Goal: Transaction & Acquisition: Book appointment/travel/reservation

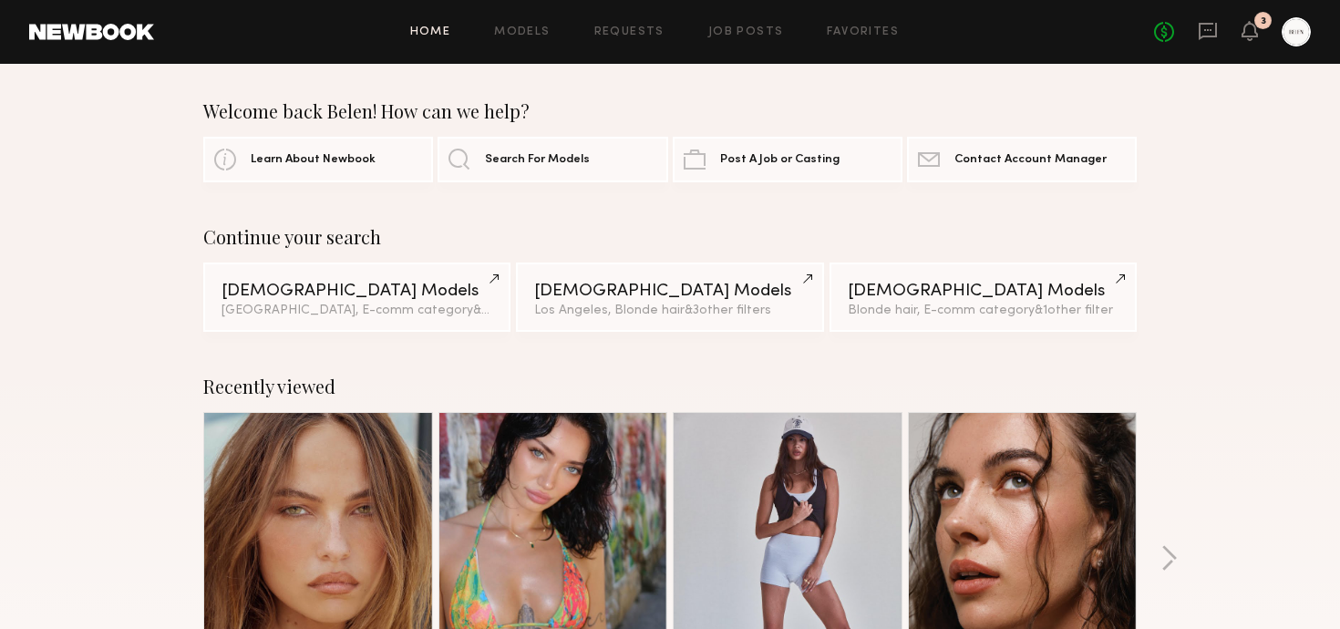
click at [1260, 28] on div "No fees up to $5,000 3" at bounding box center [1232, 31] width 157 height 29
click at [1248, 24] on icon at bounding box center [1250, 30] width 15 height 13
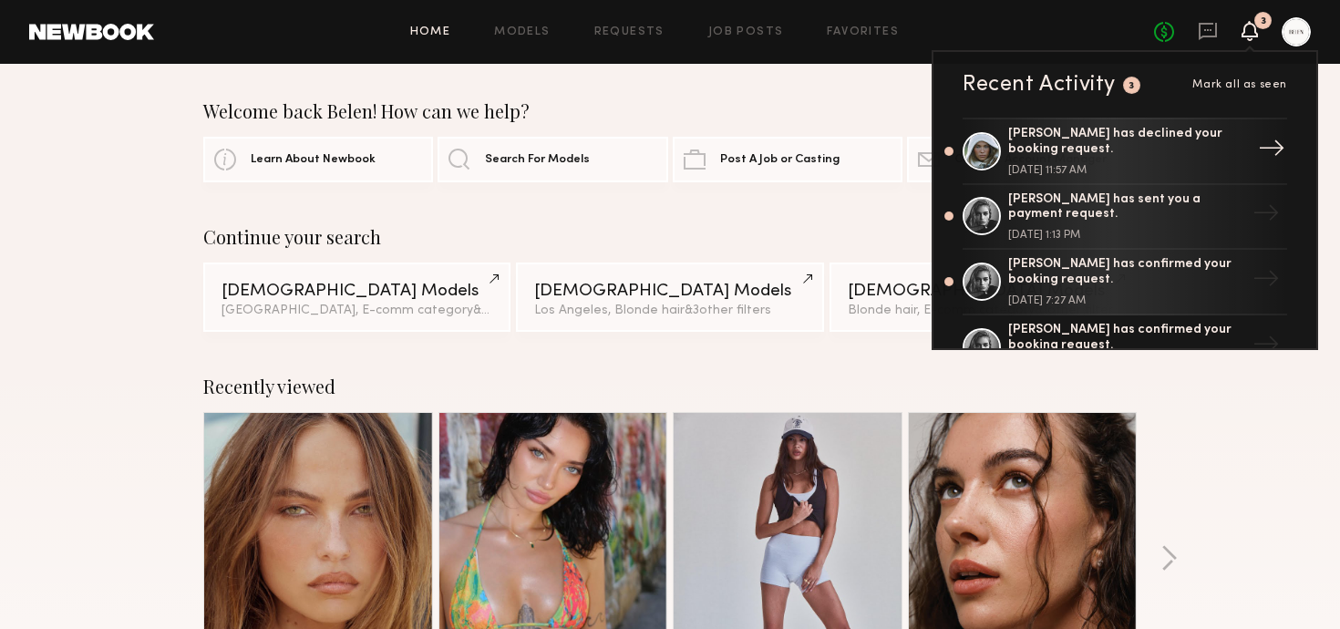
click at [1086, 158] on div "[PERSON_NAME] has declined your booking request. [DATE] 11:57 AM" at bounding box center [1126, 151] width 237 height 49
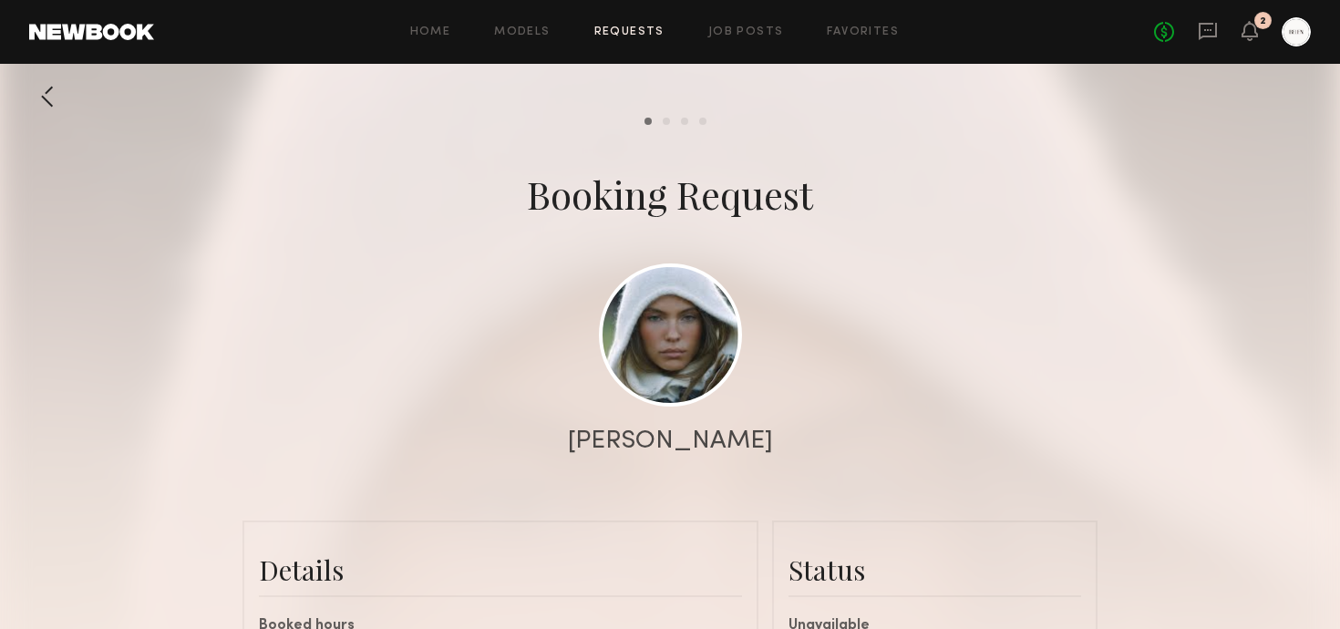
click at [1301, 26] on div at bounding box center [1296, 31] width 29 height 29
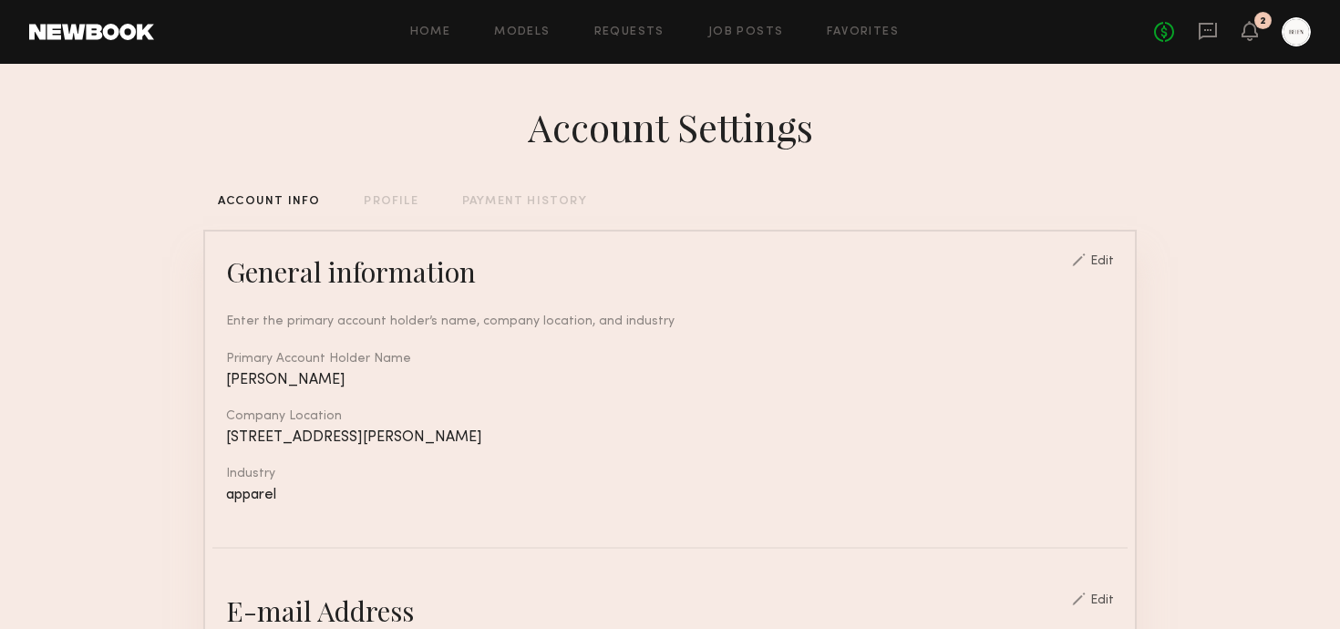
click at [1262, 40] on div "No fees up to $5,000 2" at bounding box center [1232, 31] width 157 height 29
click at [1255, 23] on div "2" at bounding box center [1263, 20] width 17 height 17
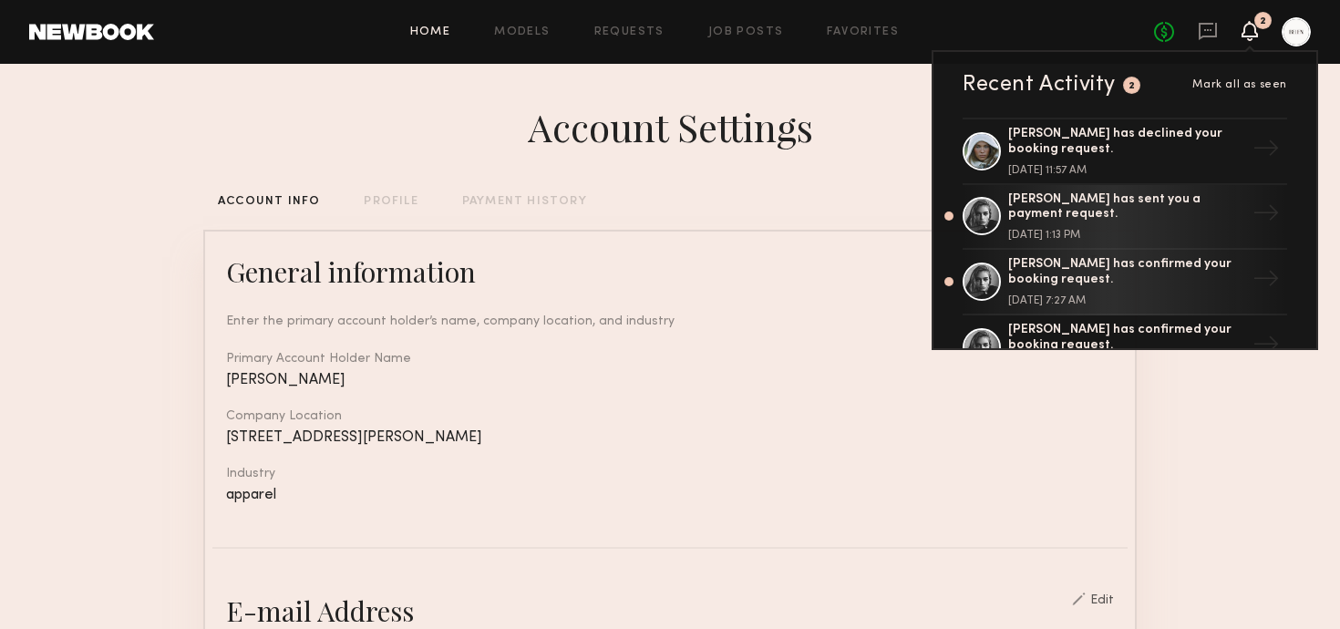
click at [428, 26] on link "Home" at bounding box center [430, 32] width 41 height 12
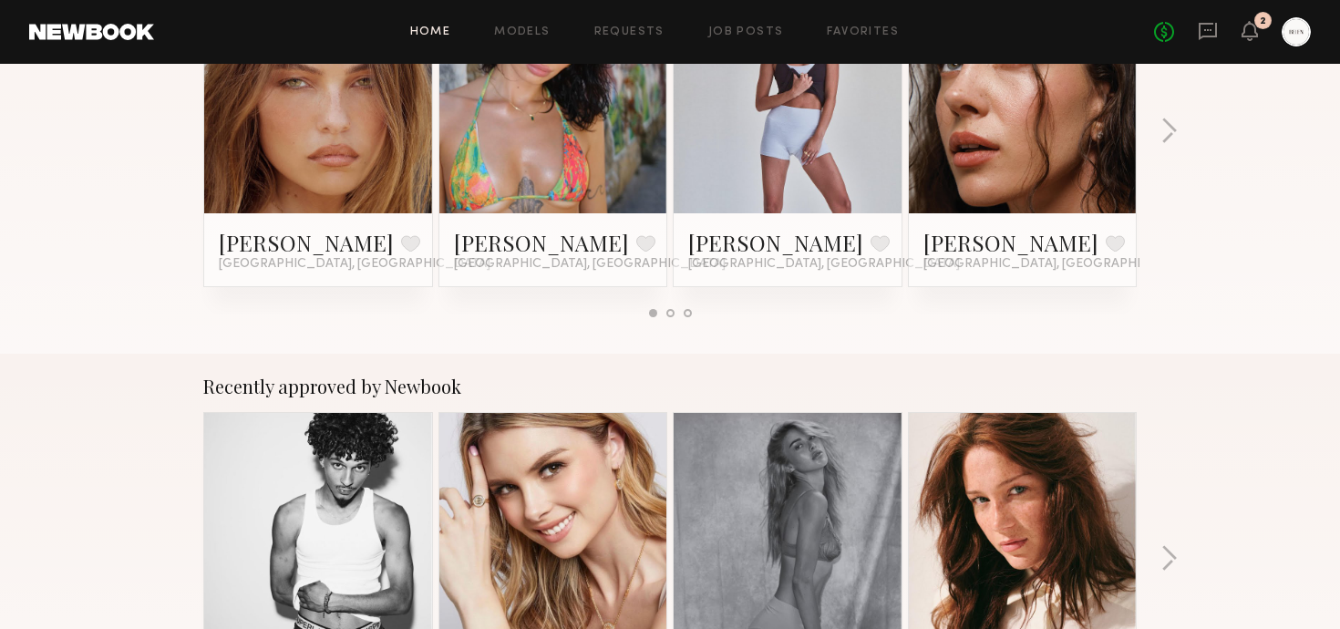
scroll to position [429, 0]
click at [341, 133] on link at bounding box center [318, 99] width 111 height 228
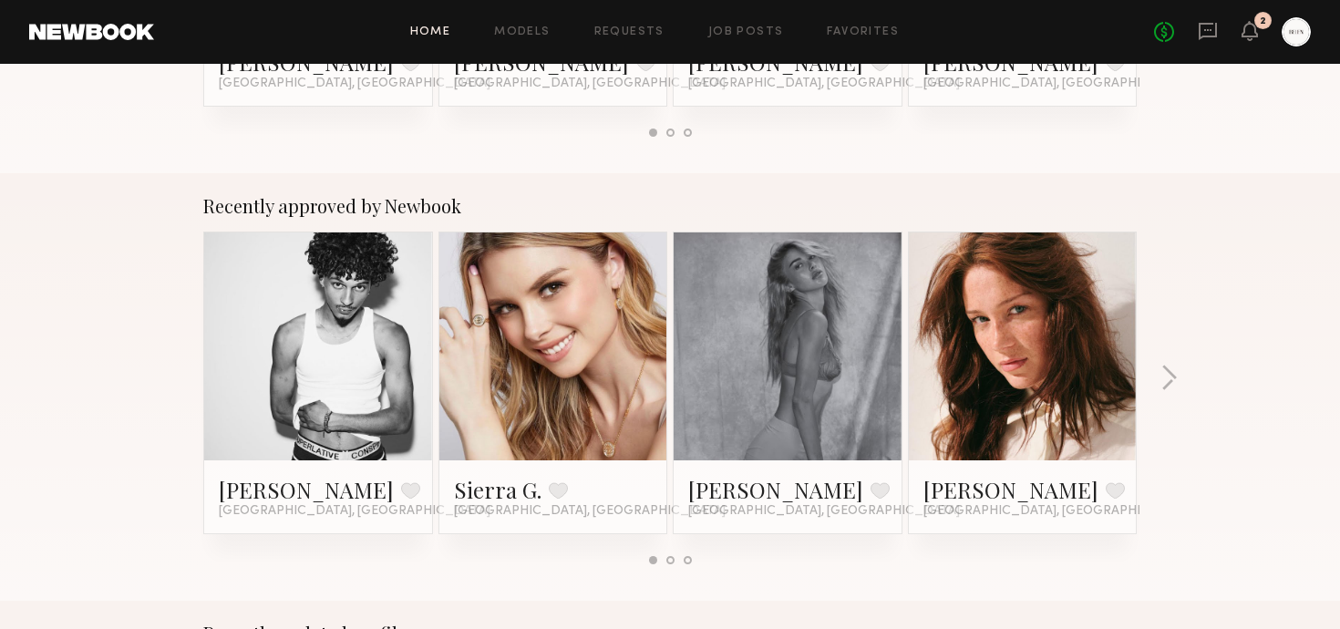
scroll to position [0, 0]
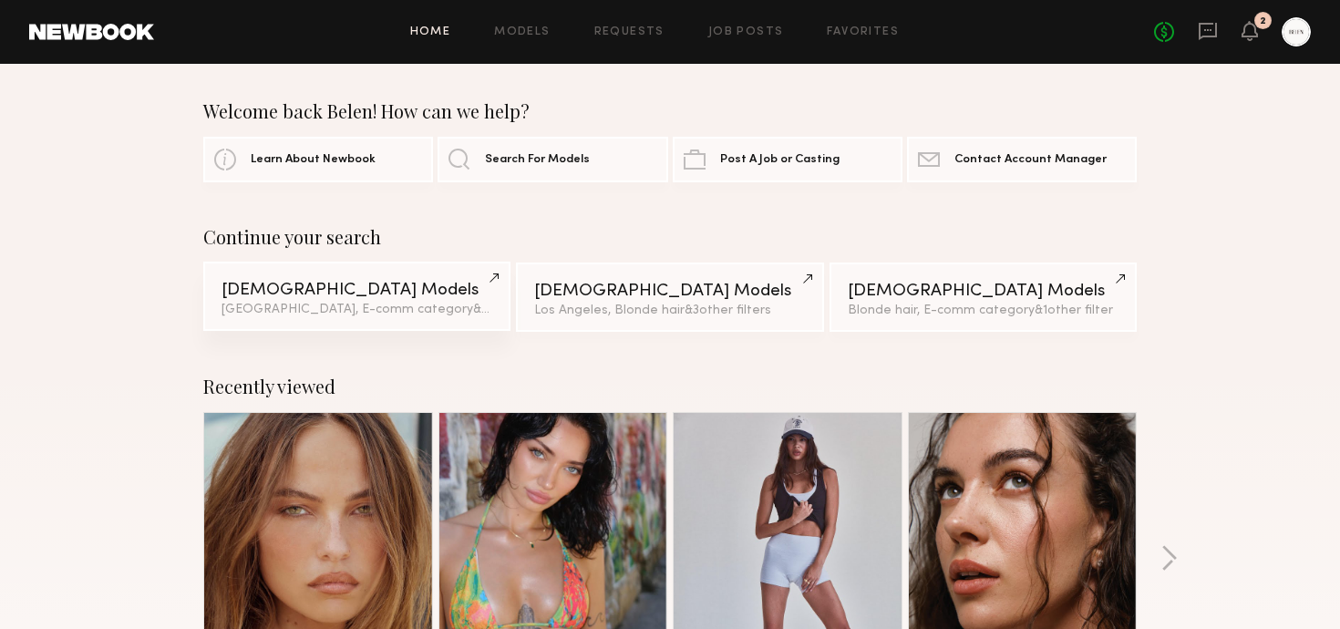
click at [478, 306] on span "& 2 other filter s" at bounding box center [517, 310] width 88 height 12
click at [1290, 24] on div at bounding box center [1296, 31] width 29 height 29
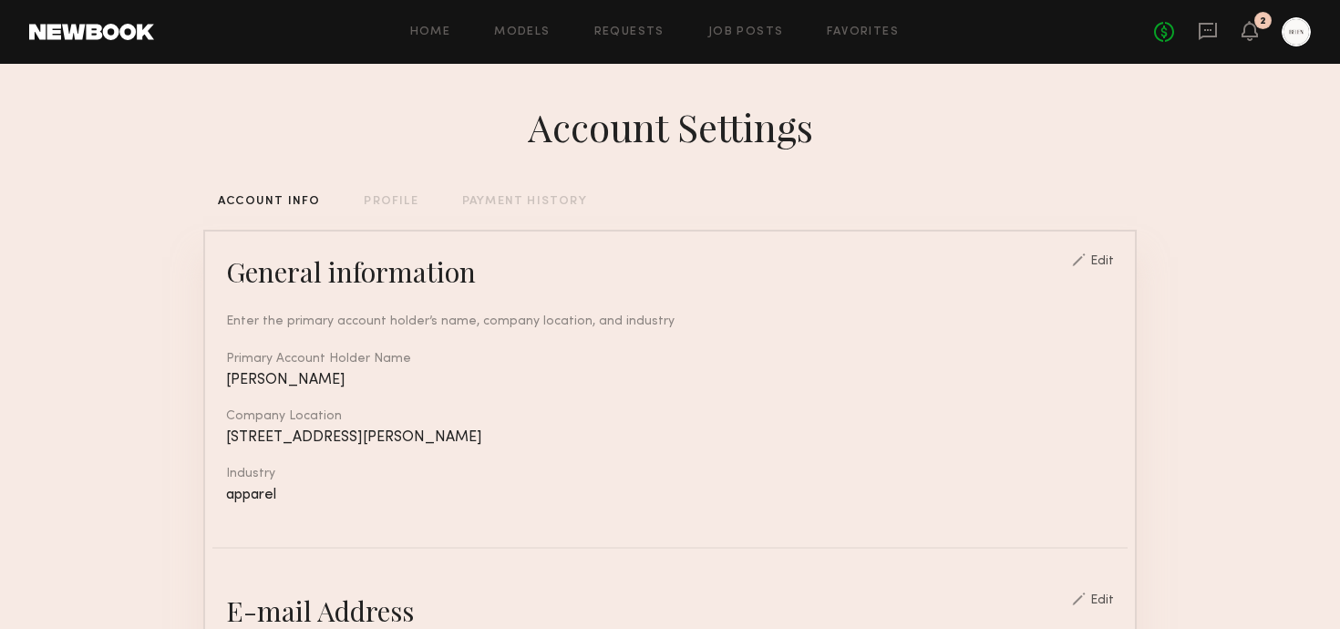
click at [1290, 24] on div at bounding box center [1296, 31] width 29 height 29
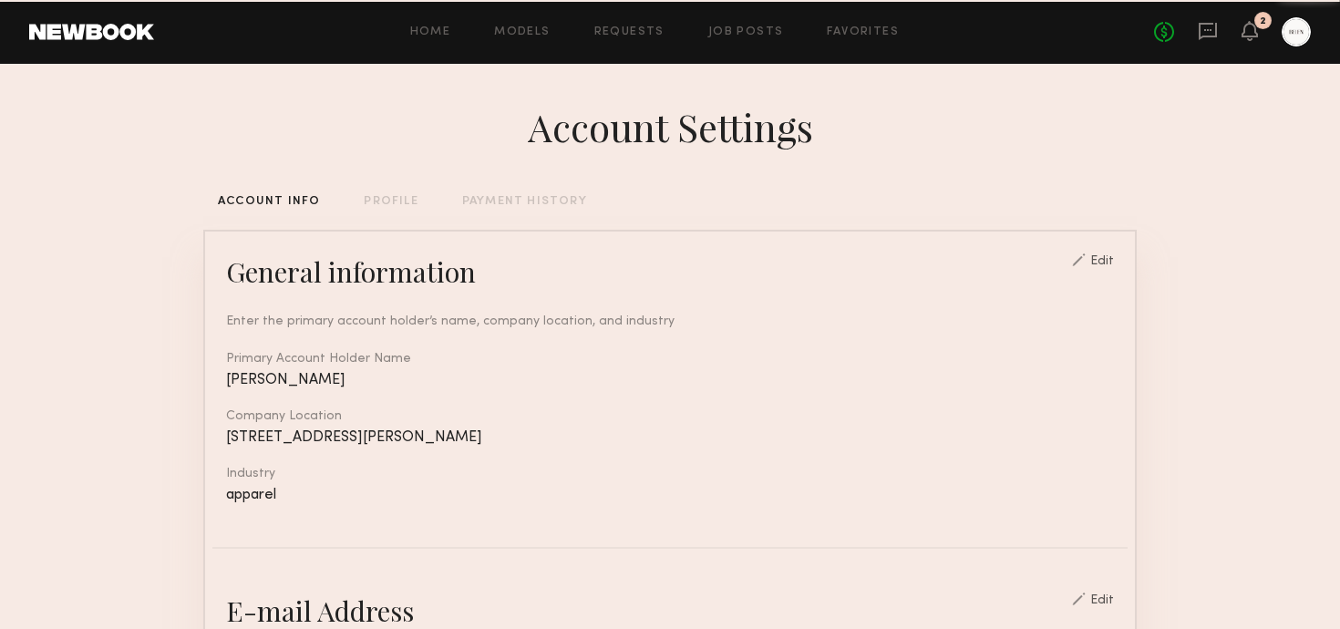
click at [1256, 23] on div "2" at bounding box center [1263, 20] width 17 height 17
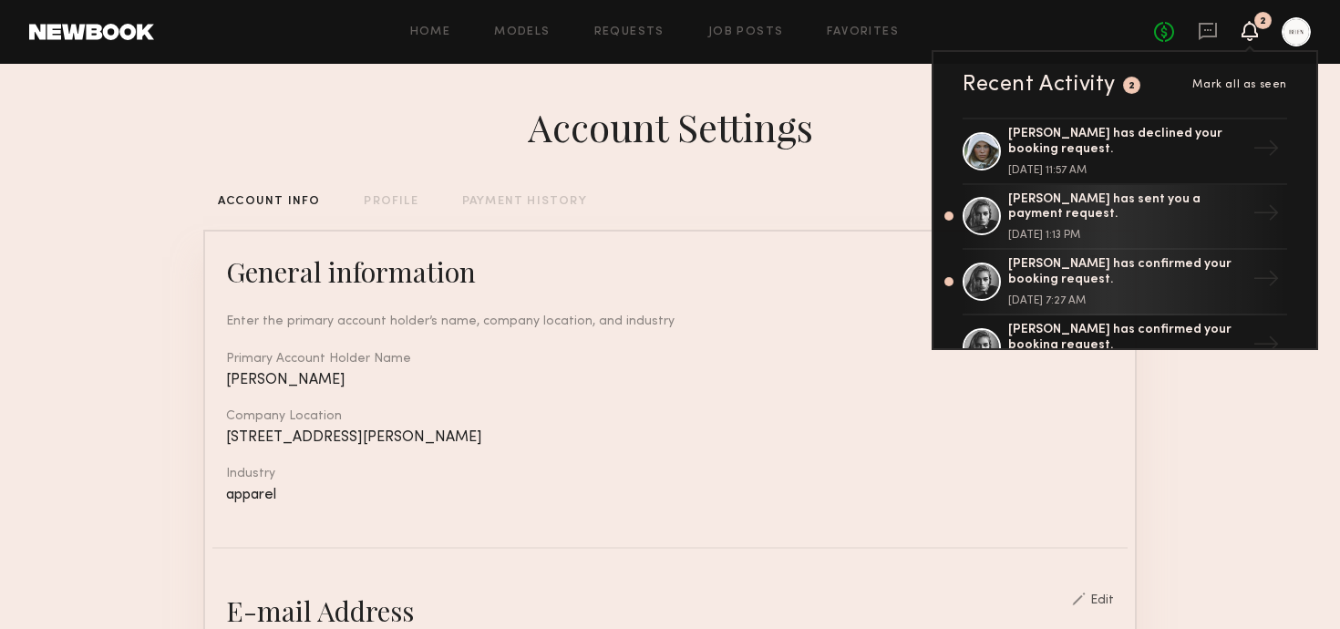
click at [1256, 30] on icon at bounding box center [1250, 31] width 16 height 20
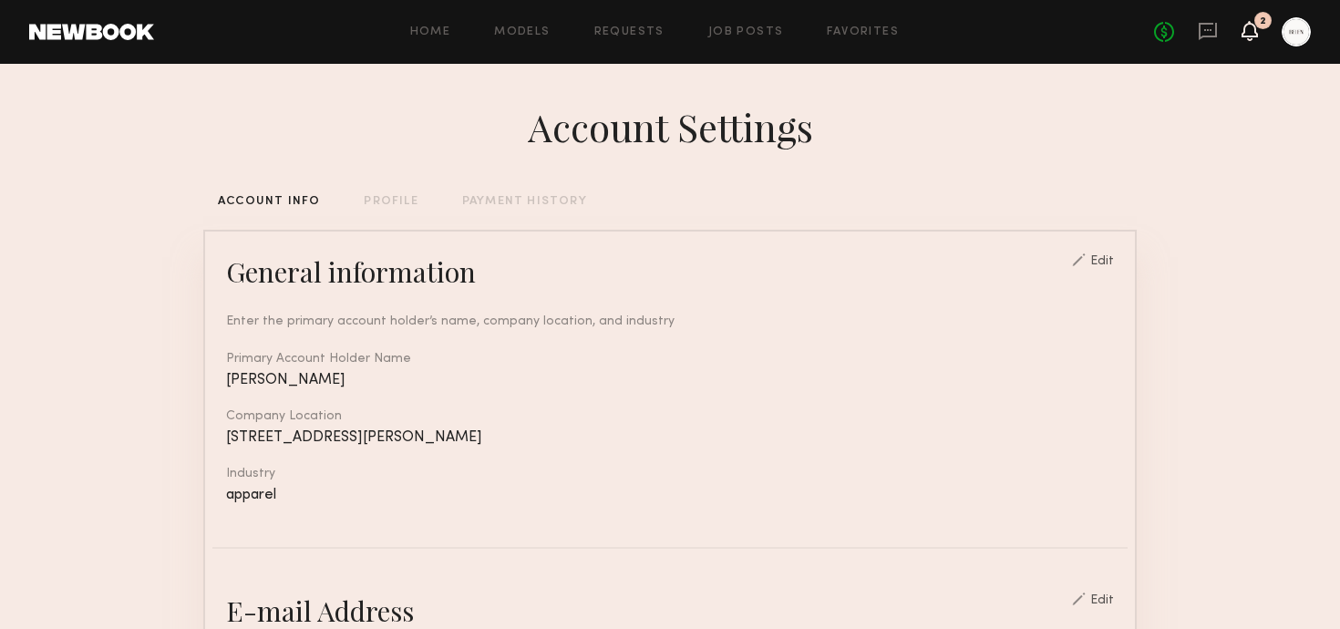
click at [1256, 30] on icon at bounding box center [1250, 31] width 16 height 20
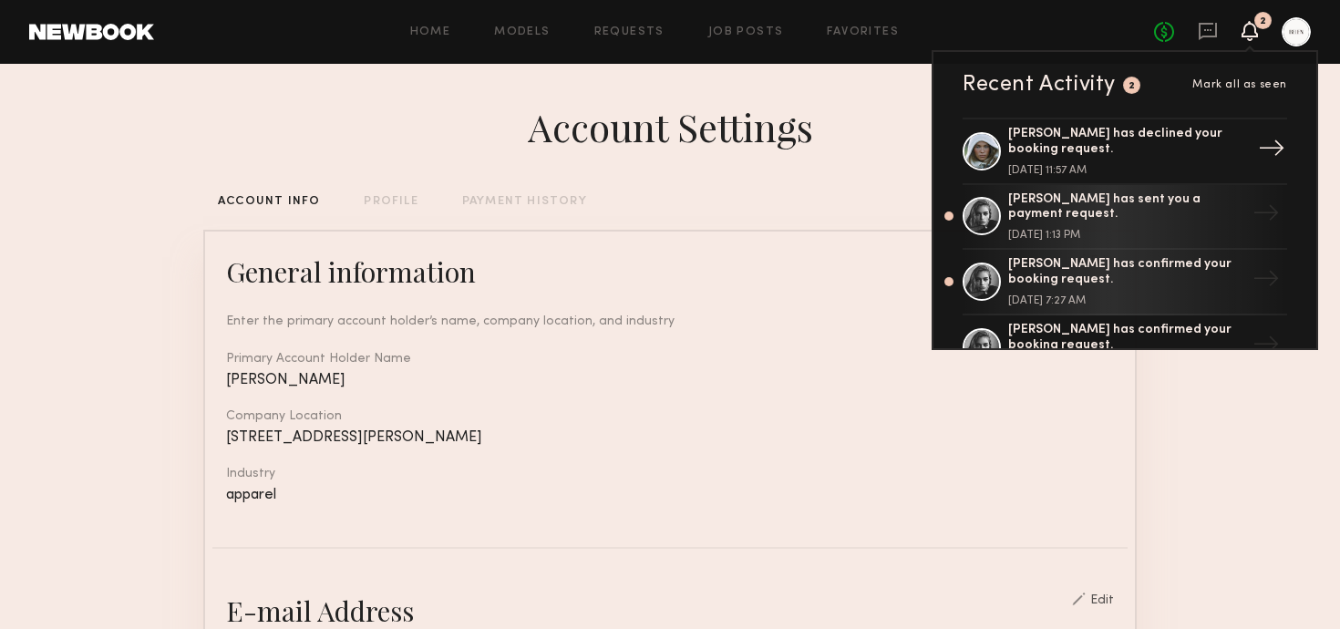
click at [1135, 135] on div "Mallory P. has declined your booking request." at bounding box center [1126, 142] width 237 height 31
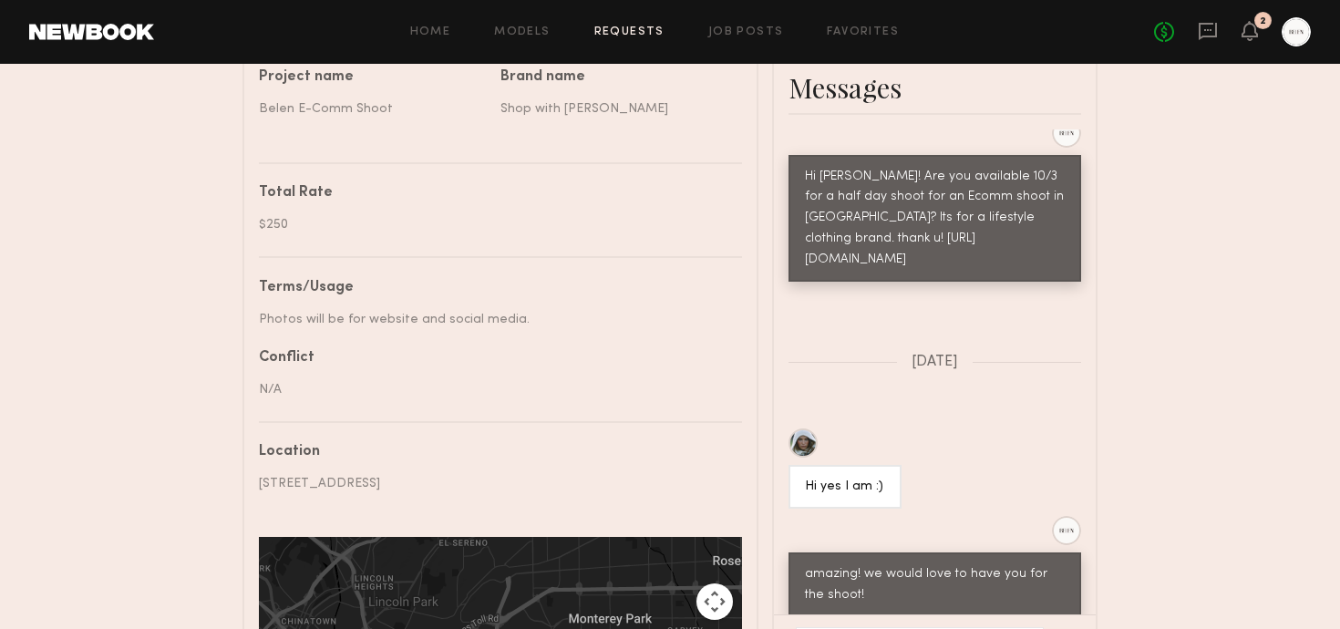
scroll to position [725, 0]
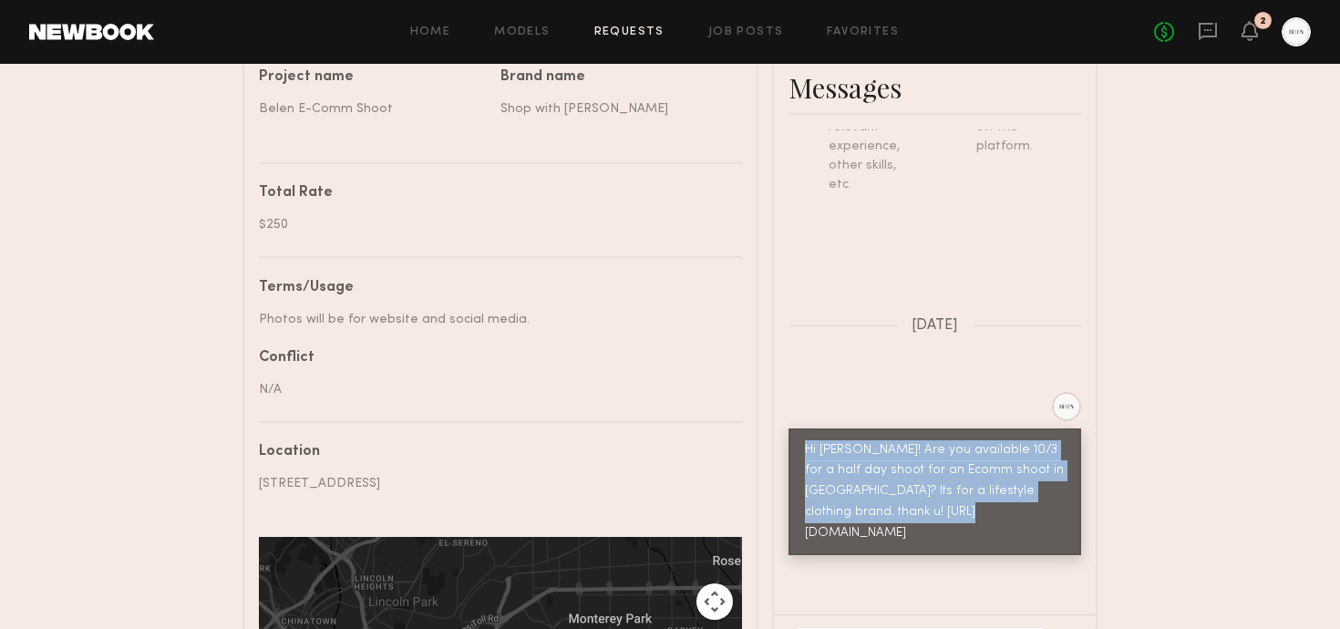
drag, startPoint x: 808, startPoint y: 454, endPoint x: 984, endPoint y: 519, distance: 187.5
click at [984, 519] on div "Hi Mallory! Are you available 10/3 for a half day shoot for an Ecomm shoot in L…" at bounding box center [935, 492] width 260 height 105
copy div "Hi Mallory! Are you available 10/3 for a half day shoot for an Ecomm shoot in L…"
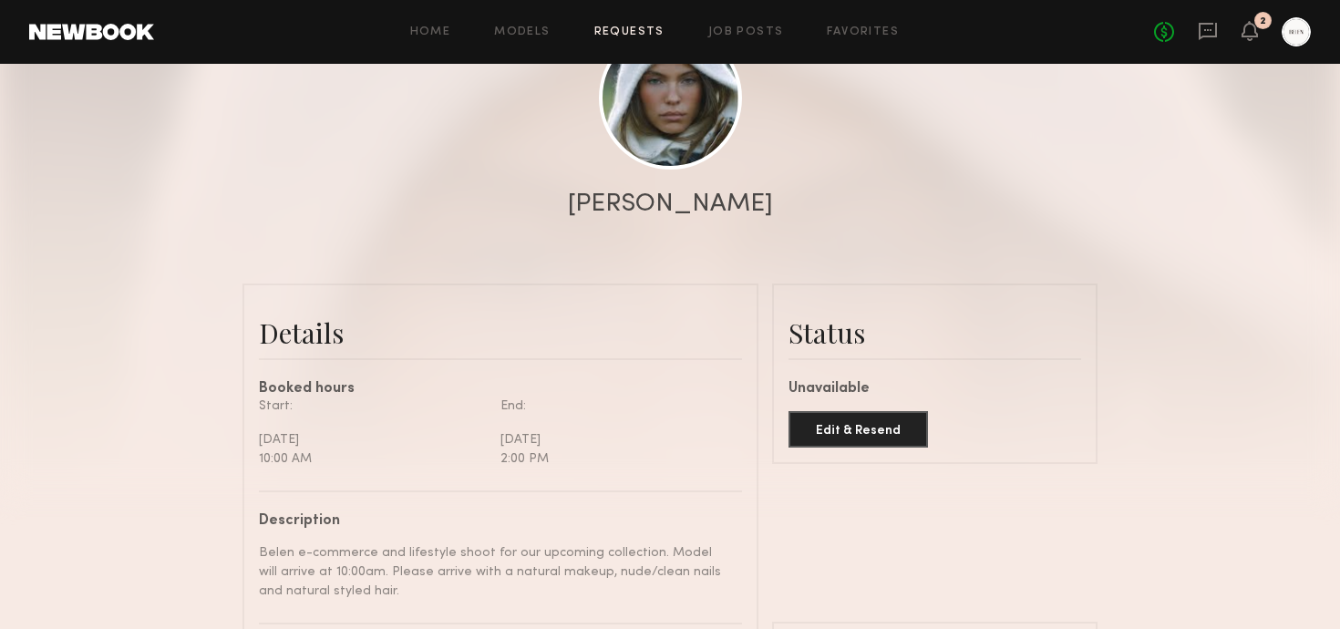
scroll to position [0, 0]
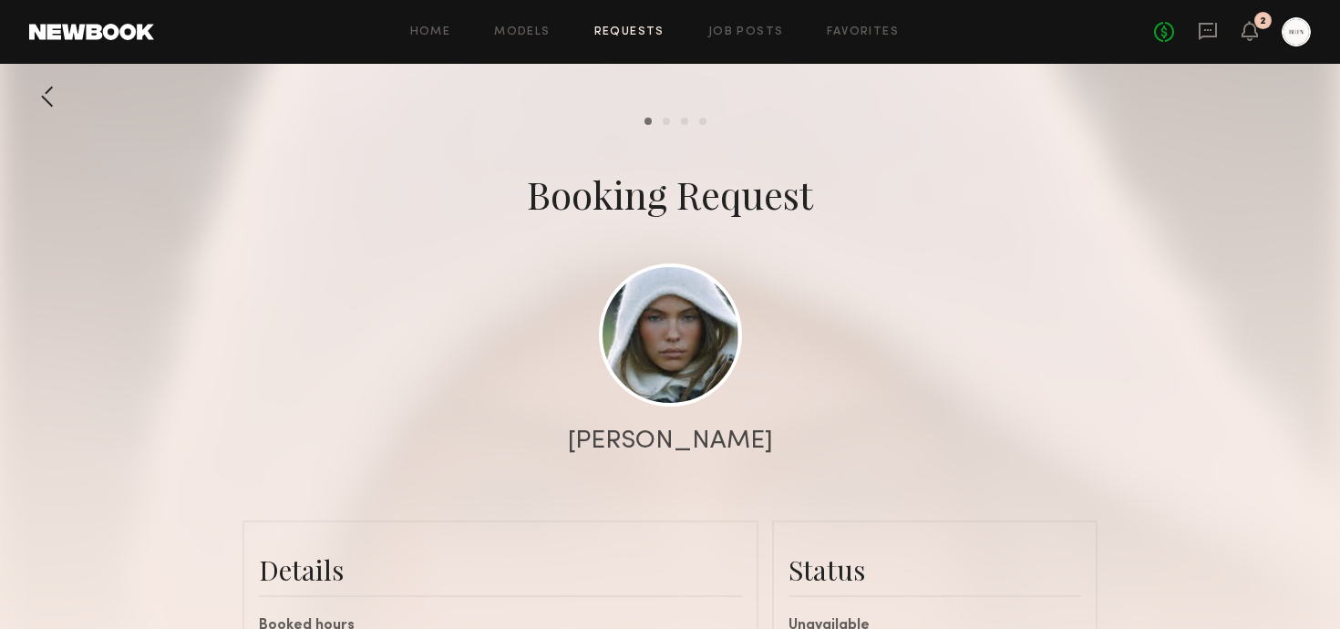
click at [95, 35] on link at bounding box center [91, 32] width 125 height 16
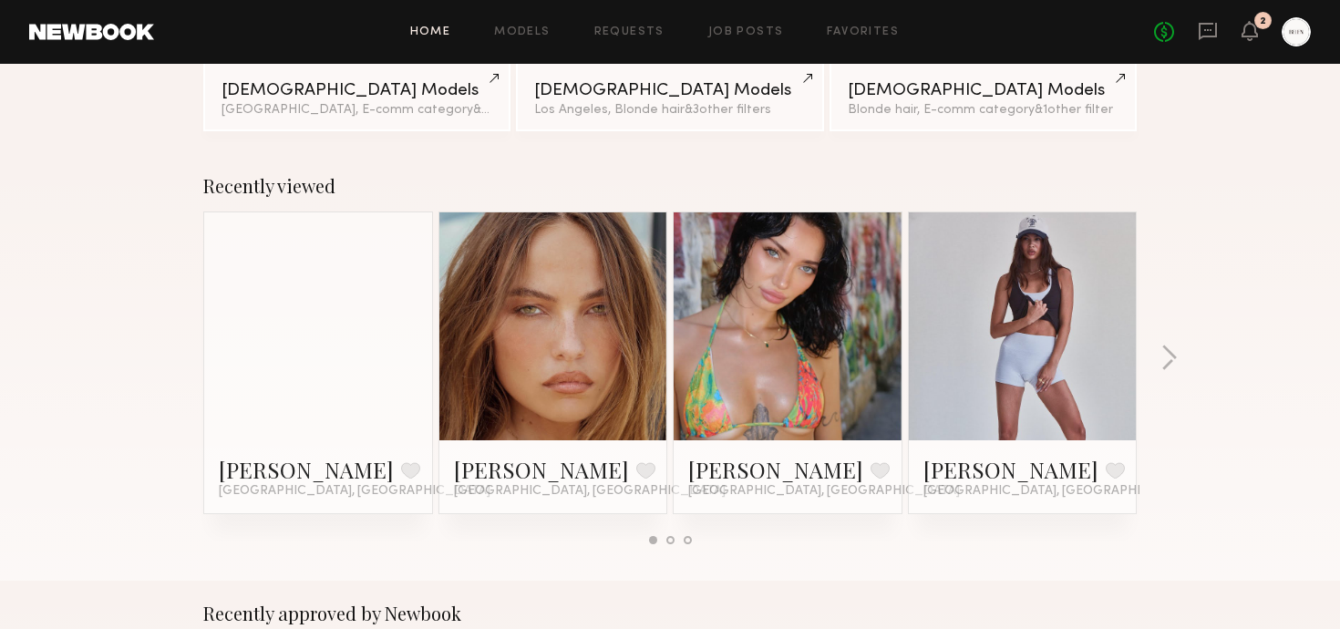
scroll to position [203, 0]
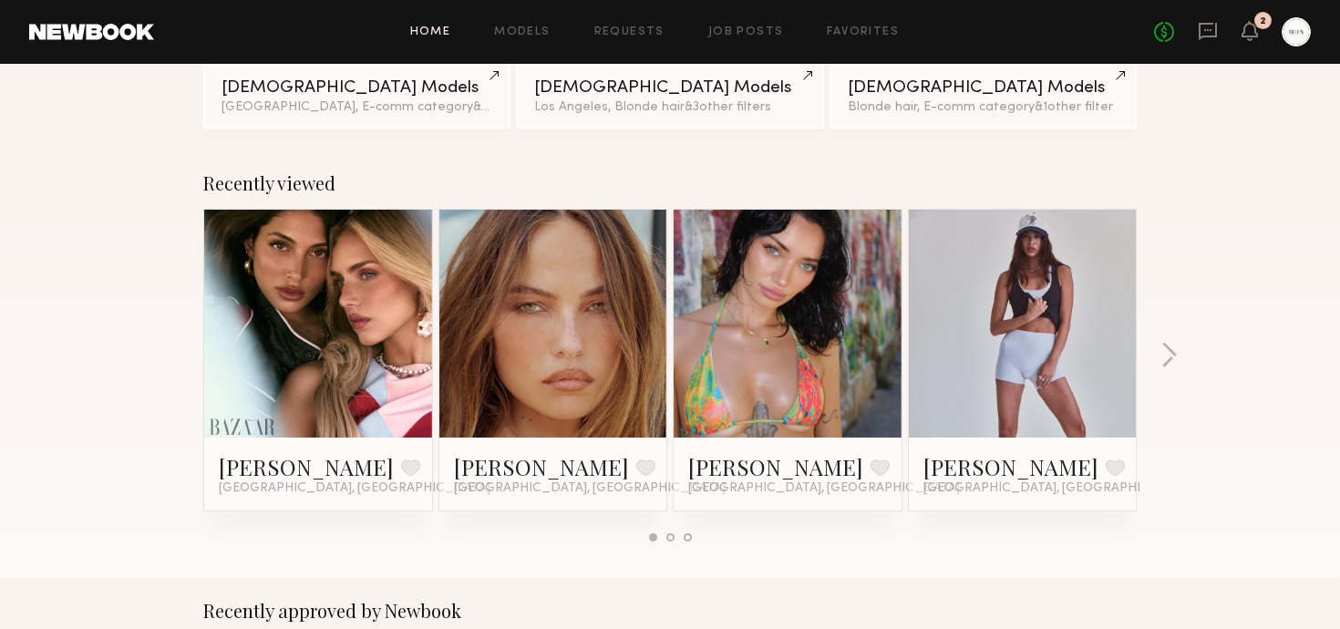
click at [1158, 352] on div "Recently viewed Lara G. Favorite Los Angeles, CA Mallory P. Favorite Los Angele…" at bounding box center [670, 364] width 1340 height 428
click at [1163, 351] on button "button" at bounding box center [1169, 357] width 17 height 30
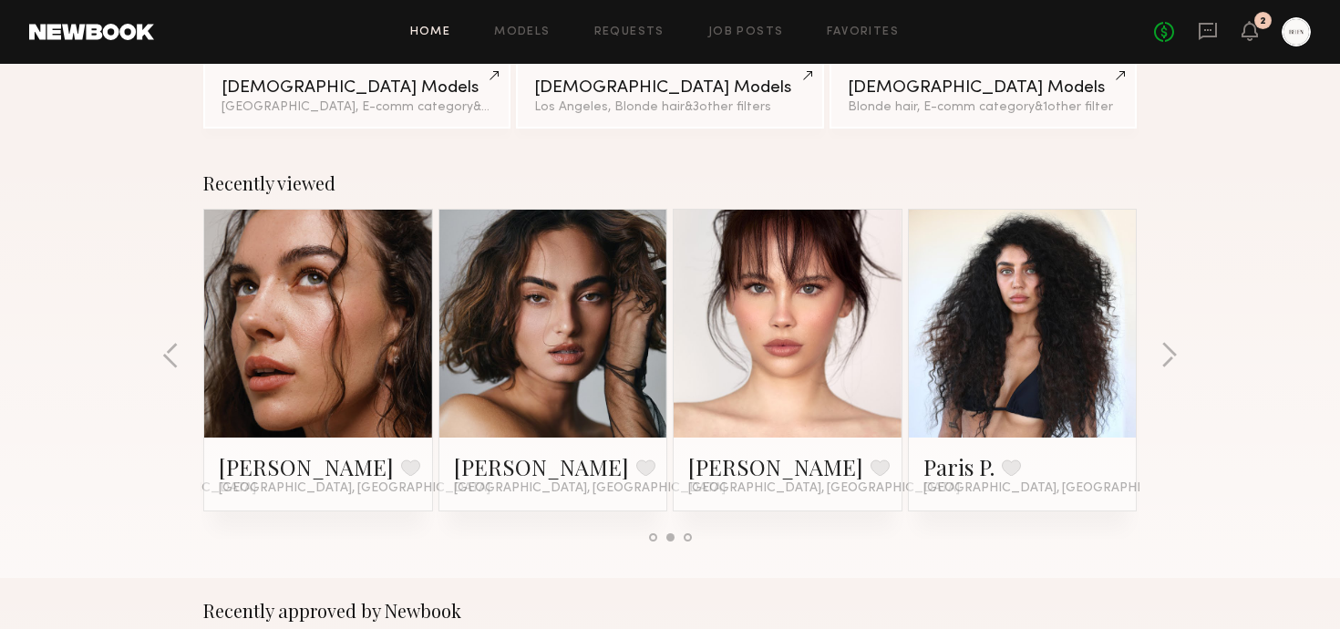
click at [269, 309] on link at bounding box center [318, 324] width 111 height 228
click at [1167, 347] on button "button" at bounding box center [1169, 357] width 17 height 30
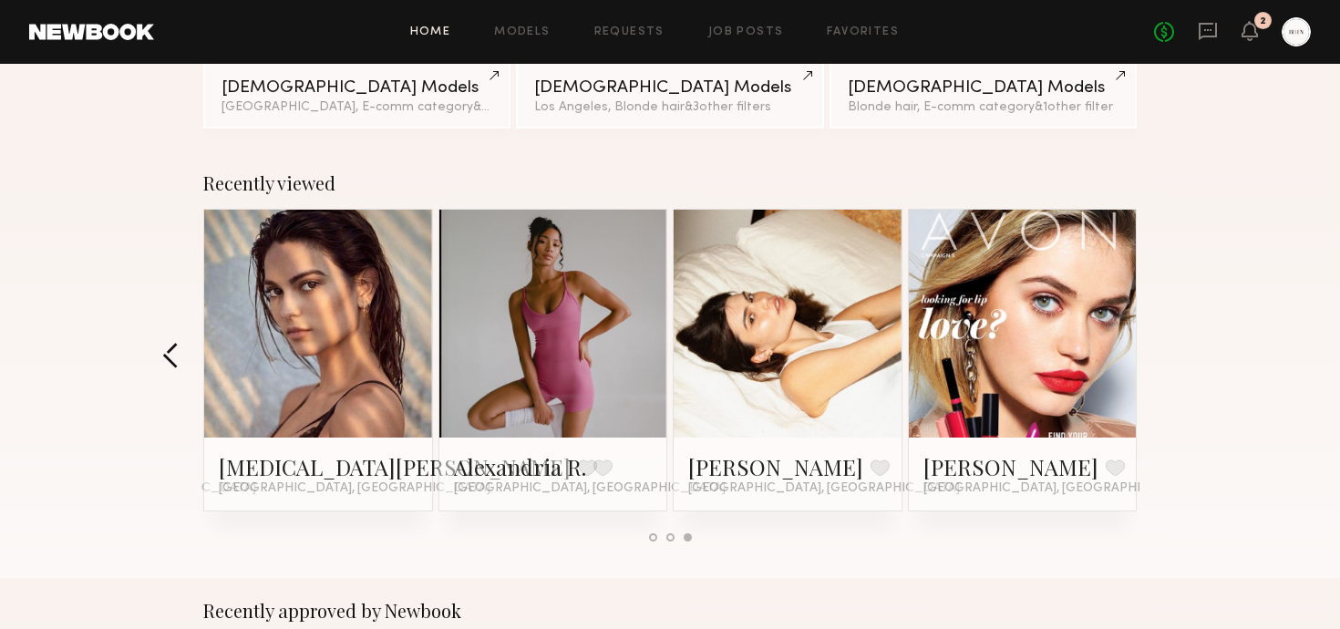
click at [171, 348] on button "button" at bounding box center [170, 357] width 17 height 30
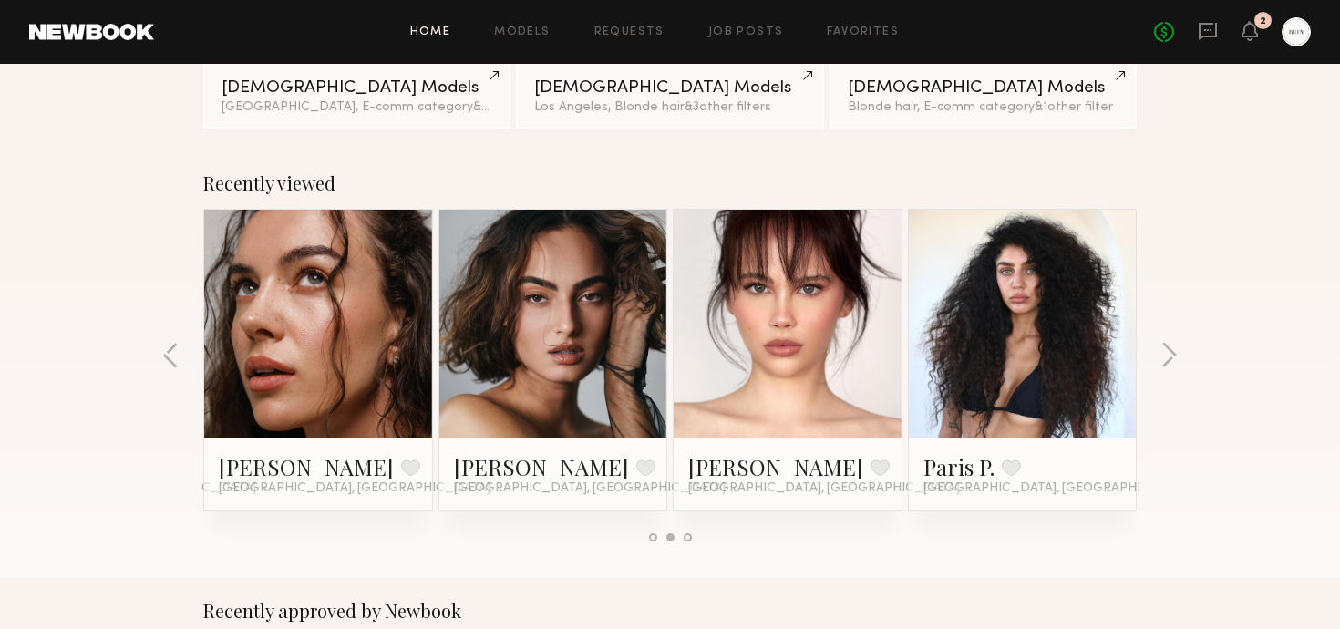
click at [570, 306] on link at bounding box center [553, 324] width 111 height 228
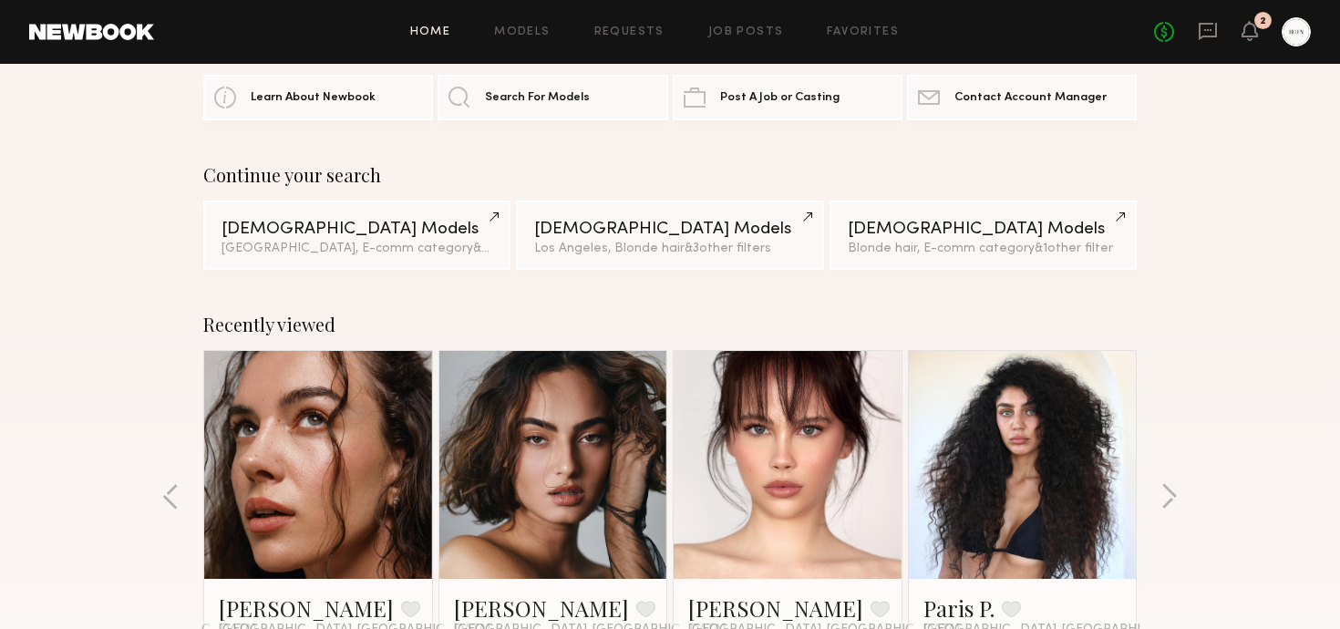
scroll to position [26, 0]
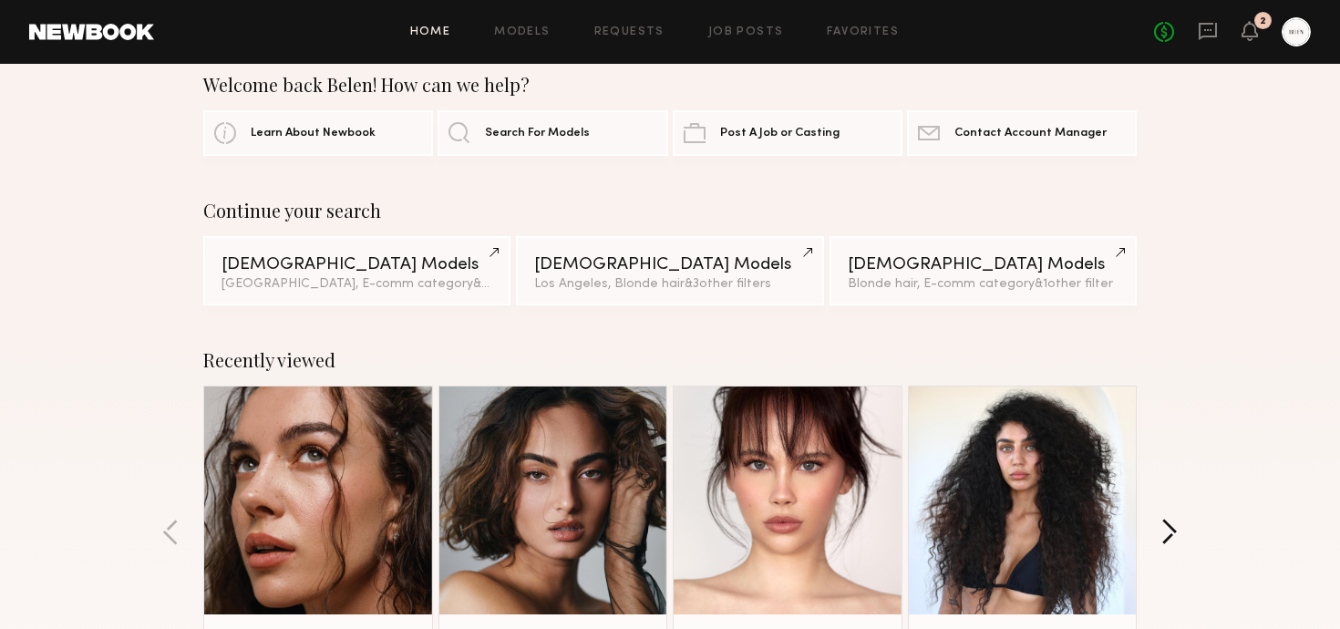
click at [1163, 532] on button "button" at bounding box center [1169, 534] width 17 height 30
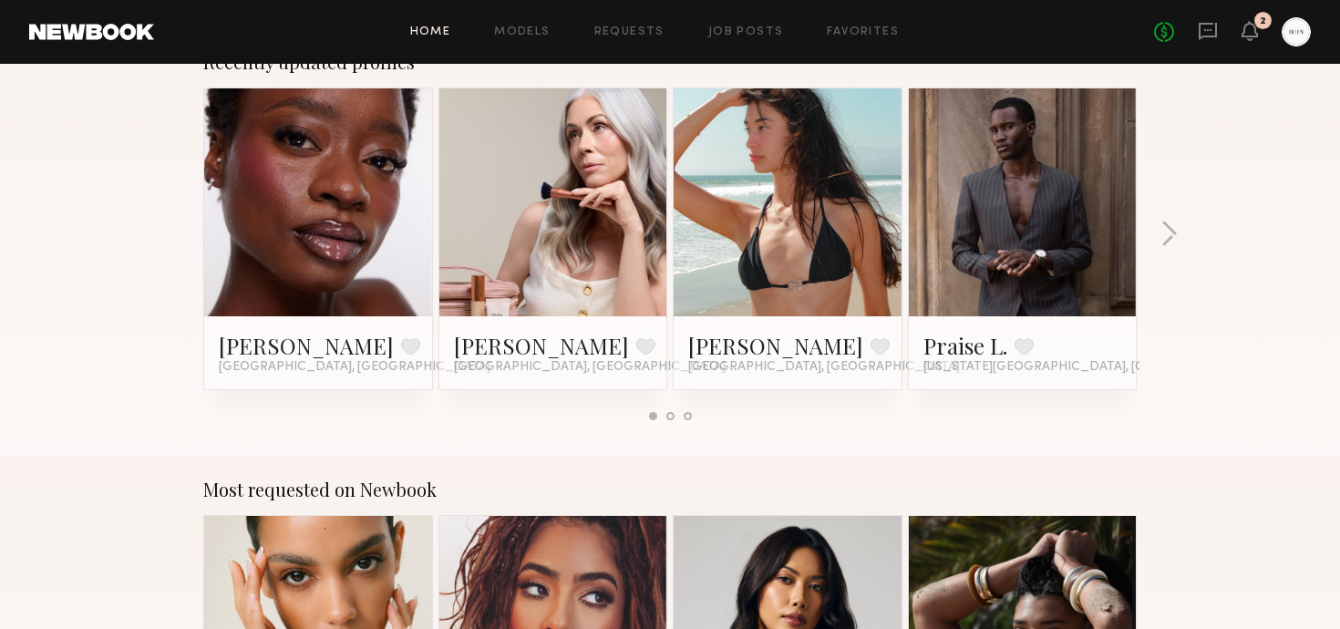
scroll to position [1143, 0]
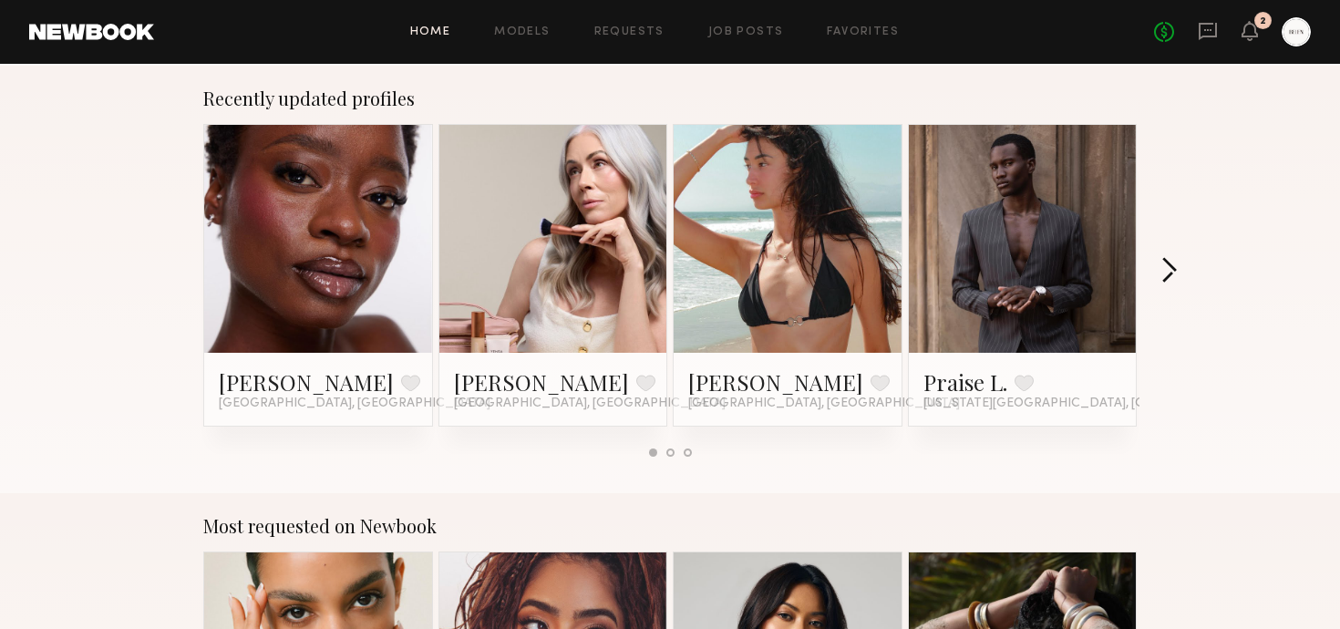
click at [1169, 271] on button "button" at bounding box center [1169, 272] width 17 height 30
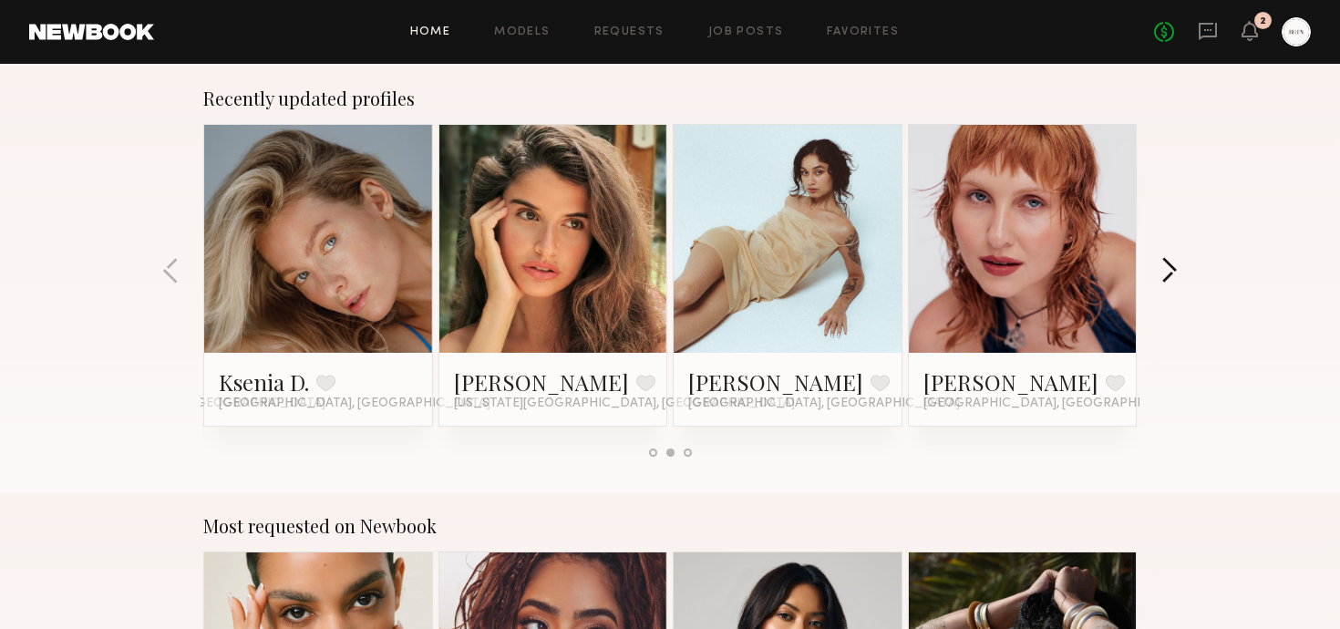
click at [1172, 270] on button "button" at bounding box center [1169, 272] width 17 height 30
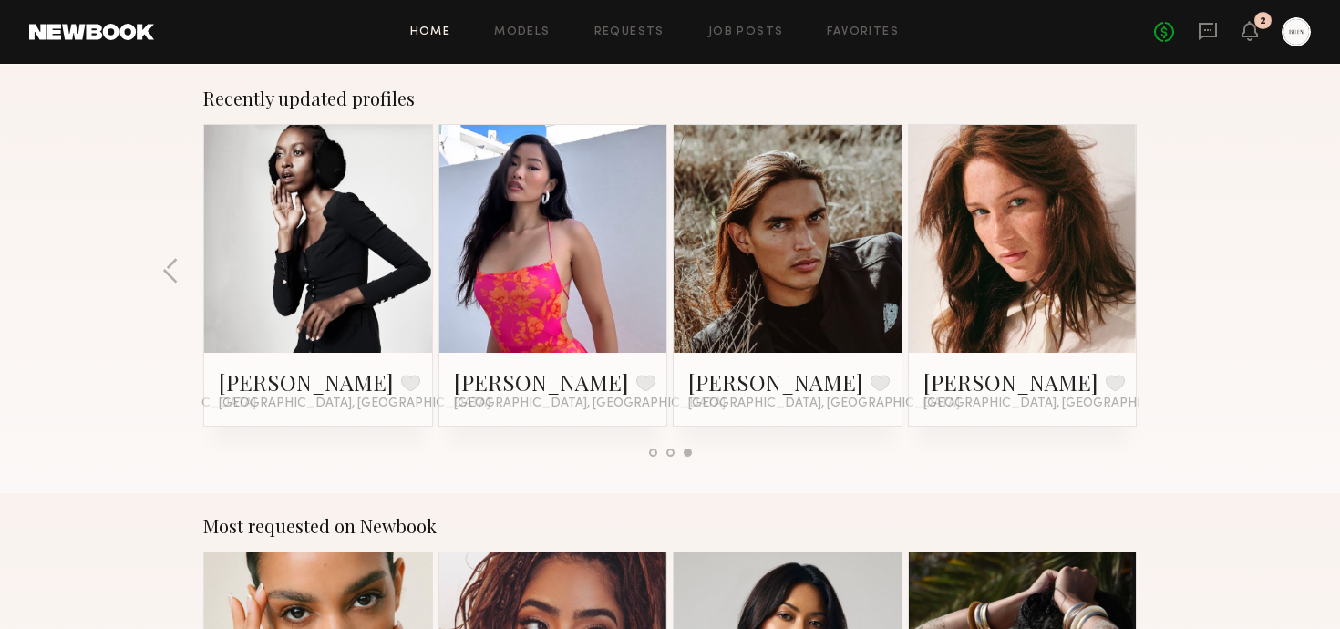
click at [1172, 270] on div "Recently updated profiles Asma K. Favorite Los Angeles, CA Jill S. Favorite Los…" at bounding box center [670, 280] width 1340 height 428
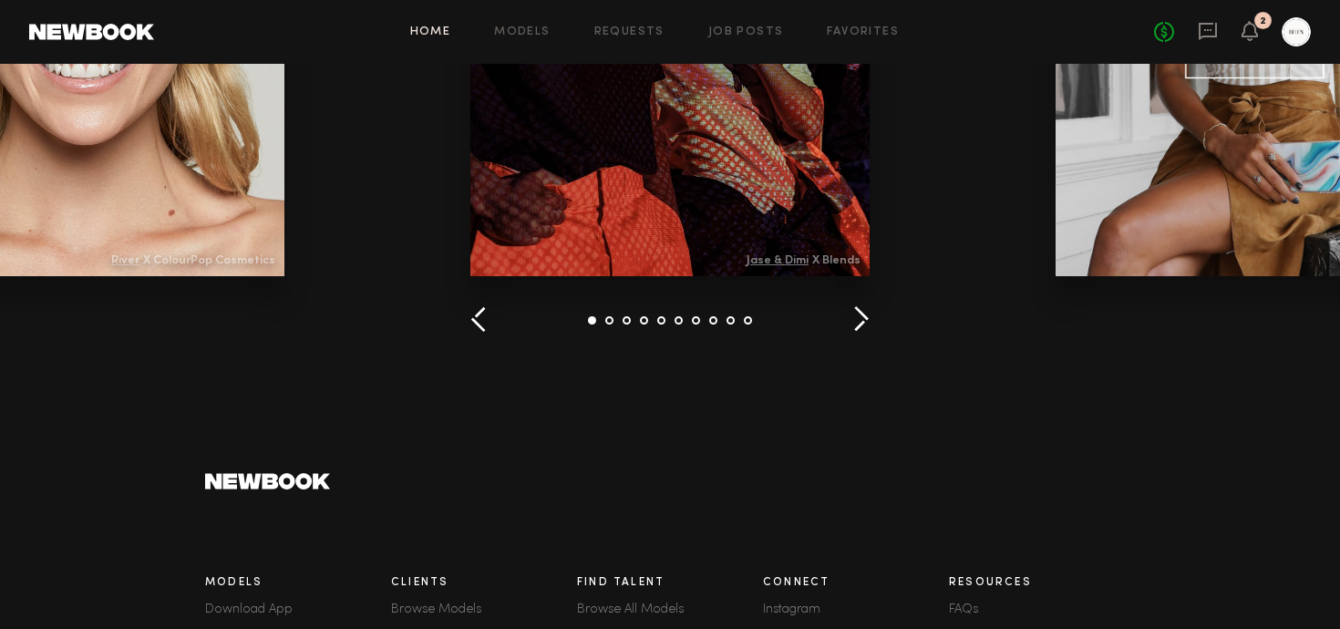
scroll to position [2689, 0]
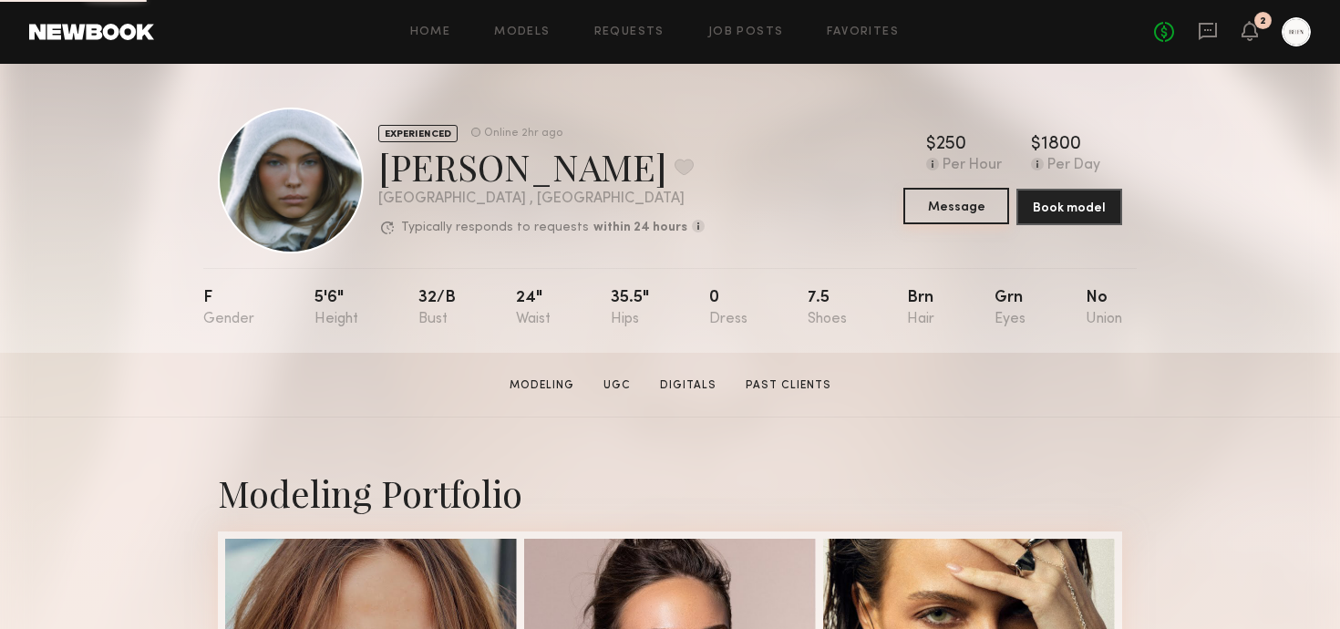
click at [957, 203] on button "Message" at bounding box center [957, 206] width 106 height 36
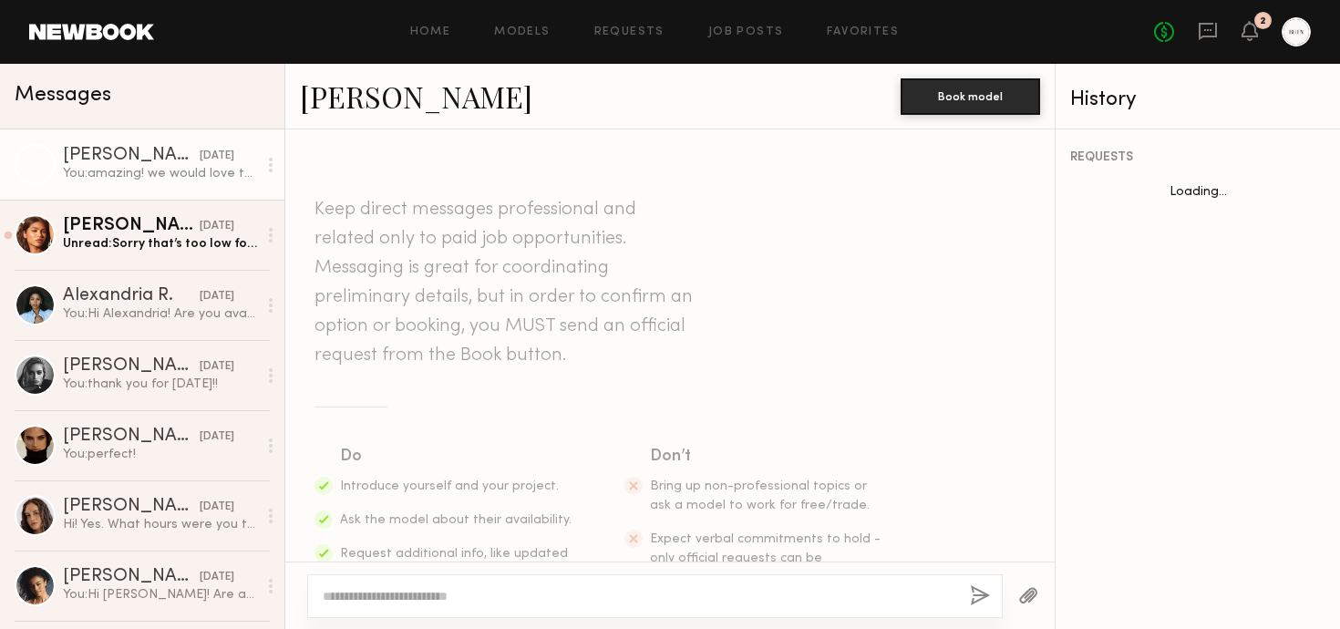
scroll to position [654, 0]
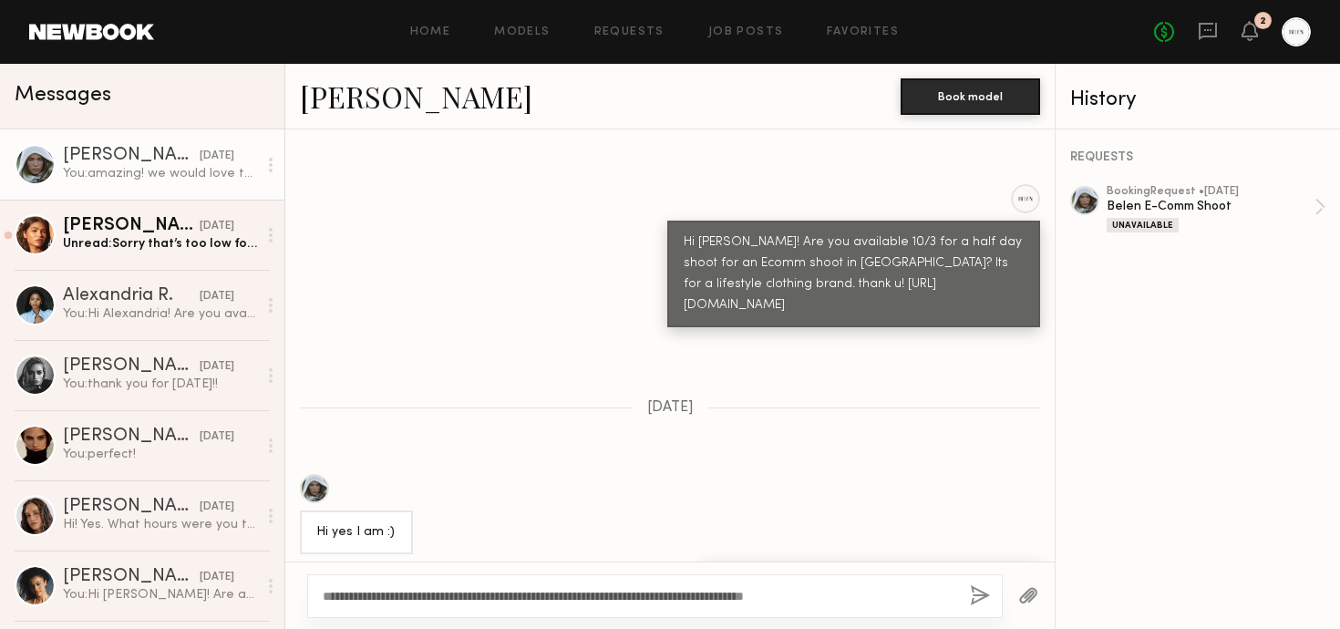
type textarea "**********"
click at [984, 597] on button "button" at bounding box center [980, 596] width 20 height 23
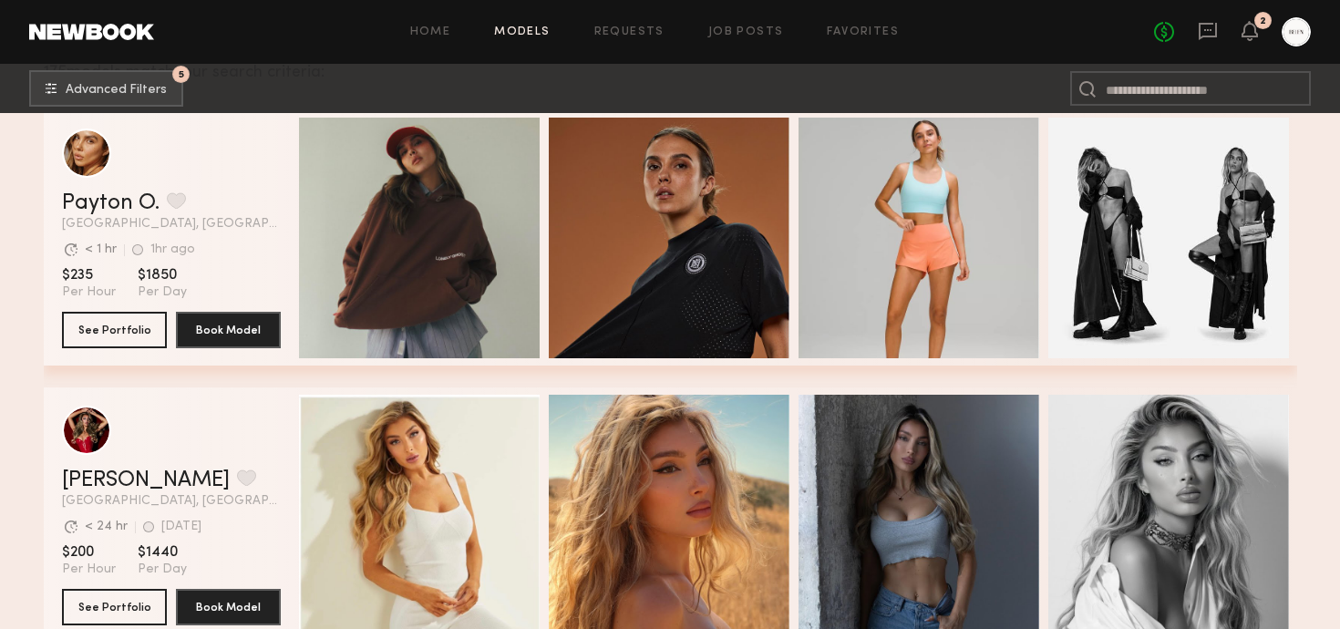
scroll to position [320, 0]
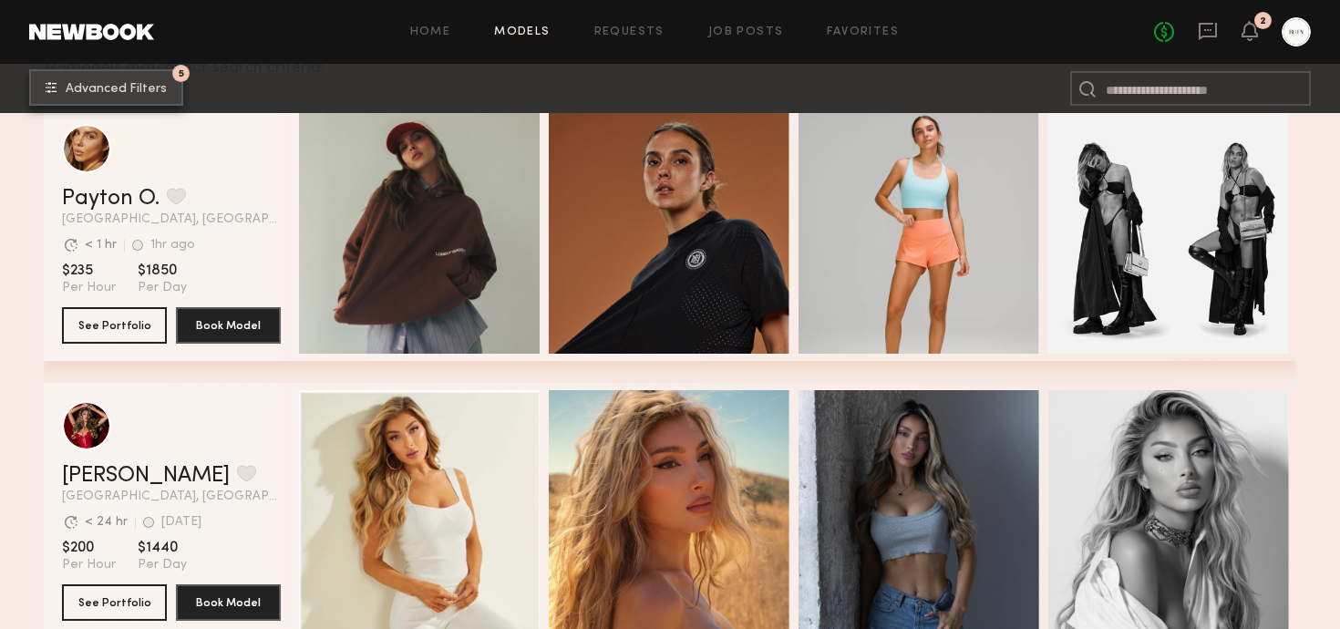
click at [158, 91] on span "Advanced Filters" at bounding box center [116, 89] width 101 height 13
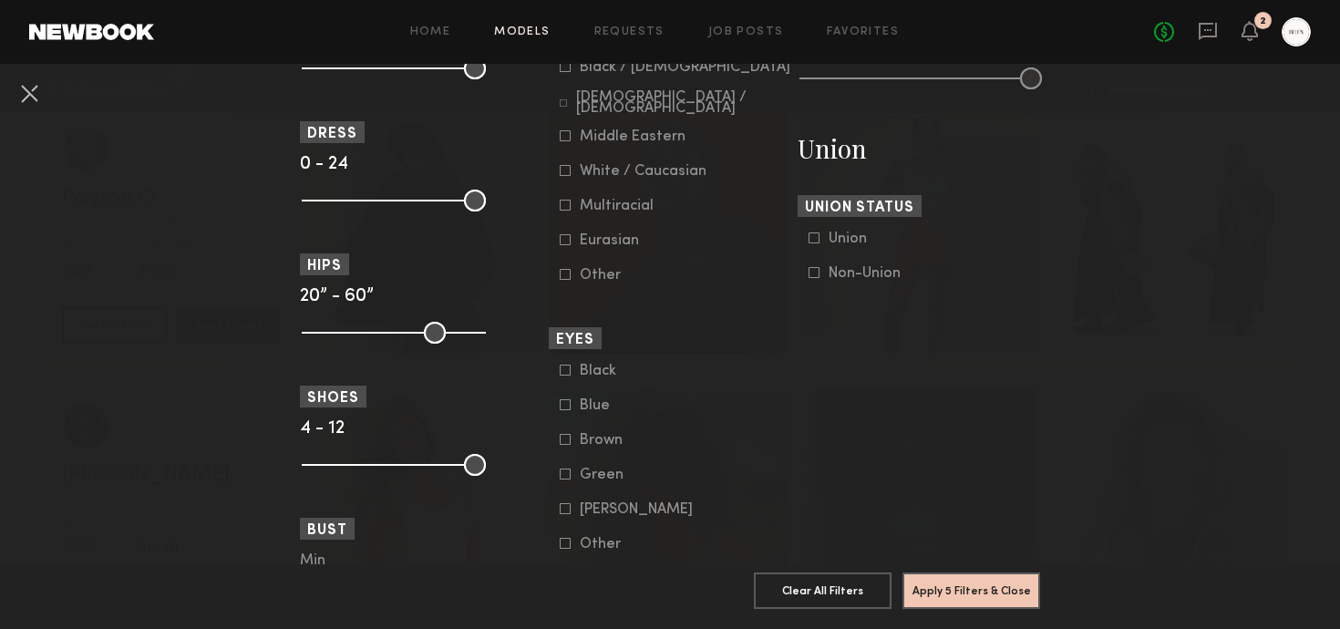
scroll to position [1196, 0]
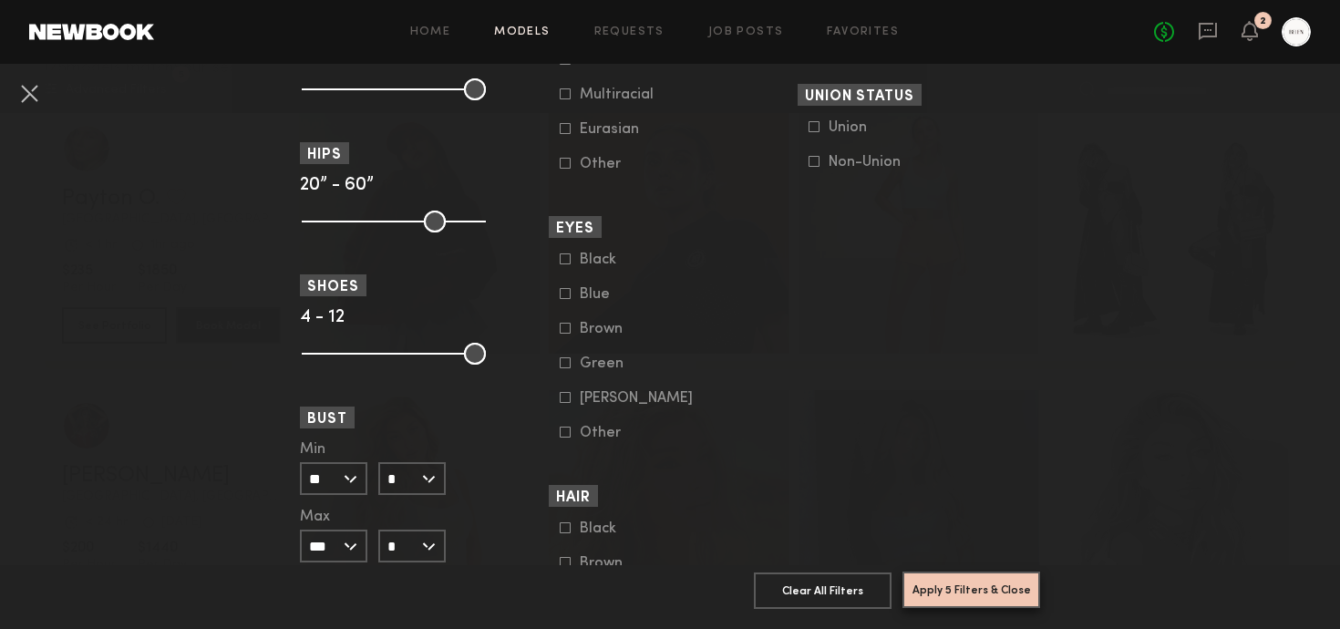
click at [978, 597] on button "Apply 5 Filters & Close" at bounding box center [972, 590] width 138 height 36
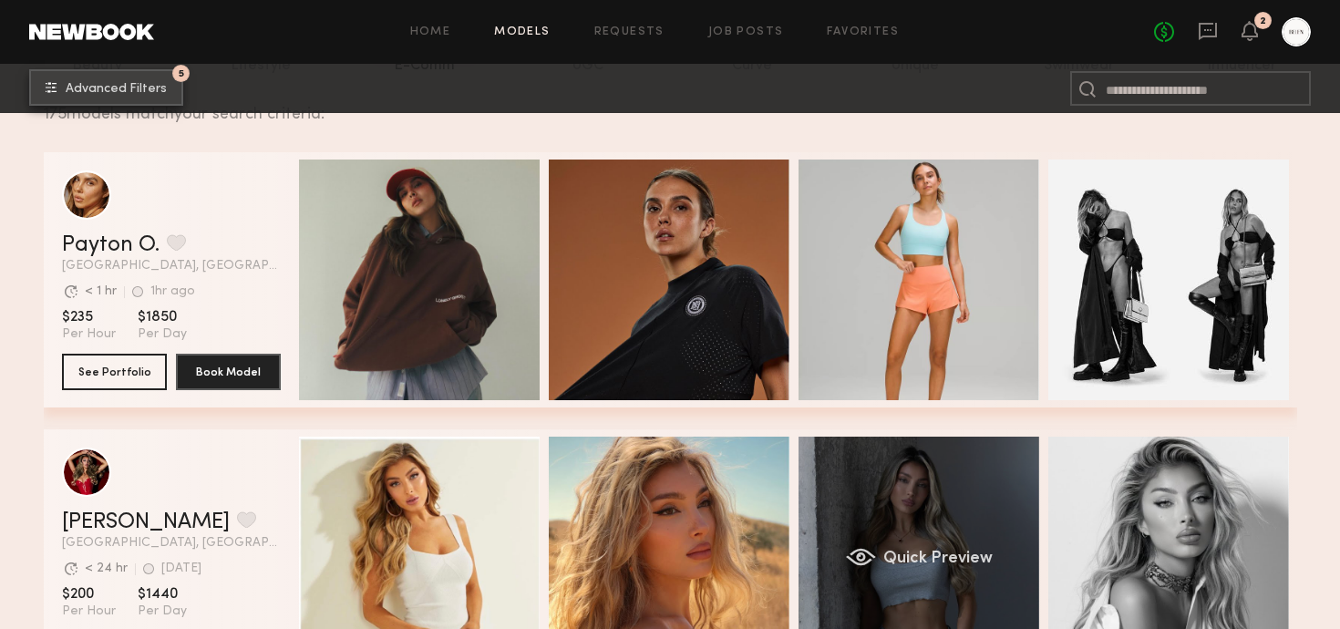
scroll to position [238, 0]
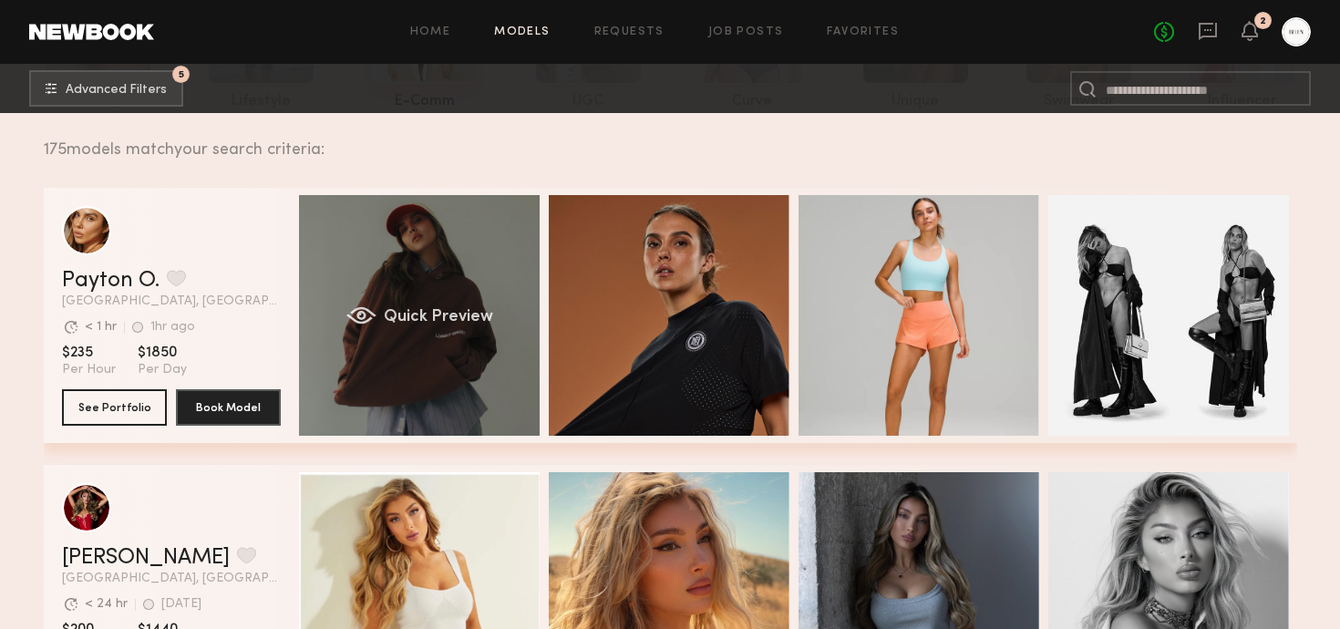
click at [372, 263] on div "Quick Preview" at bounding box center [419, 315] width 241 height 241
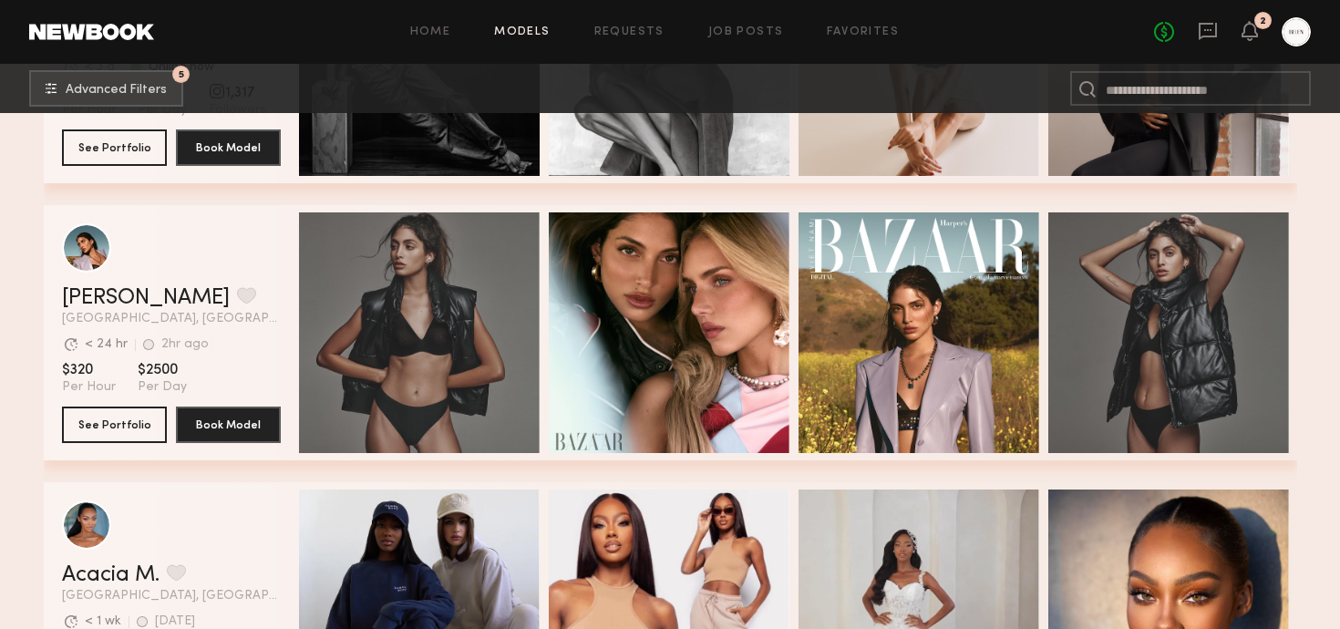
scroll to position [1608, 0]
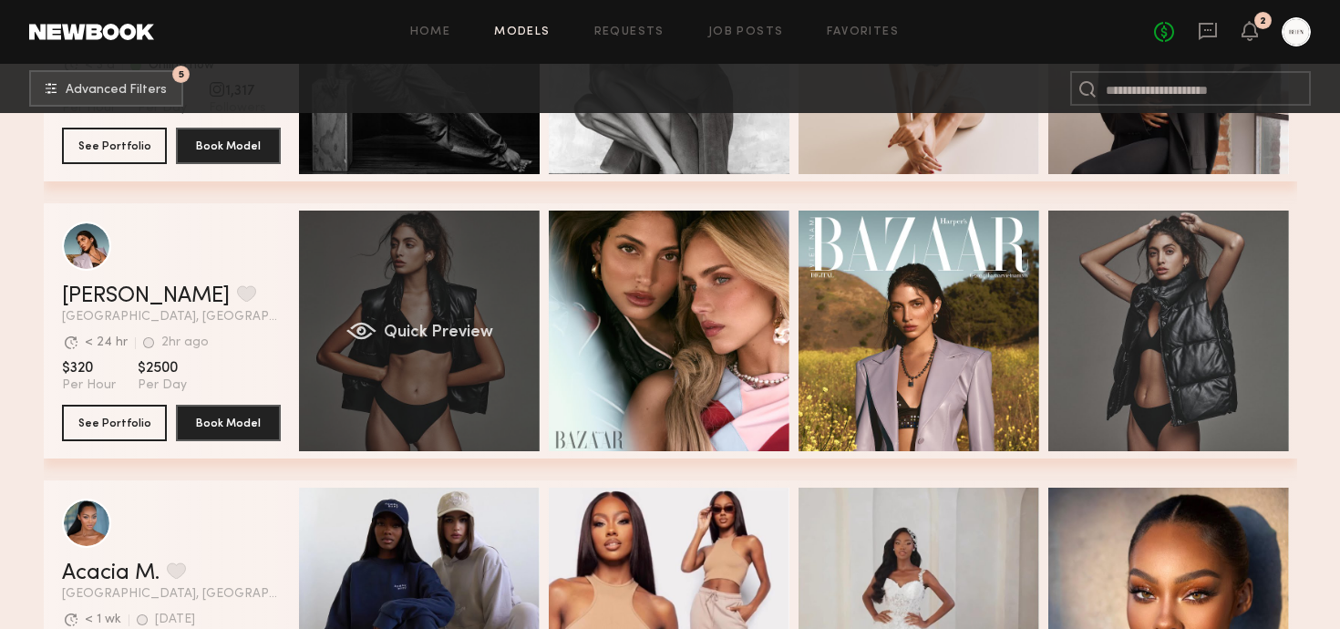
click at [382, 289] on div "Quick Preview" at bounding box center [419, 331] width 241 height 241
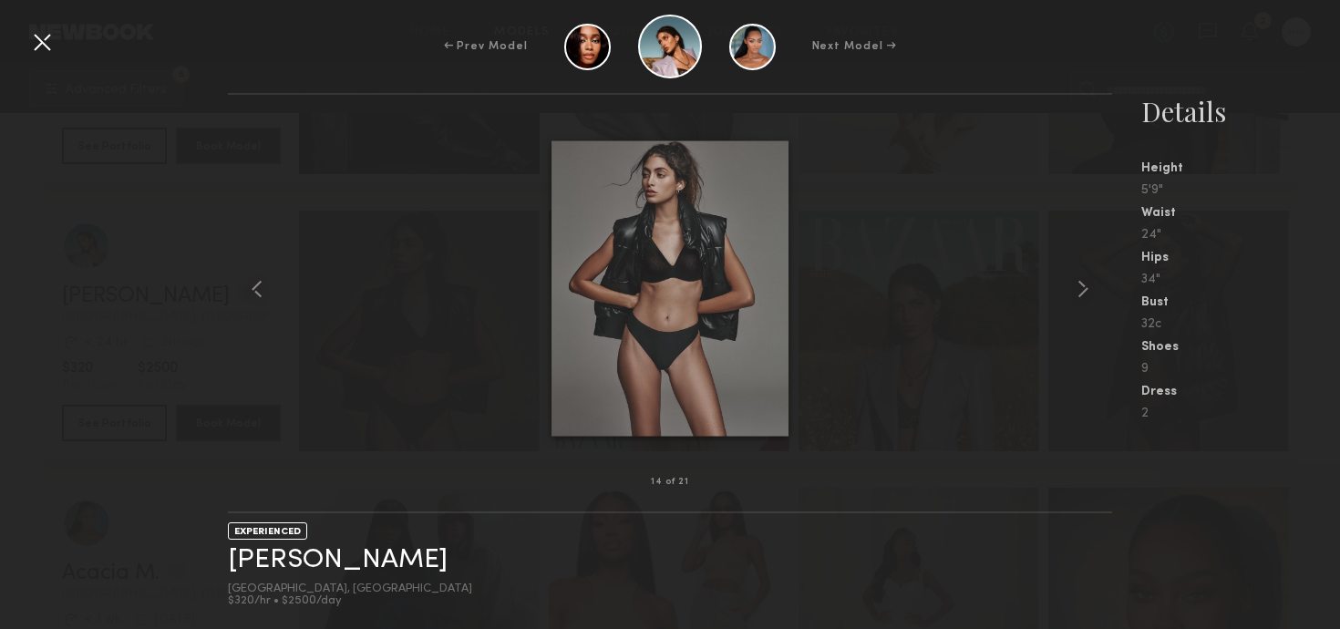
click at [36, 33] on div at bounding box center [41, 41] width 29 height 29
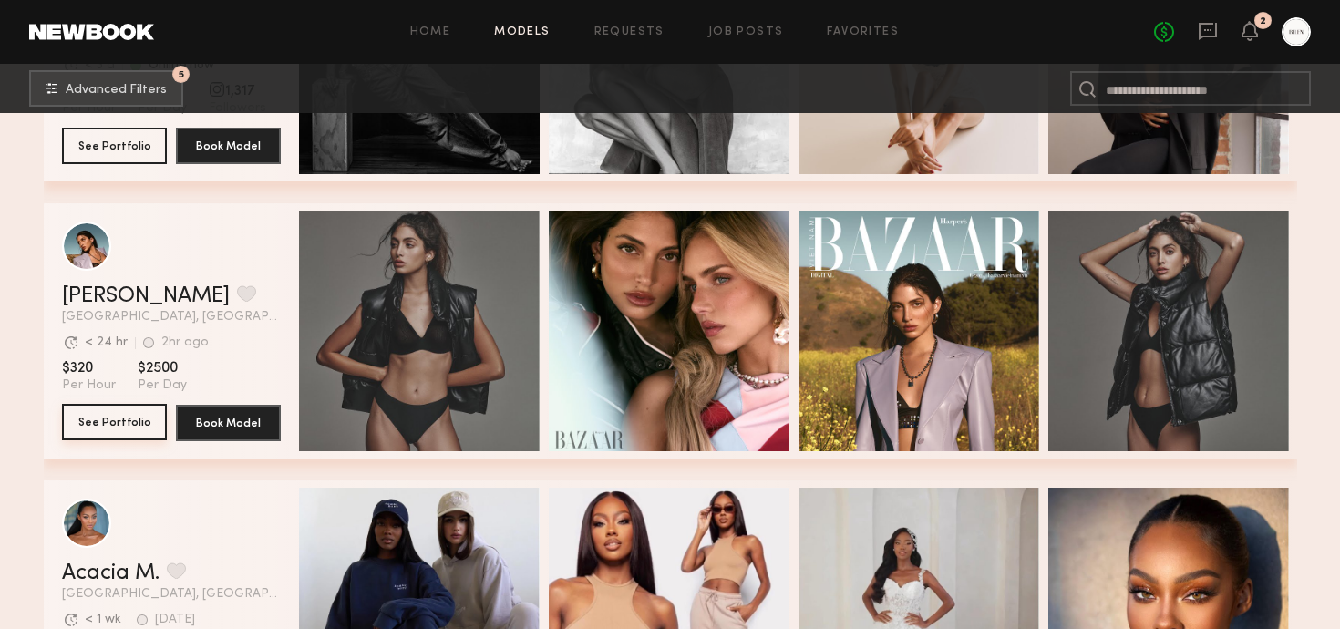
click at [118, 429] on button "See Portfolio" at bounding box center [114, 422] width 105 height 36
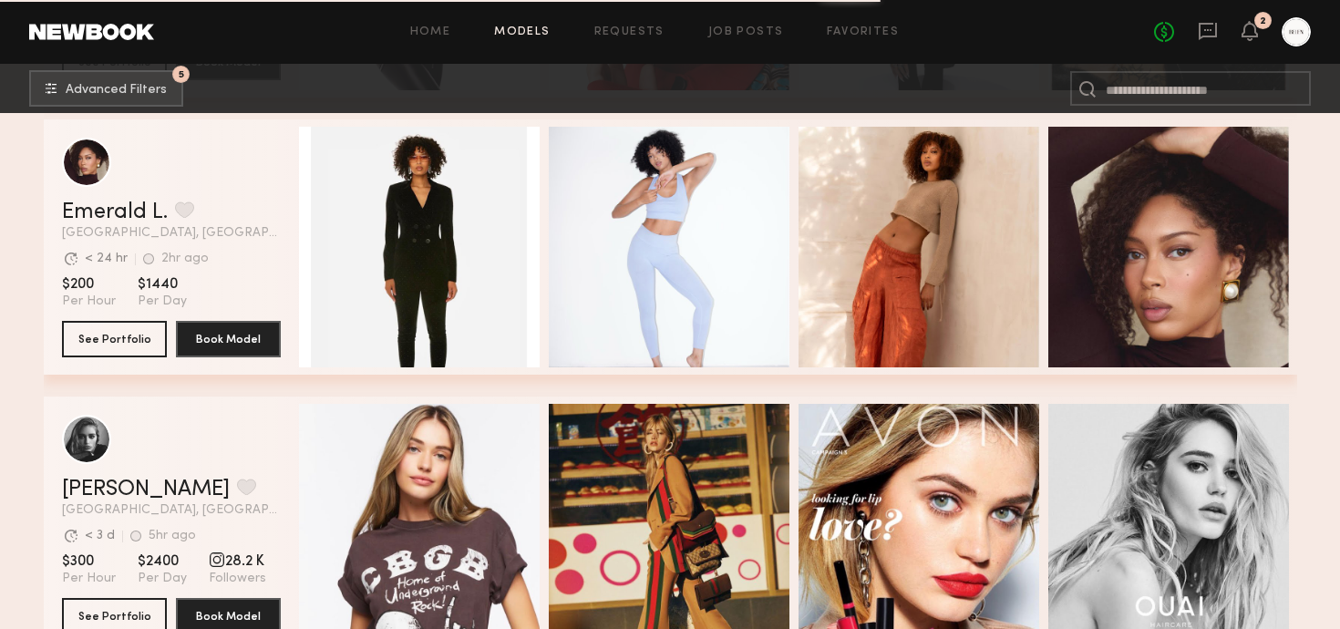
scroll to position [2524, 0]
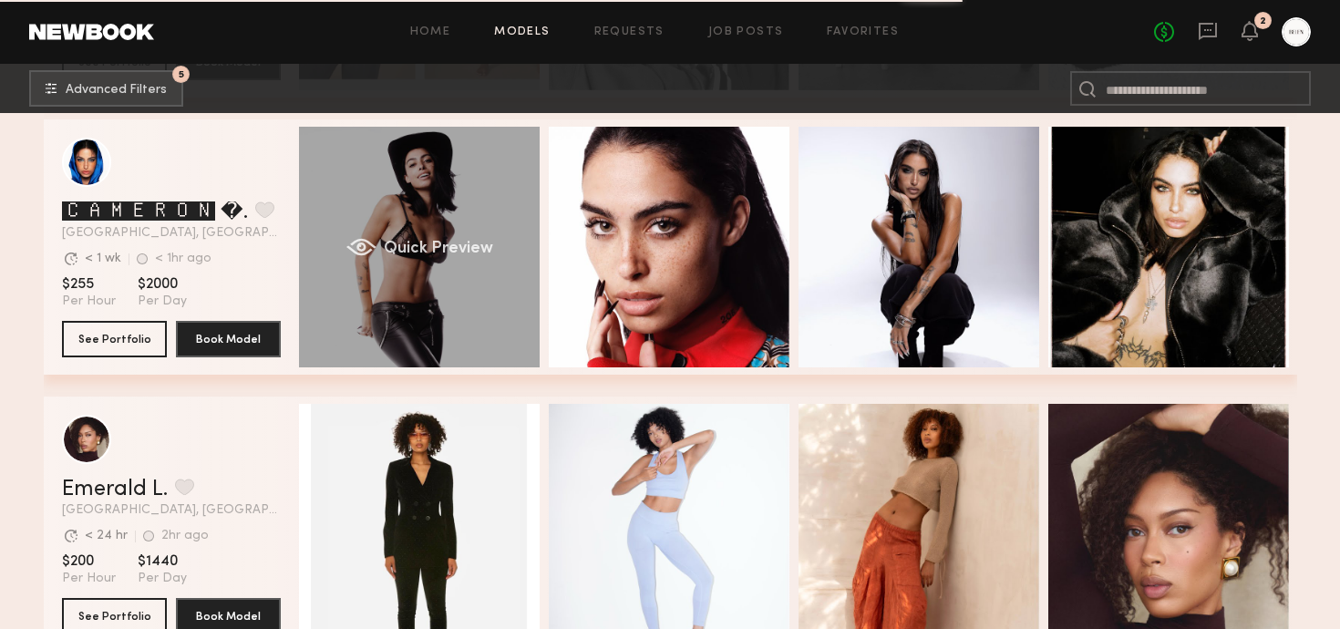
click at [469, 161] on div "Quick Preview" at bounding box center [419, 247] width 241 height 241
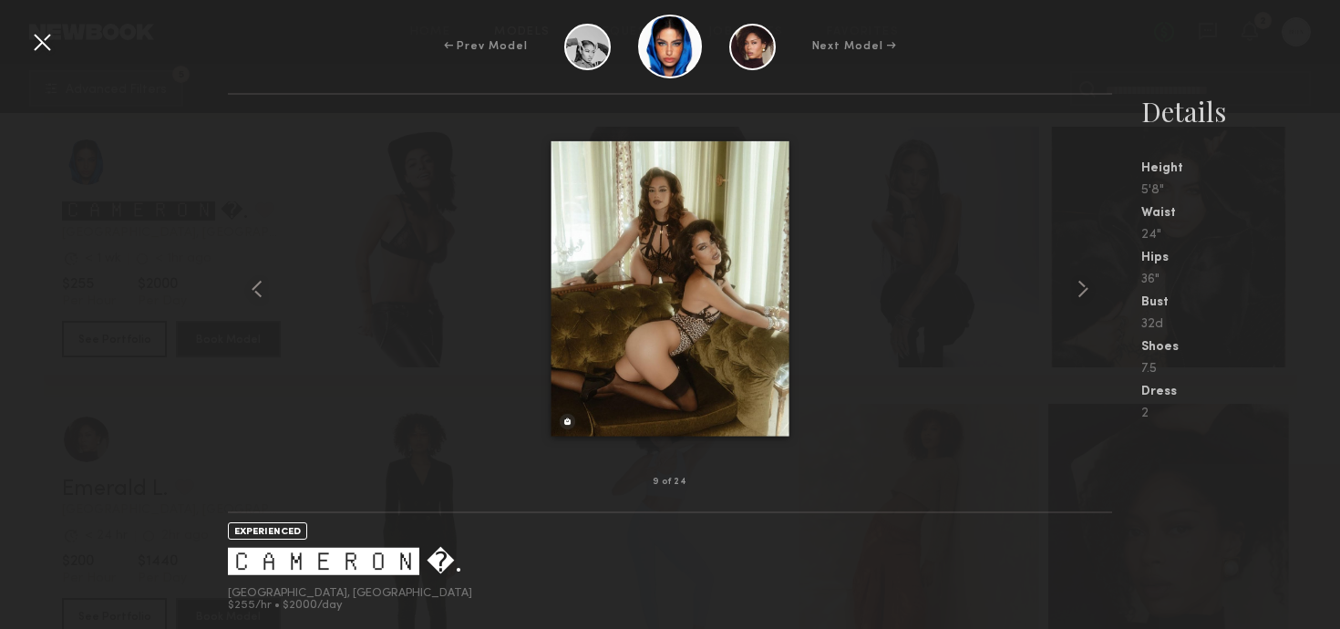
click at [44, 44] on div at bounding box center [41, 41] width 29 height 29
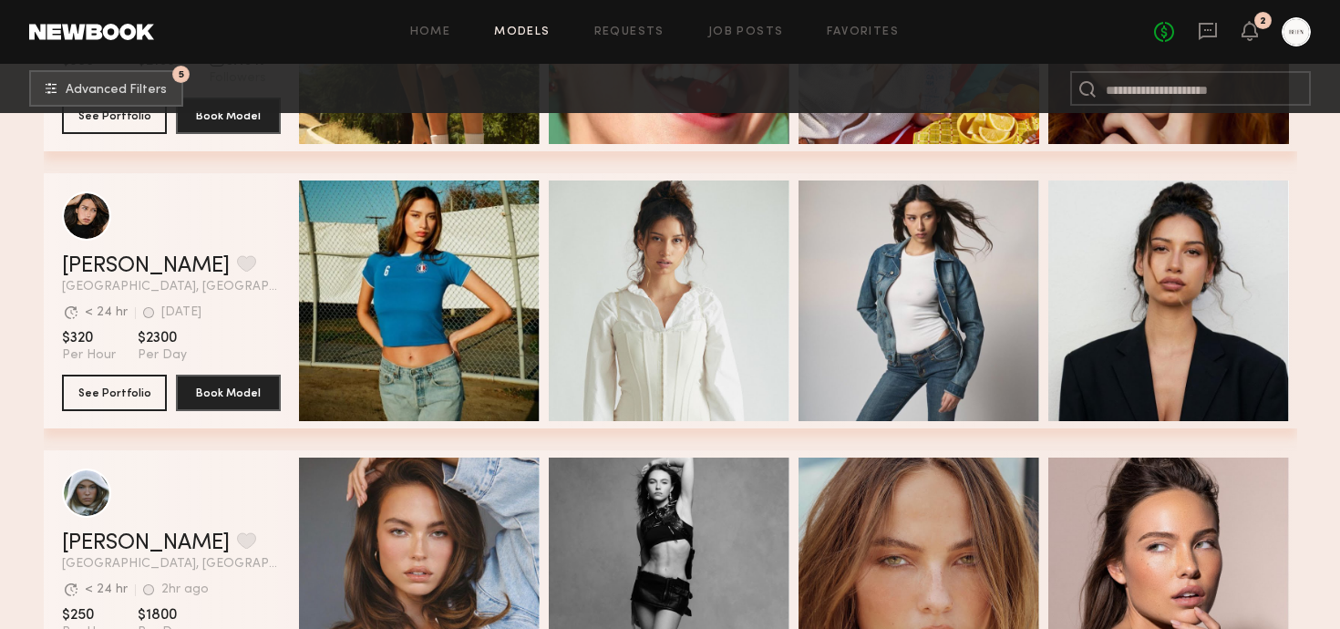
scroll to position [4963, 0]
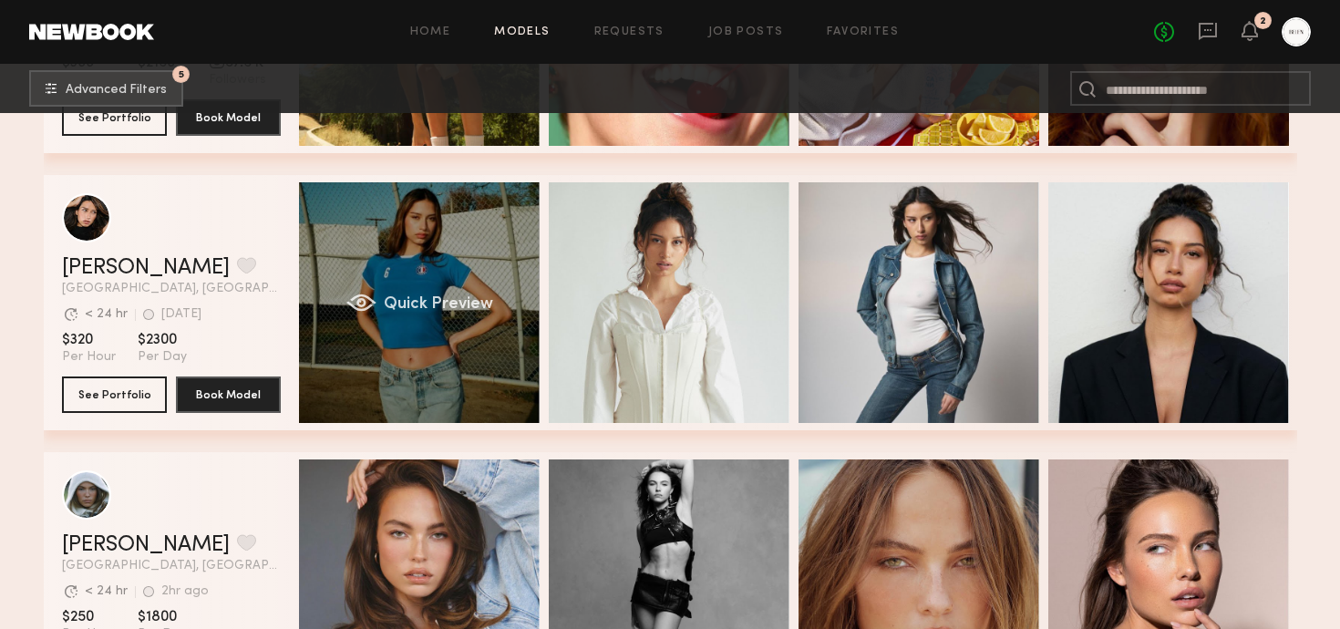
click at [347, 292] on div "Quick Preview" at bounding box center [419, 302] width 241 height 241
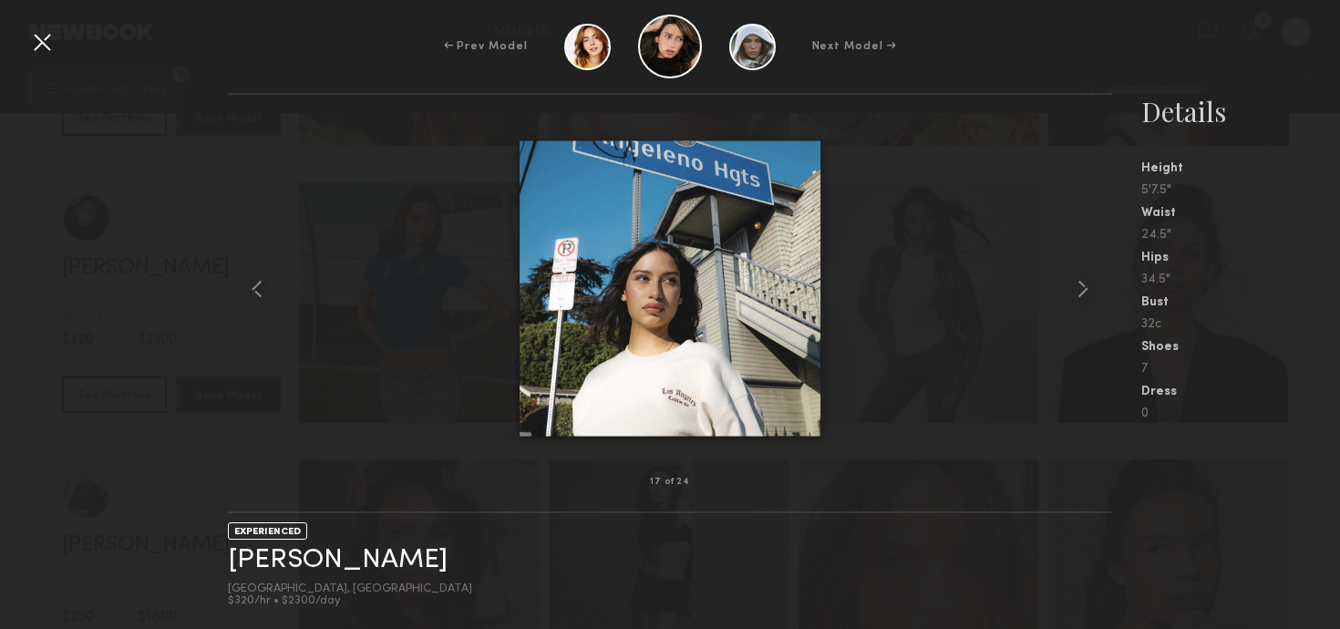
click at [38, 39] on div at bounding box center [41, 41] width 29 height 29
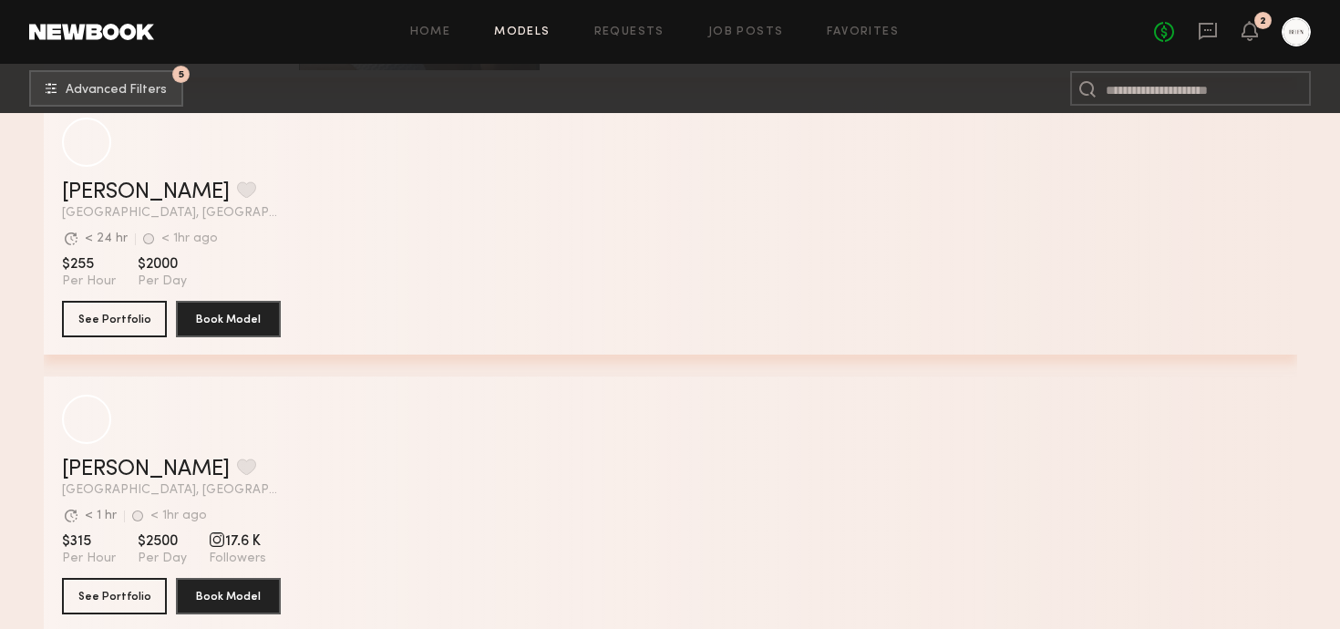
scroll to position [11130, 0]
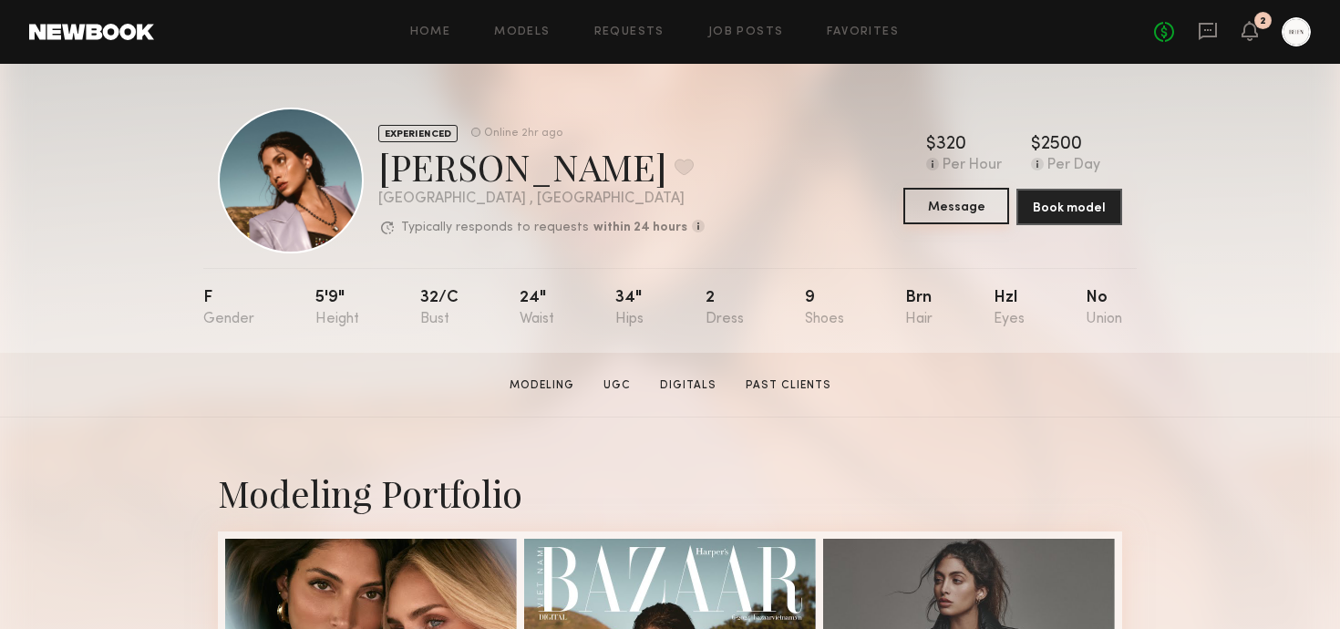
click at [980, 209] on button "Message" at bounding box center [957, 206] width 106 height 36
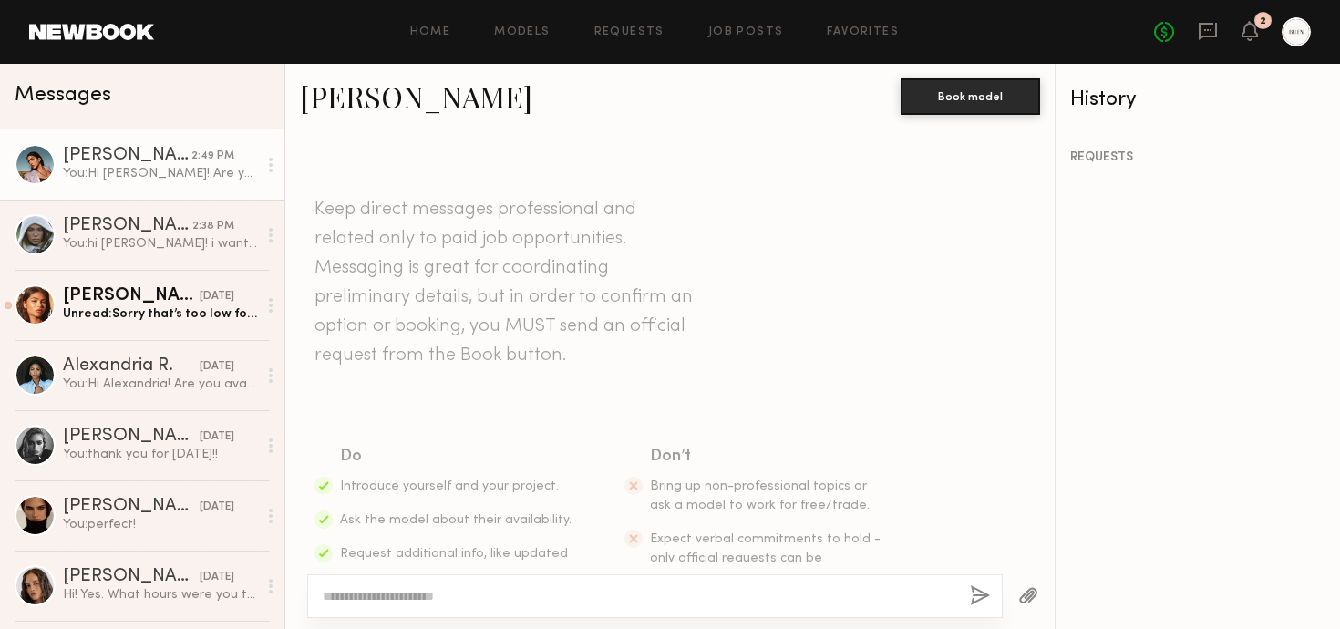
scroll to position [377, 0]
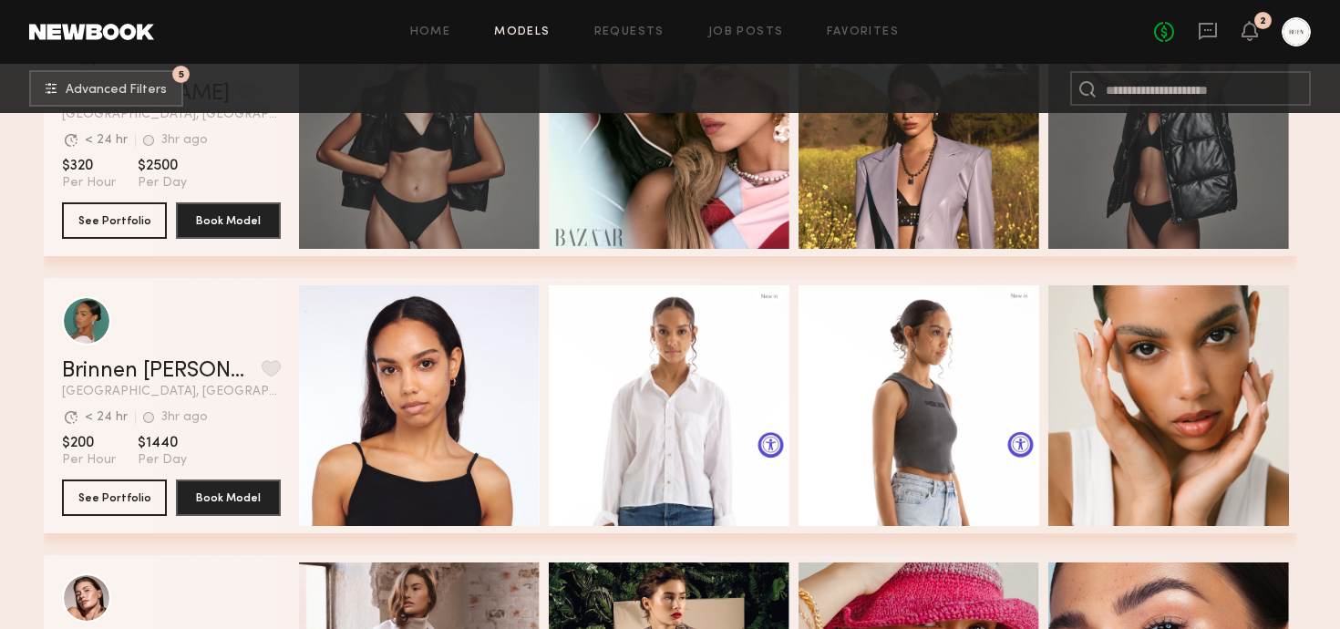
scroll to position [830, 0]
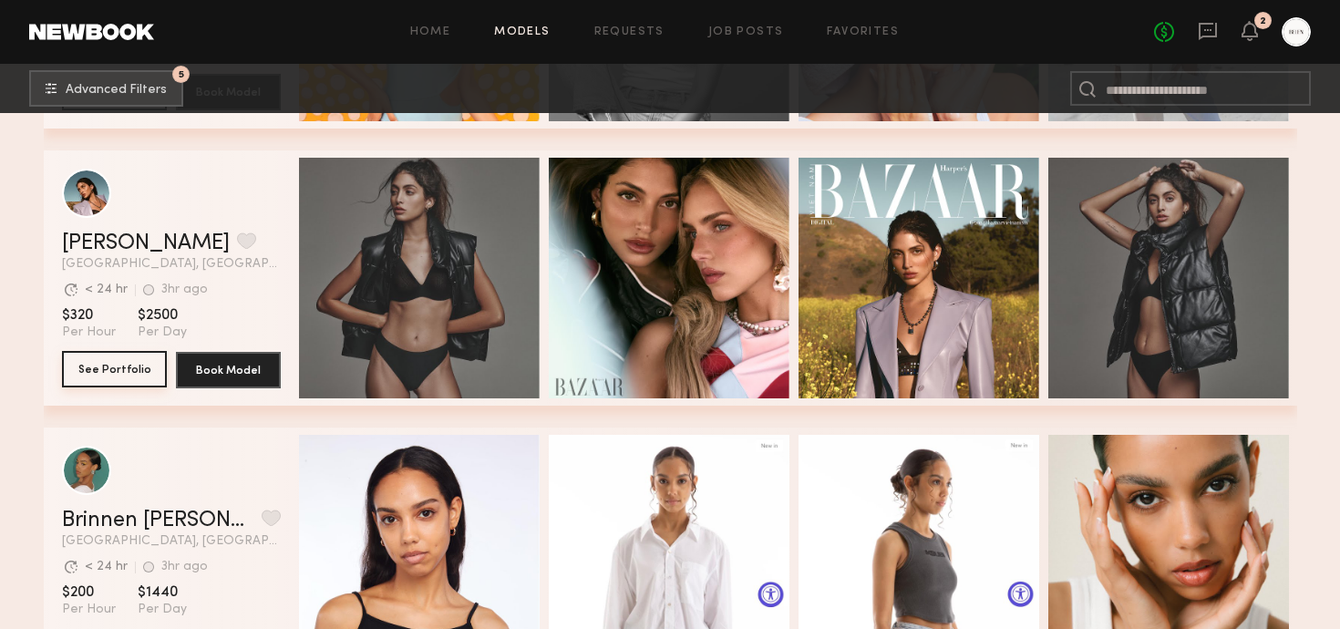
click at [126, 374] on button "See Portfolio" at bounding box center [114, 369] width 105 height 36
click at [121, 362] on button "See Portfolio" at bounding box center [114, 369] width 105 height 36
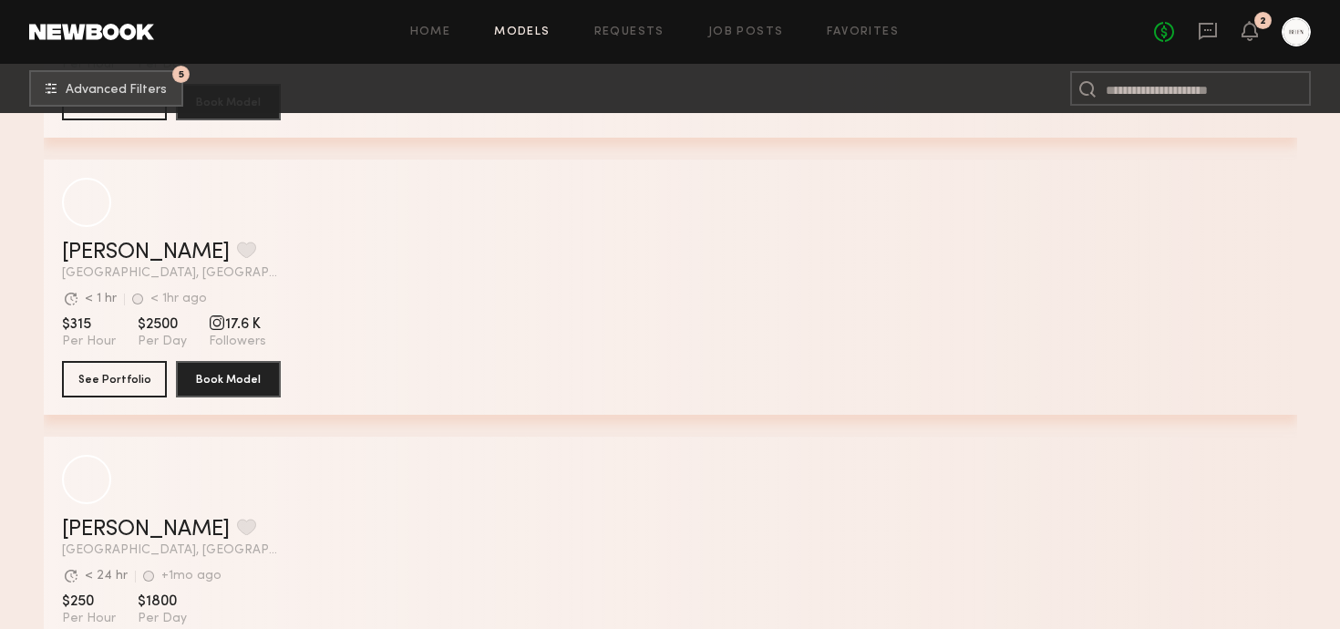
scroll to position [8026, 0]
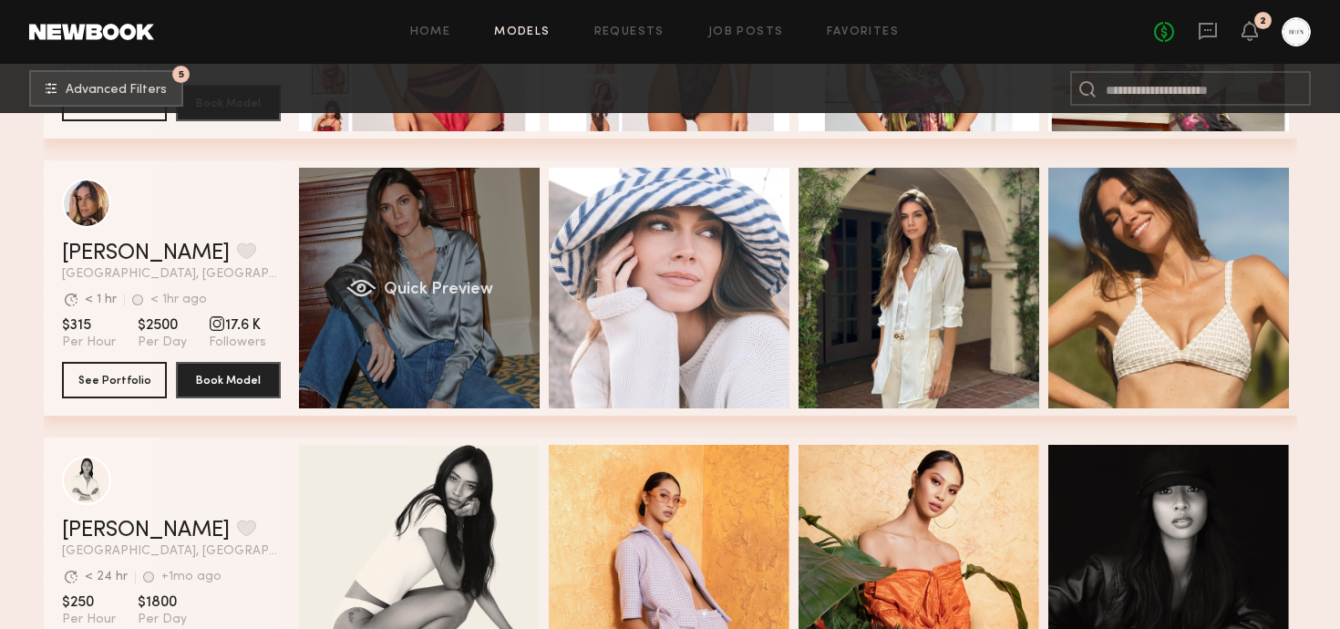
click at [354, 256] on div "Quick Preview" at bounding box center [419, 288] width 241 height 241
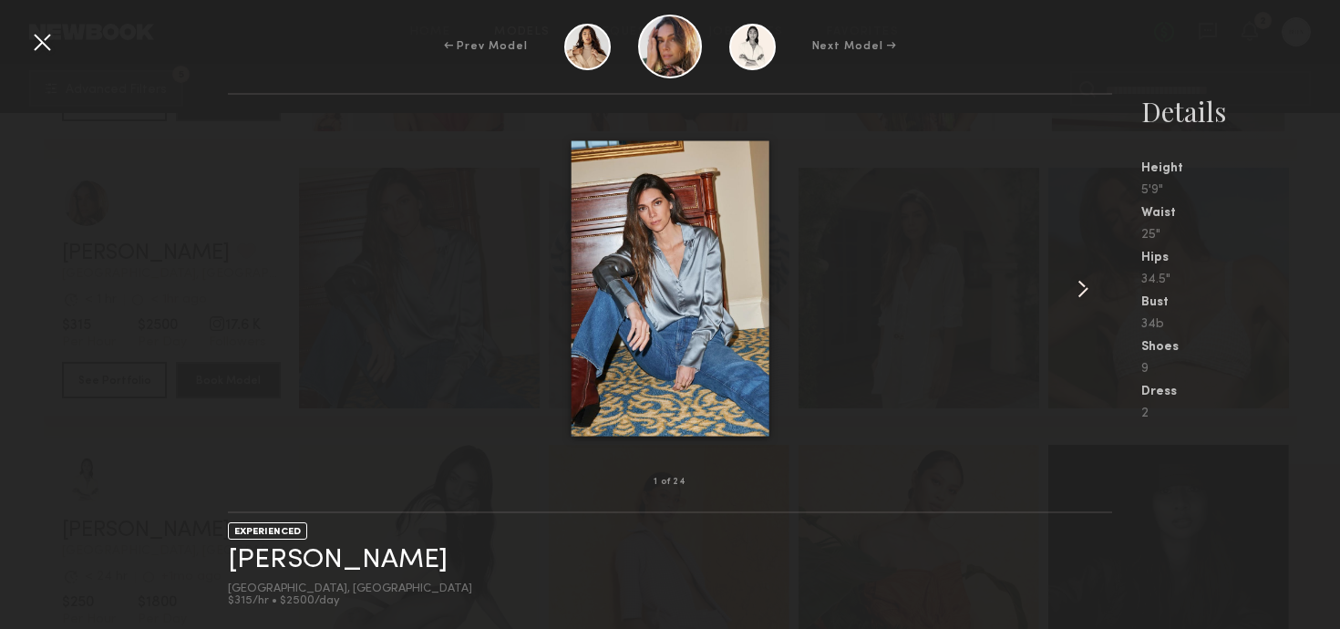
click at [1079, 293] on common-icon at bounding box center [1083, 288] width 29 height 29
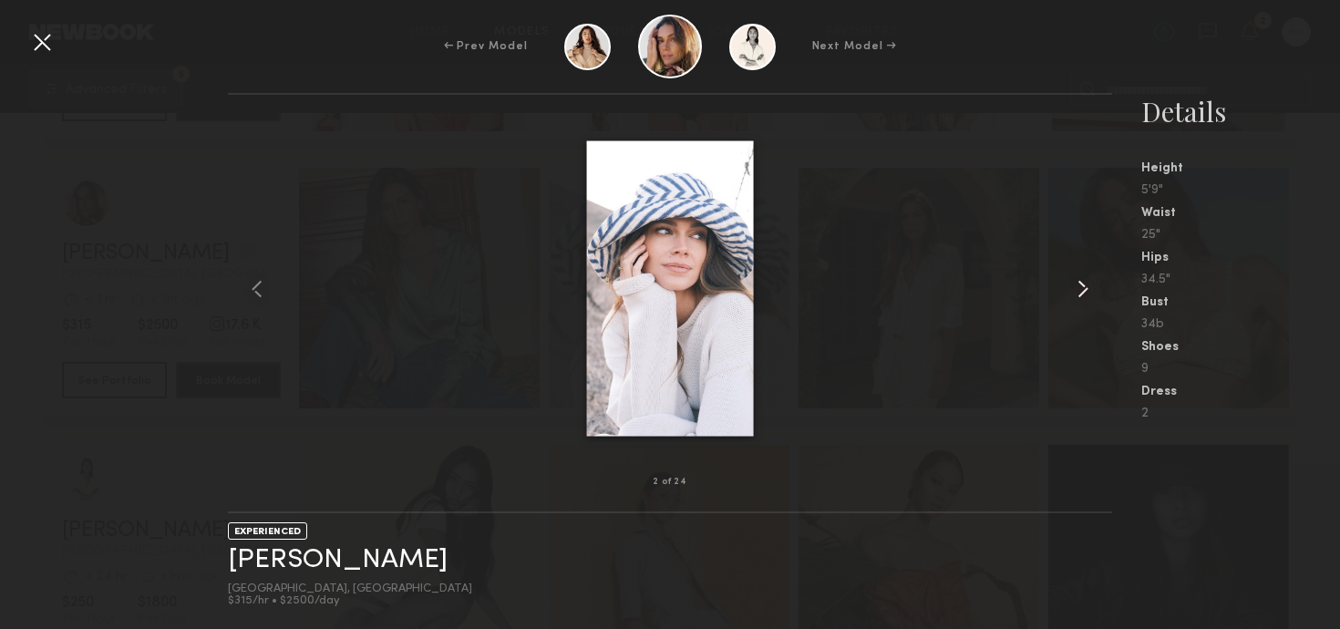
click at [1079, 293] on common-icon at bounding box center [1083, 288] width 29 height 29
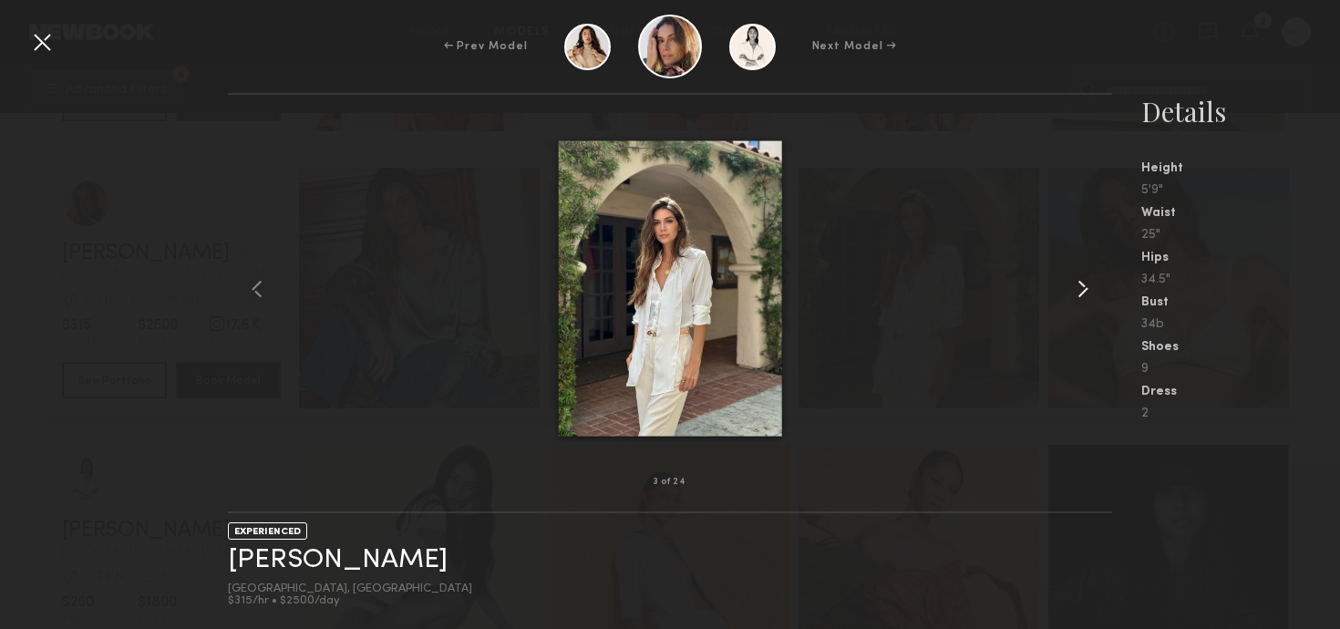
click at [1079, 293] on common-icon at bounding box center [1083, 288] width 29 height 29
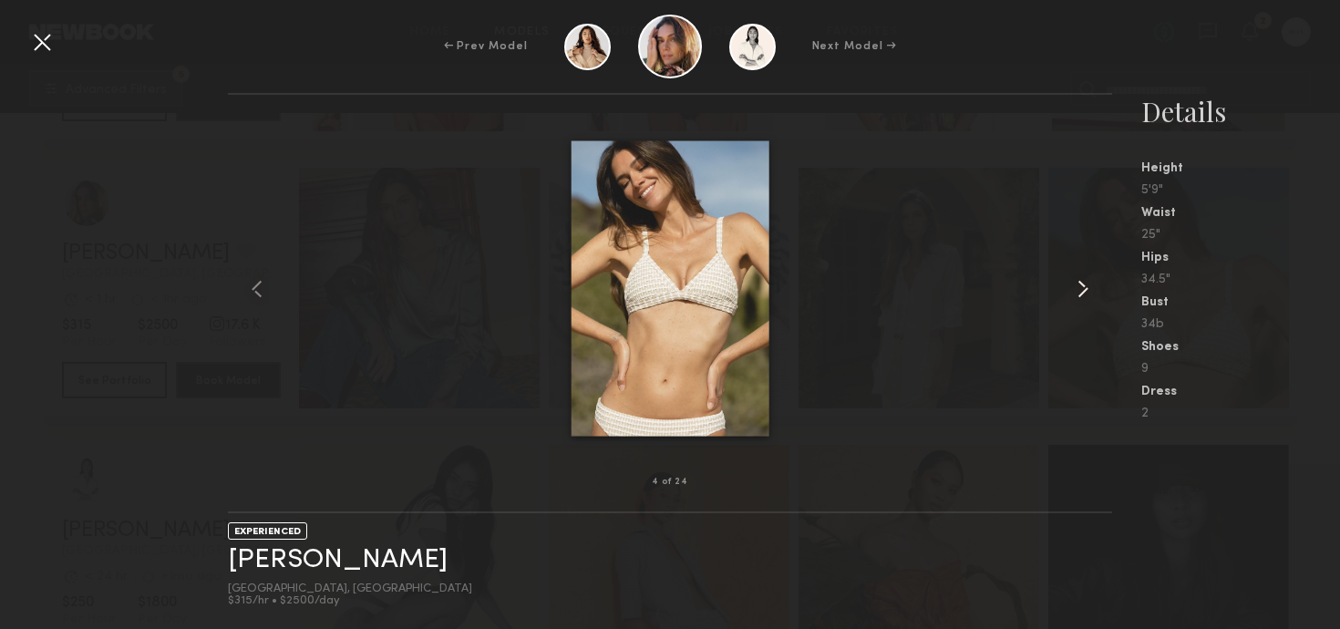
click at [1079, 293] on common-icon at bounding box center [1083, 288] width 29 height 29
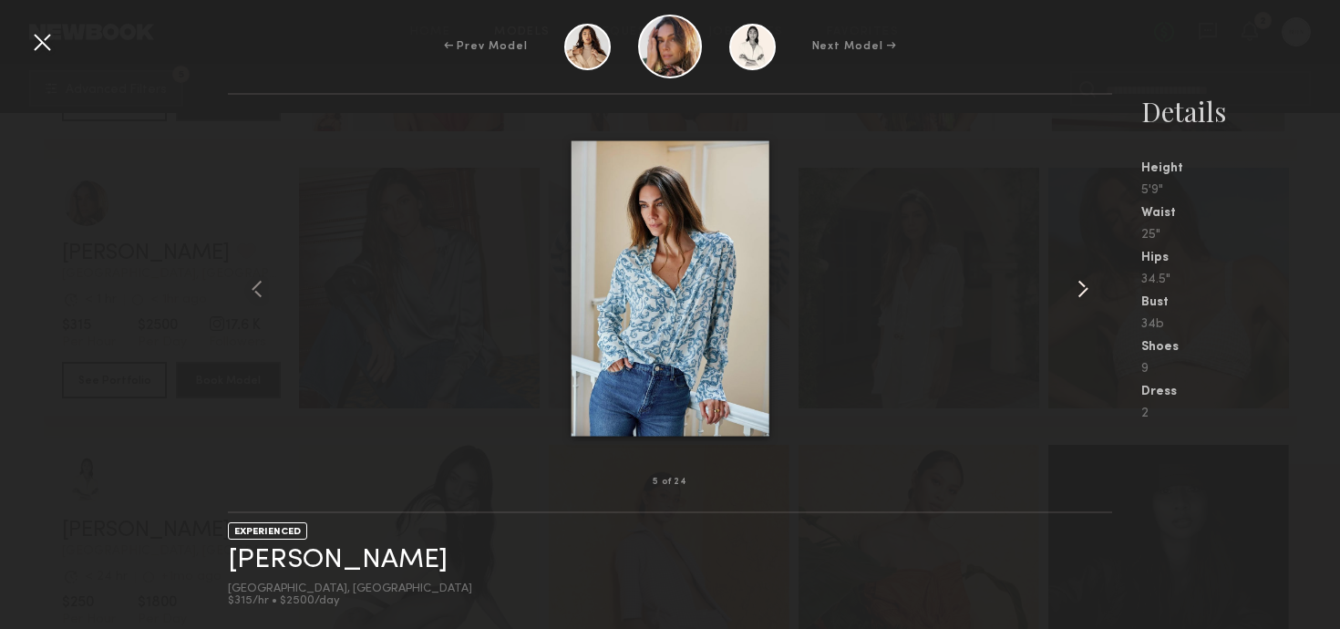
click at [1079, 293] on common-icon at bounding box center [1083, 288] width 29 height 29
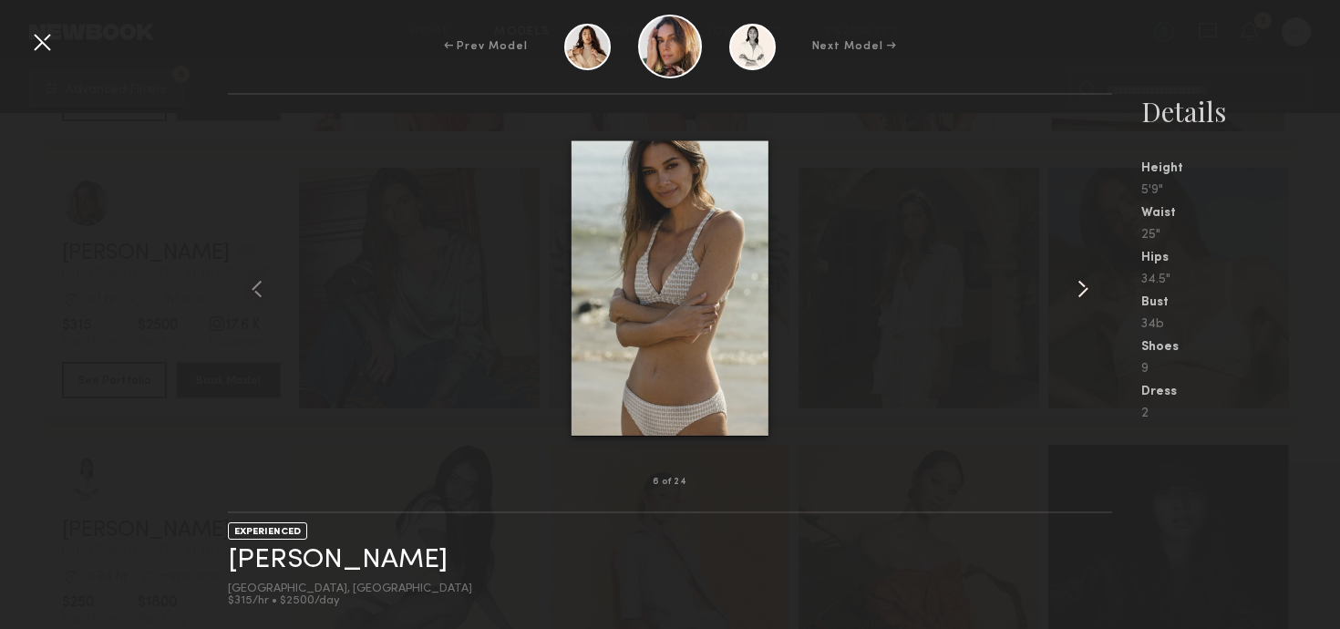
click at [1079, 293] on common-icon at bounding box center [1083, 288] width 29 height 29
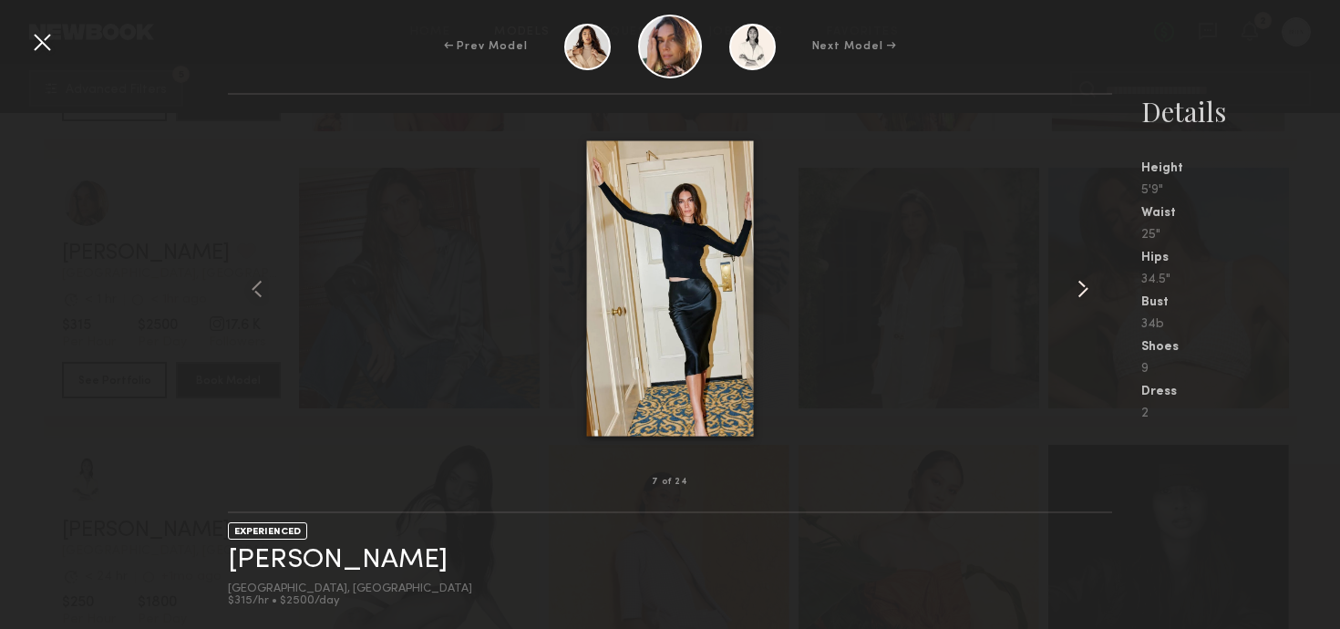
click at [1079, 293] on common-icon at bounding box center [1083, 288] width 29 height 29
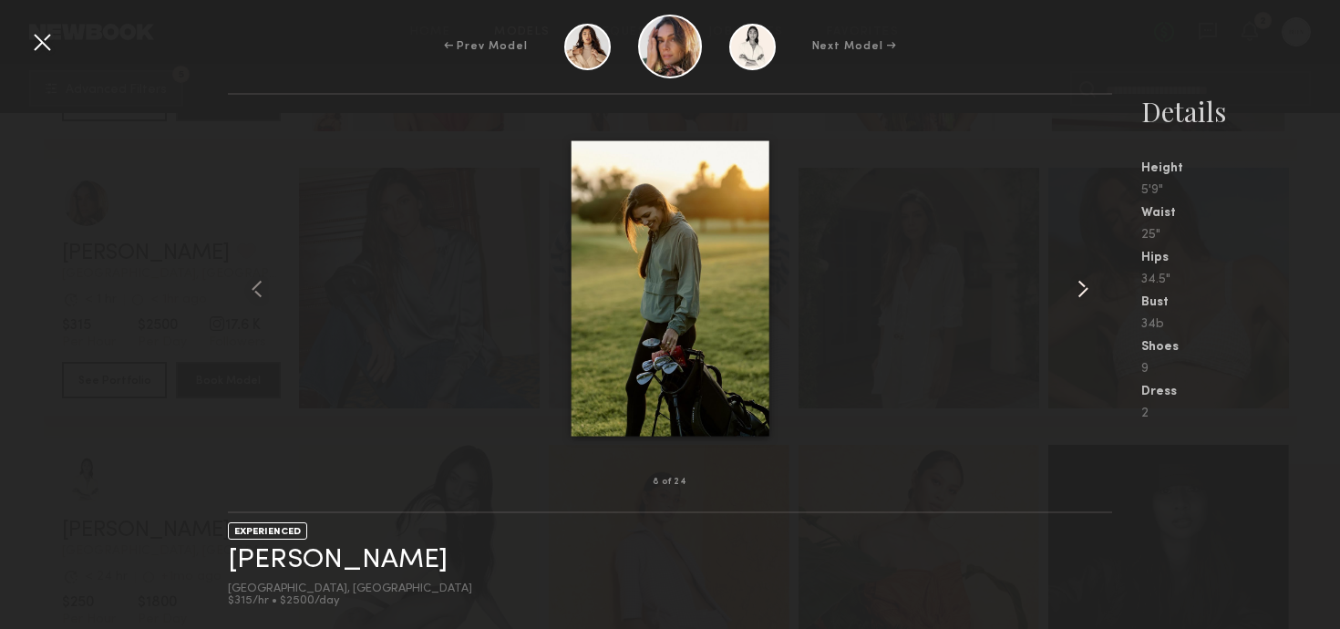
click at [1079, 293] on common-icon at bounding box center [1083, 288] width 29 height 29
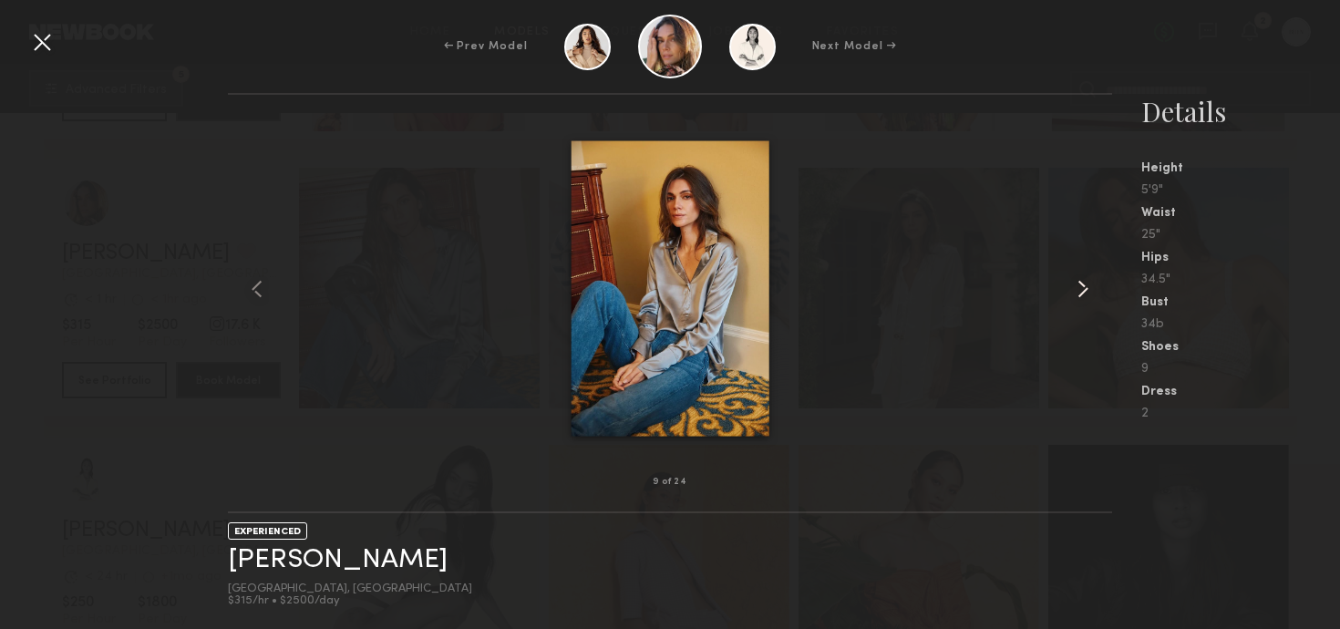
click at [1079, 293] on common-icon at bounding box center [1083, 288] width 29 height 29
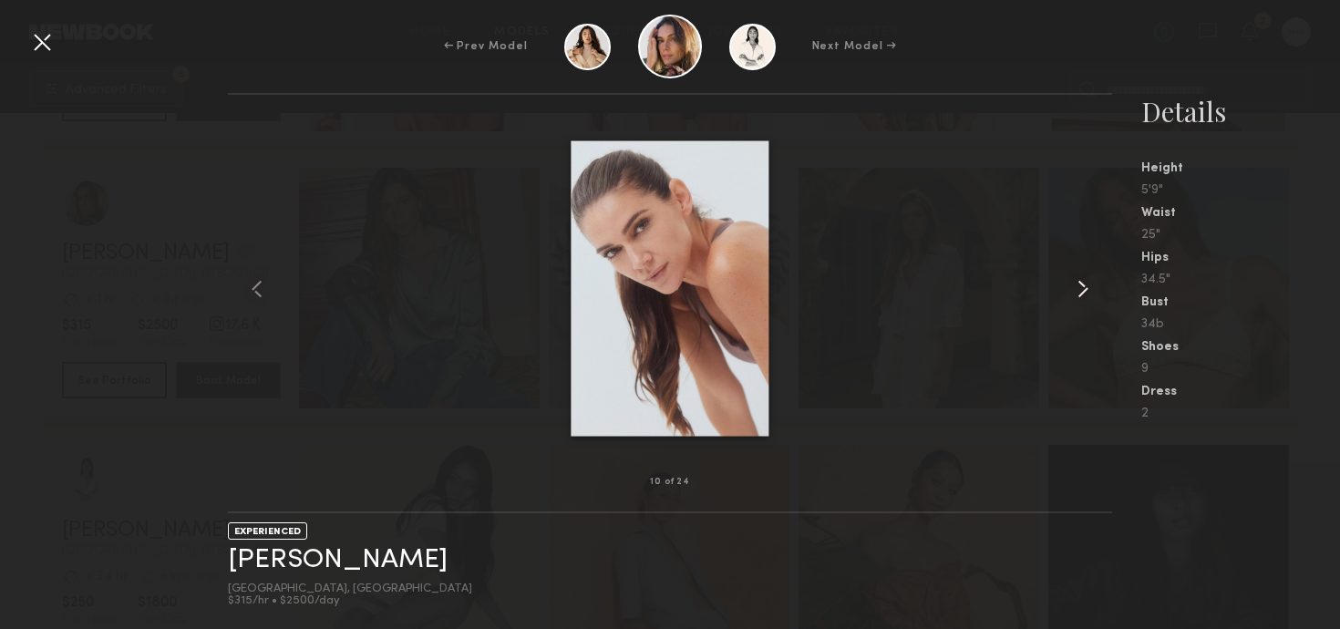
click at [1079, 293] on common-icon at bounding box center [1083, 288] width 29 height 29
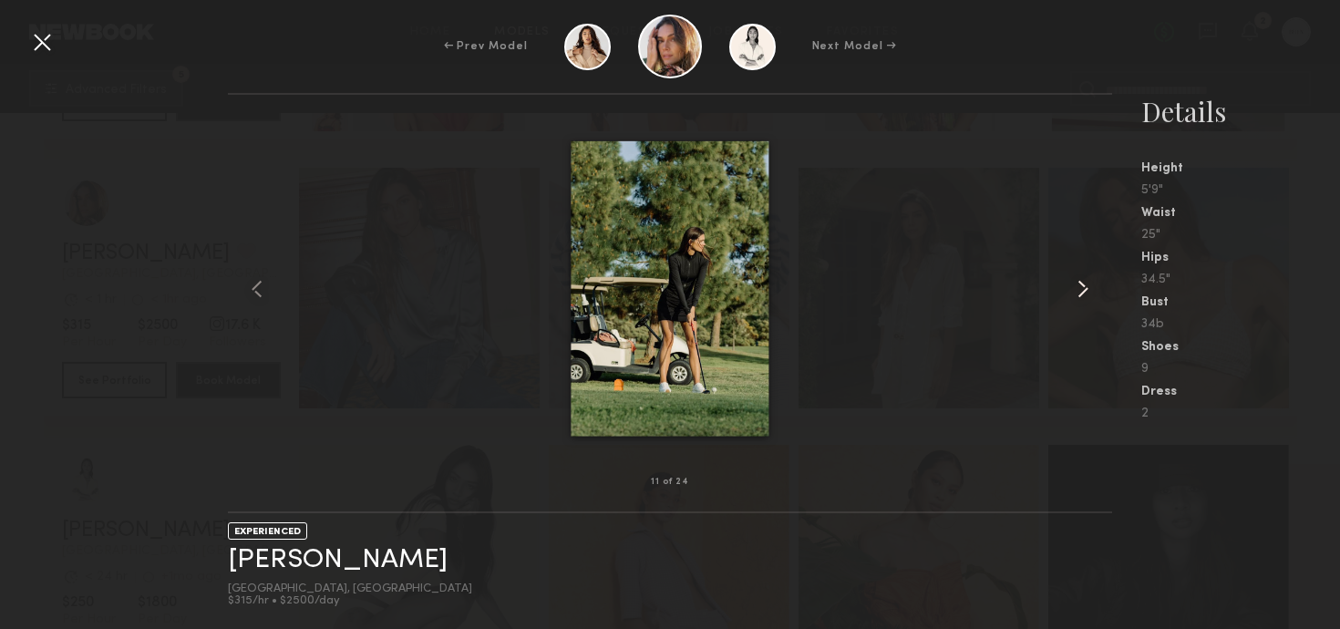
click at [1079, 293] on common-icon at bounding box center [1083, 288] width 29 height 29
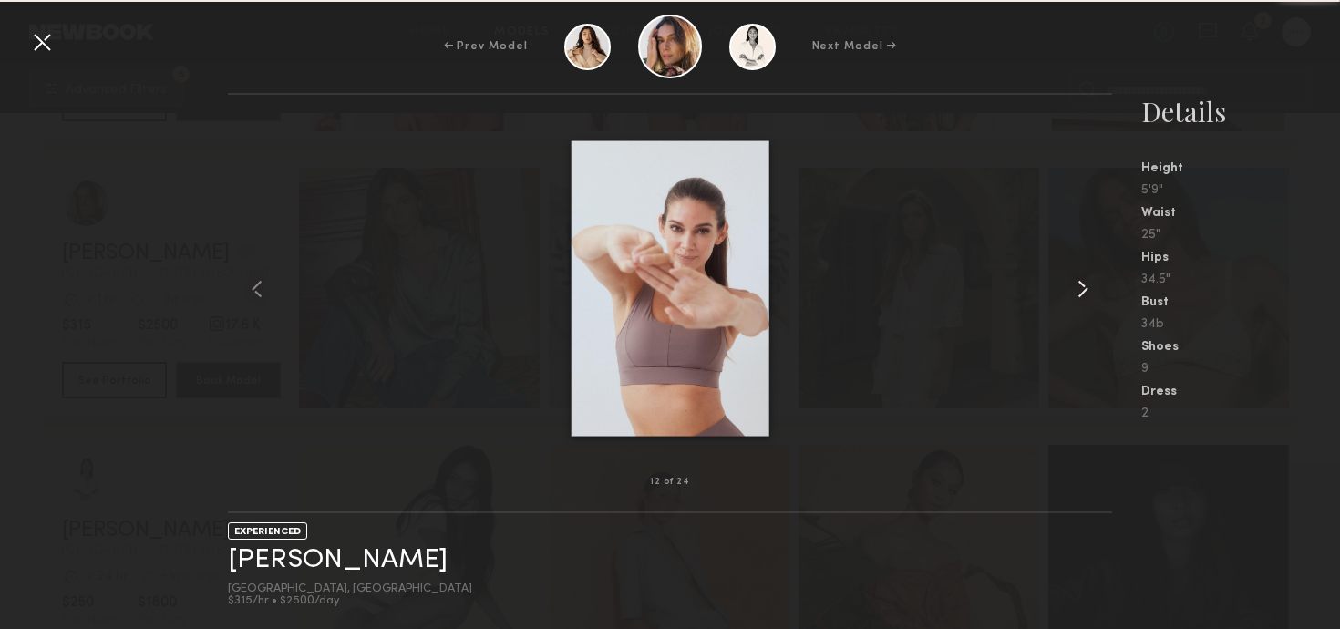
click at [1079, 293] on common-icon at bounding box center [1083, 288] width 29 height 29
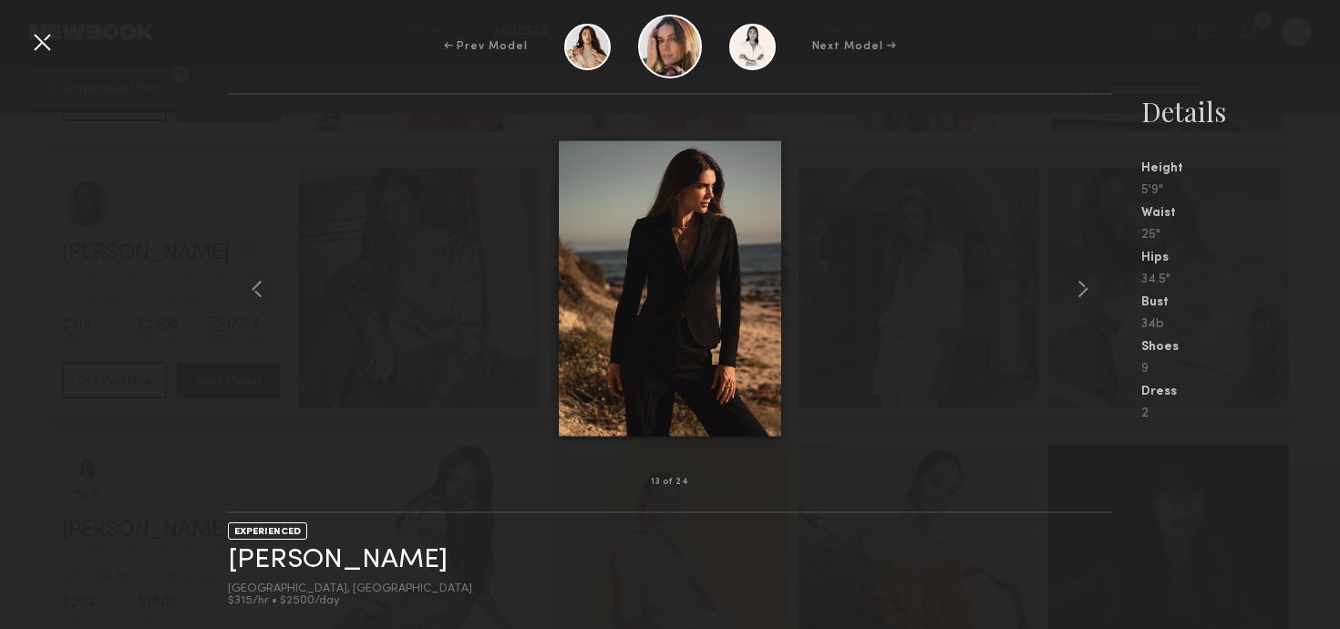
click at [47, 37] on div at bounding box center [41, 41] width 29 height 29
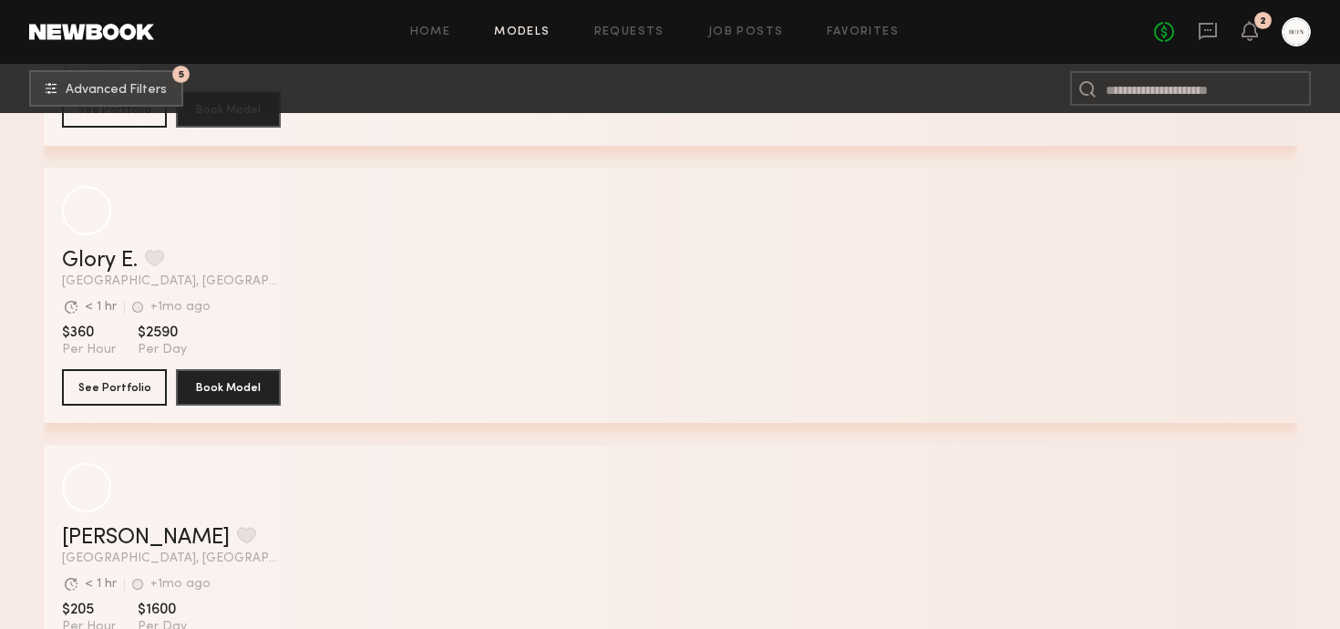
scroll to position [25408, 0]
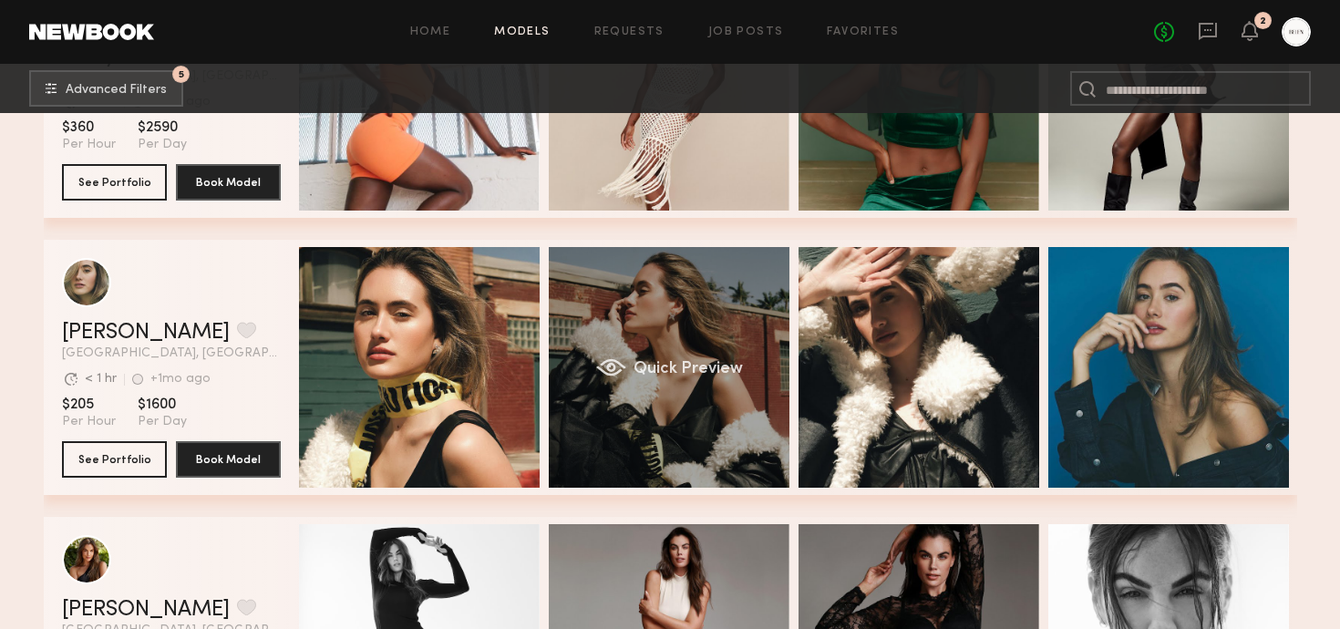
click at [651, 322] on div "Quick Preview" at bounding box center [669, 367] width 241 height 241
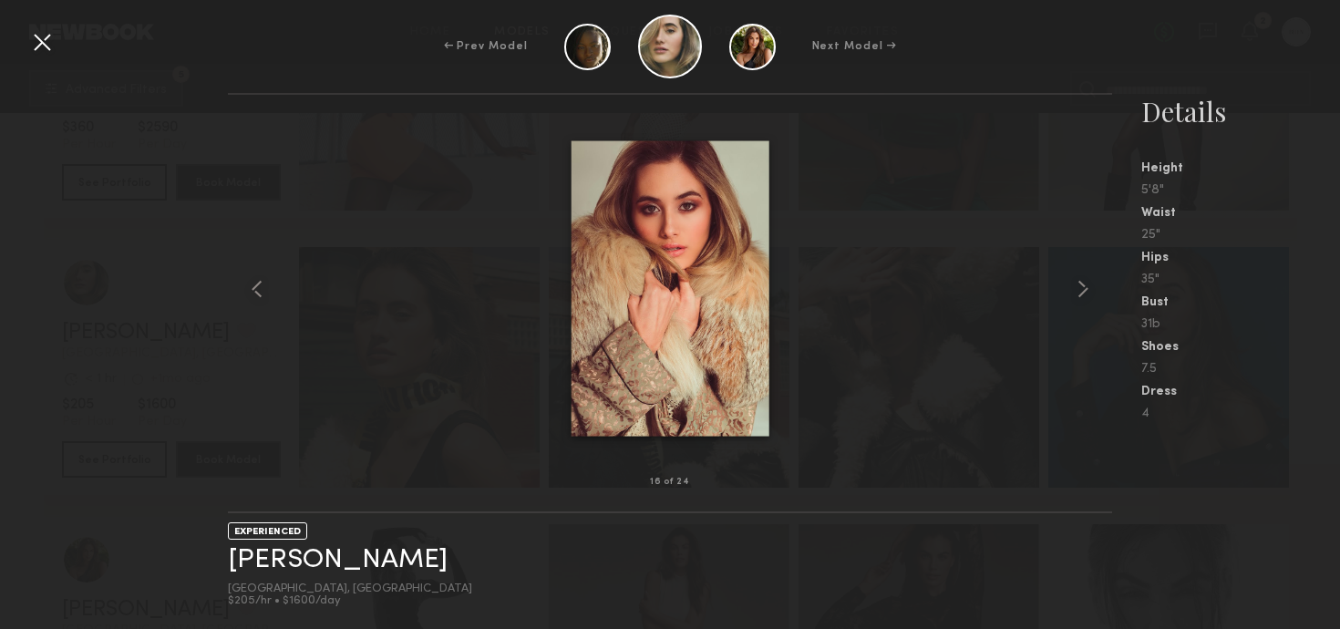
click at [49, 46] on div at bounding box center [41, 41] width 29 height 29
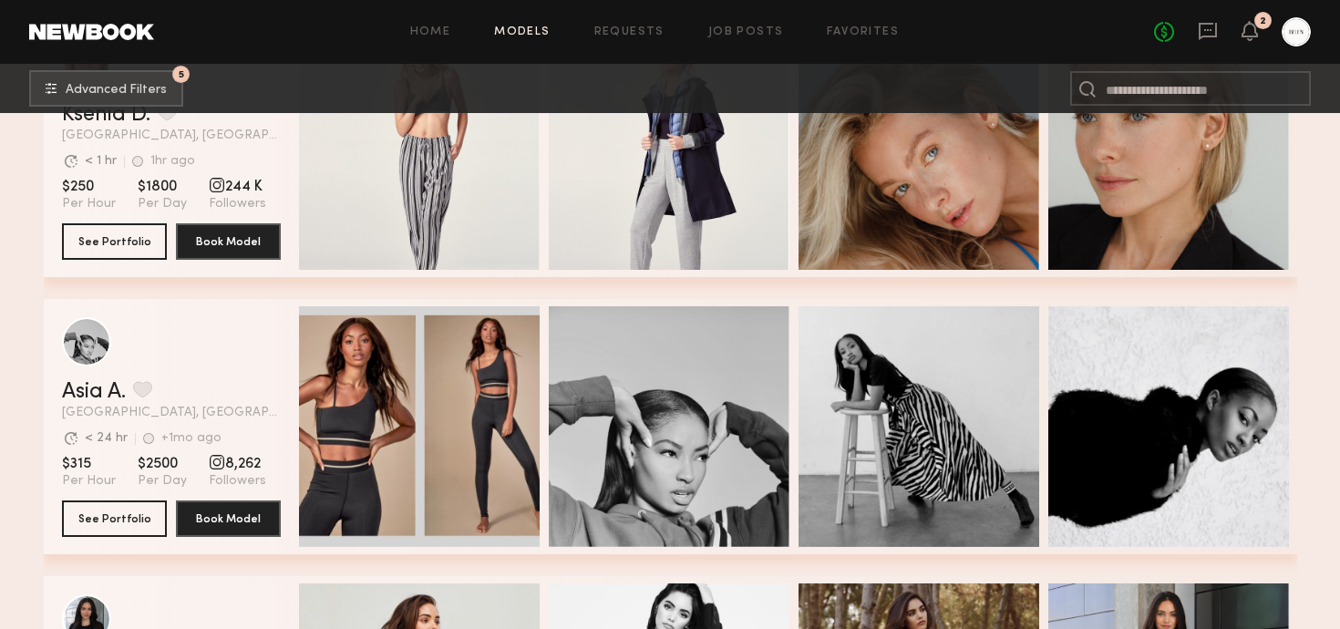
scroll to position [5951, 0]
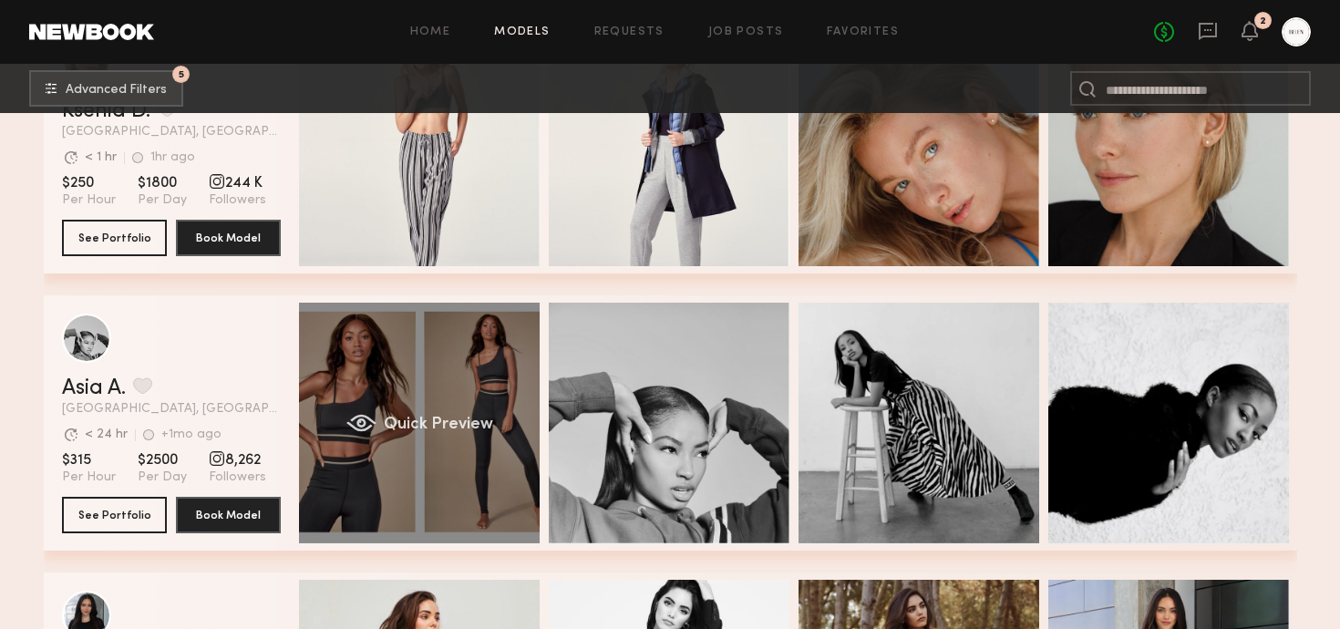
click at [367, 460] on div "Quick Preview" at bounding box center [419, 423] width 241 height 241
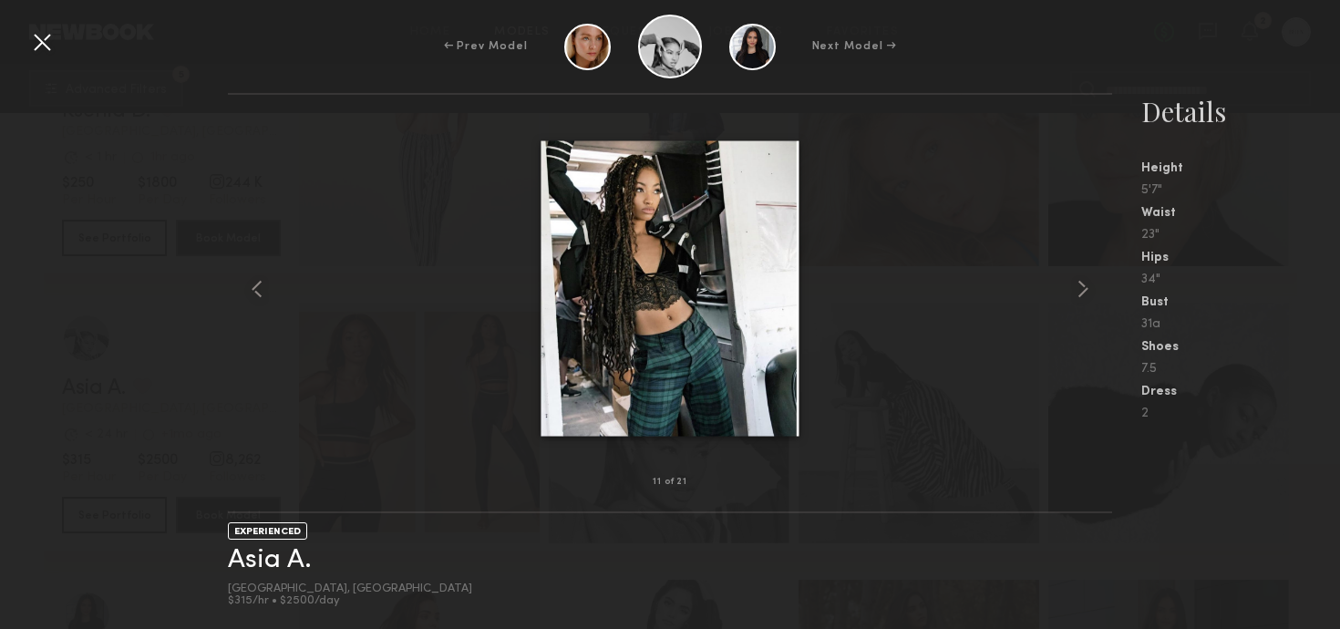
click at [42, 47] on div at bounding box center [41, 41] width 29 height 29
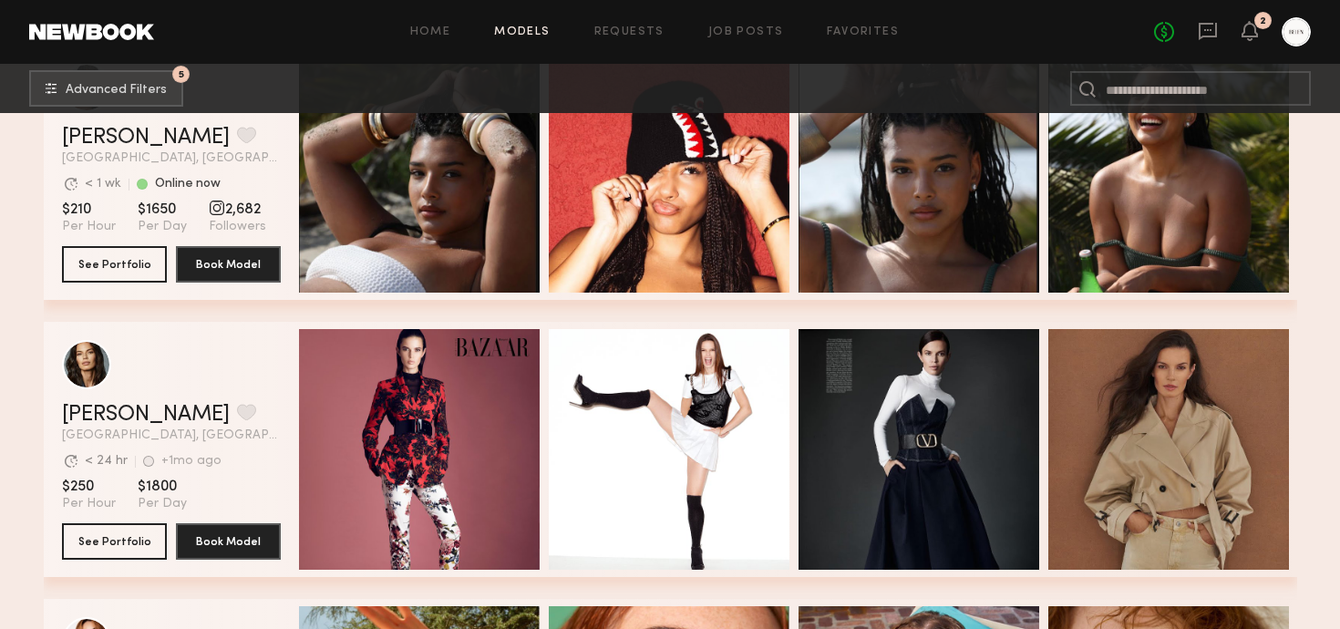
scroll to position [4535, 0]
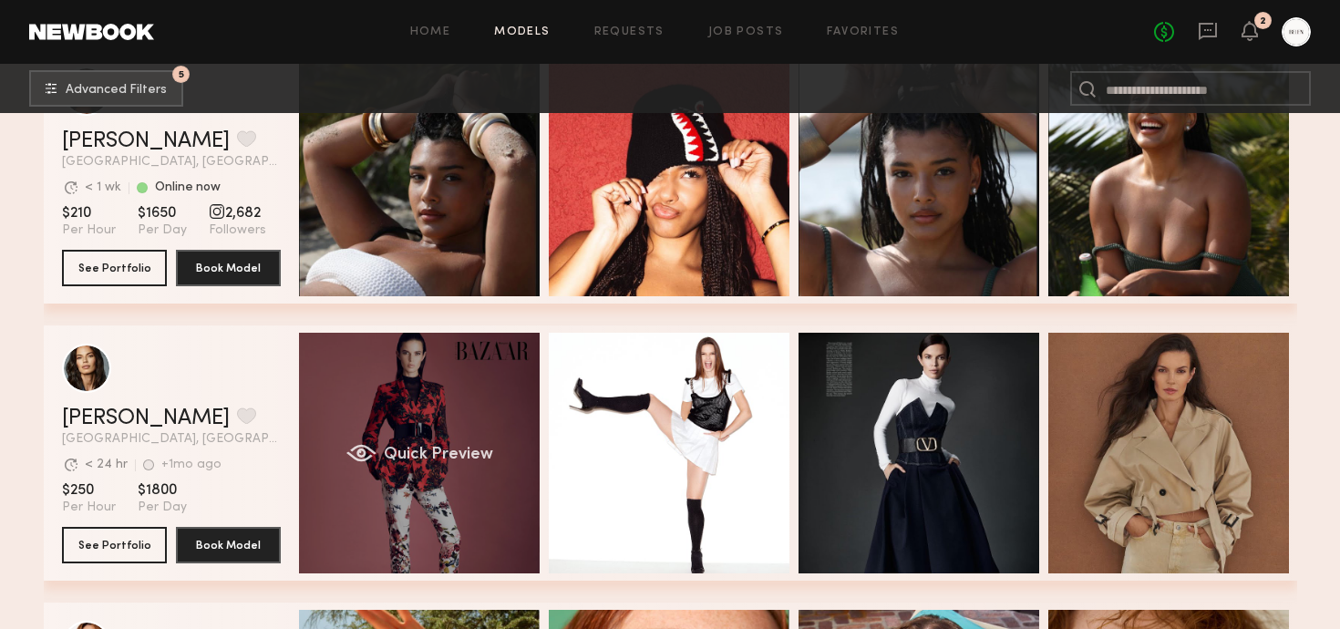
click at [419, 395] on div "Quick Preview" at bounding box center [419, 453] width 241 height 241
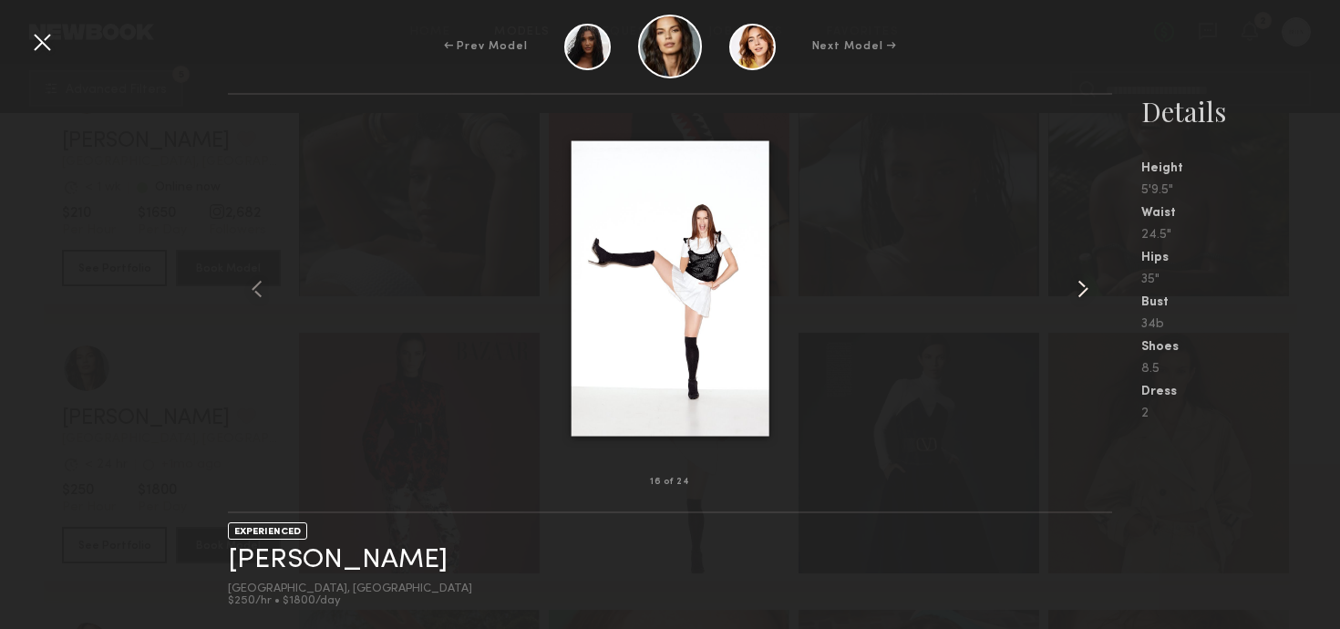
click at [1082, 289] on common-icon at bounding box center [1083, 288] width 29 height 29
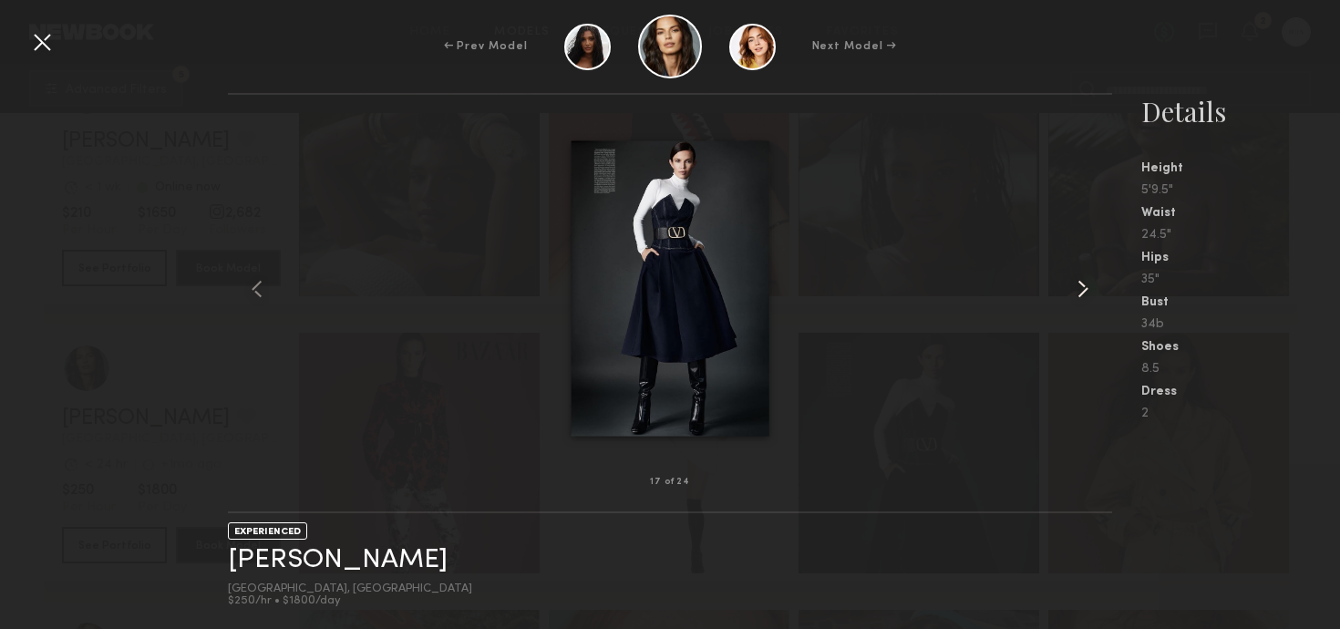
click at [1082, 289] on common-icon at bounding box center [1083, 288] width 29 height 29
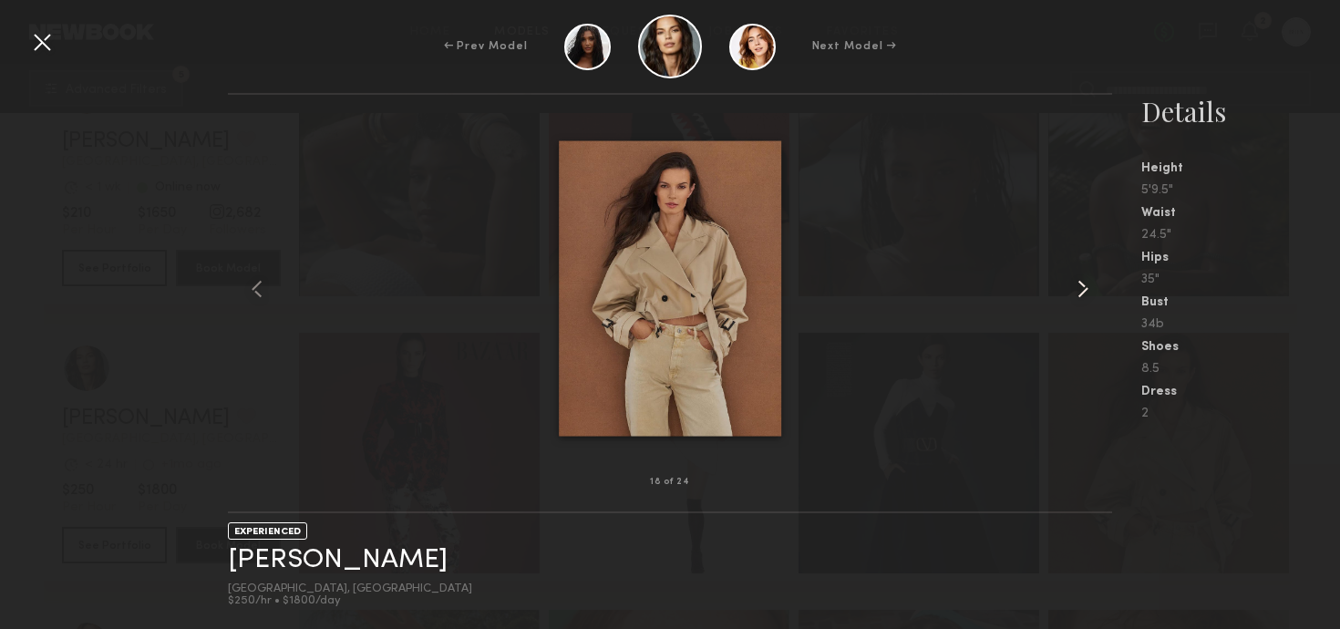
click at [1082, 289] on common-icon at bounding box center [1083, 288] width 29 height 29
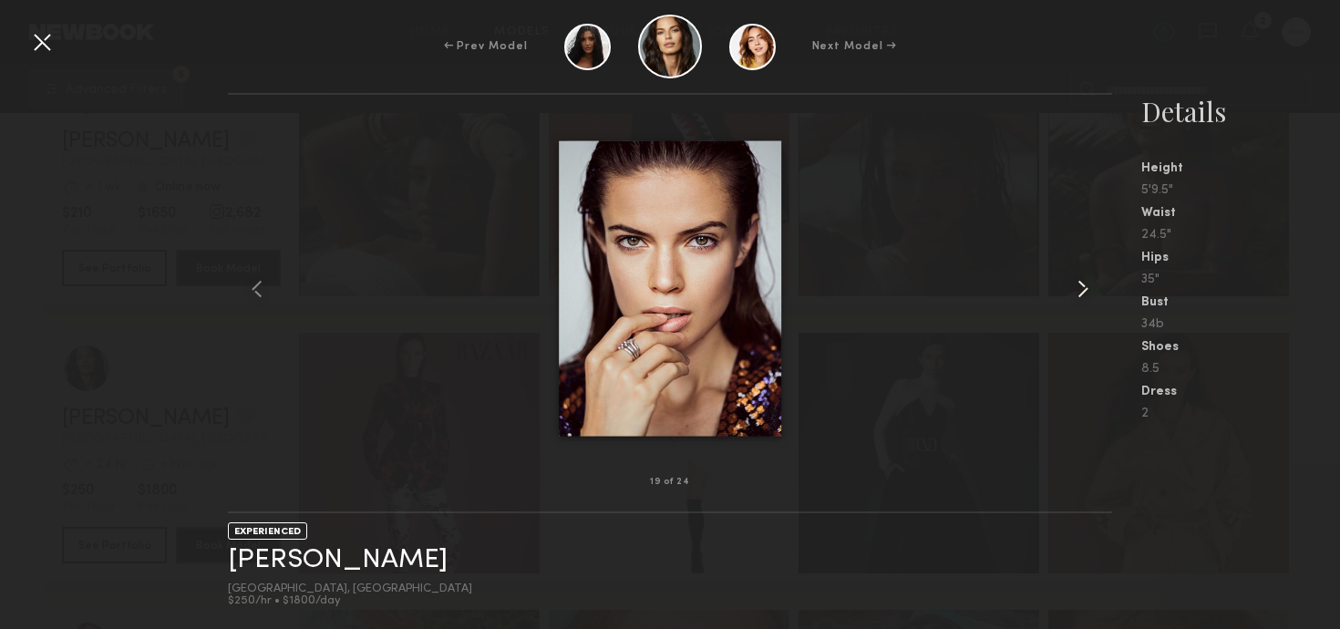
click at [1082, 289] on common-icon at bounding box center [1083, 288] width 29 height 29
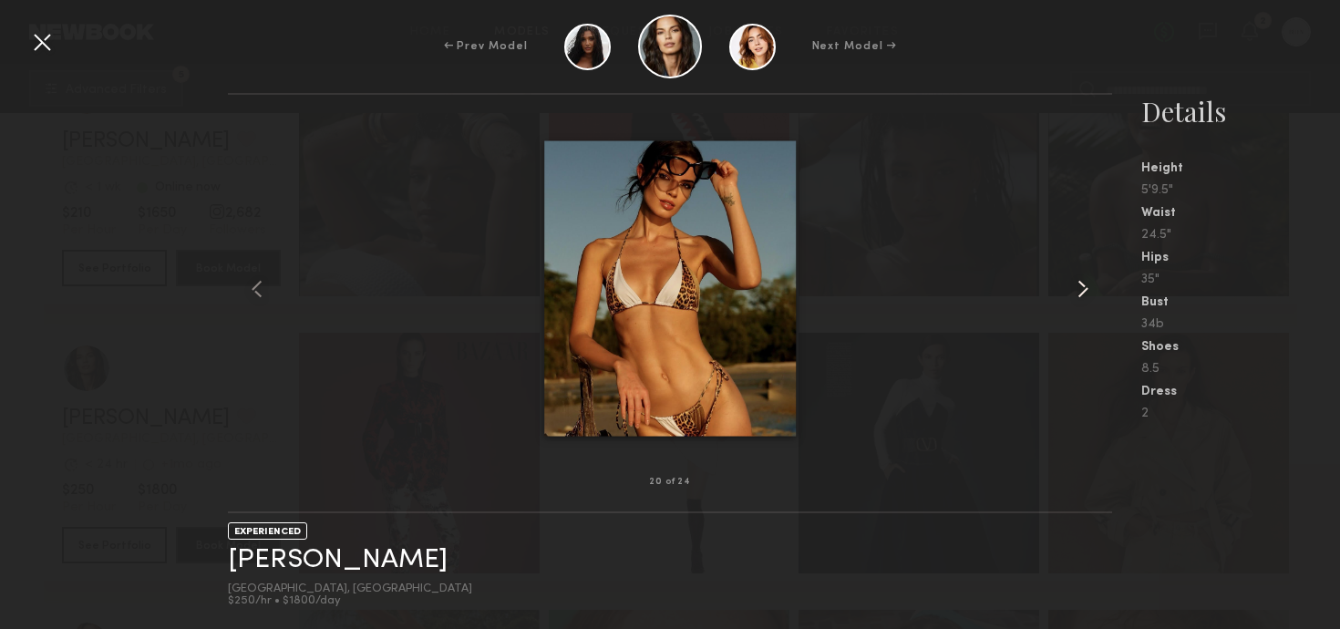
click at [1082, 289] on common-icon at bounding box center [1083, 288] width 29 height 29
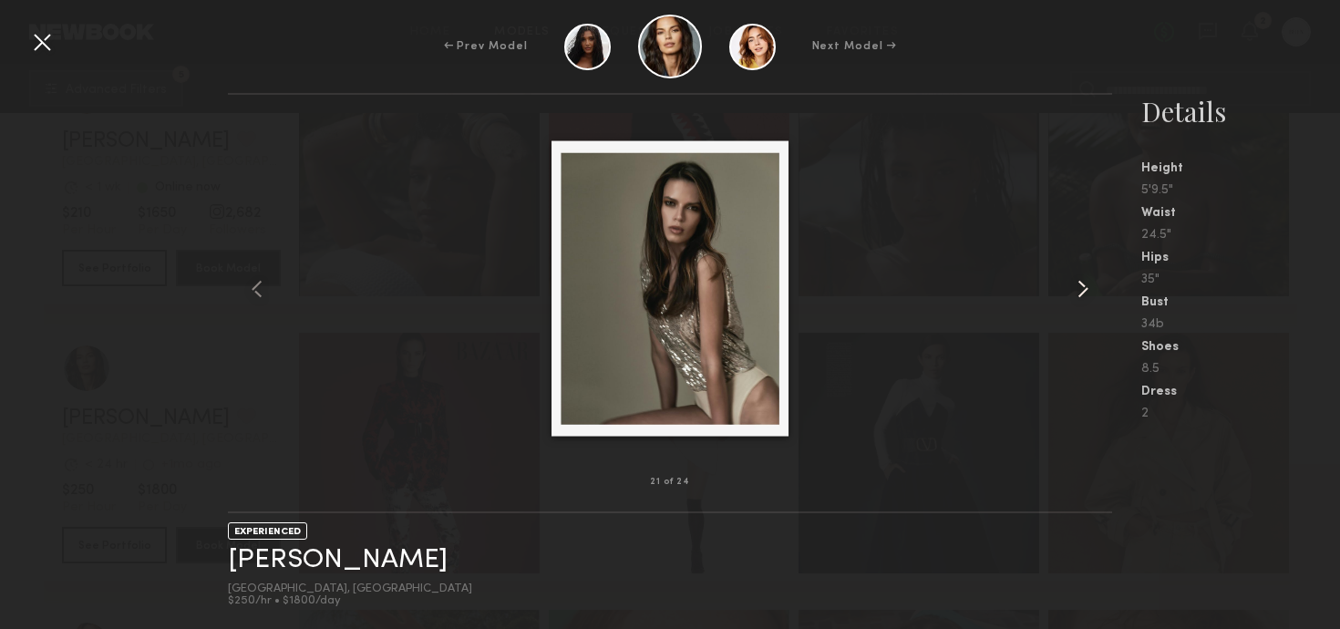
click at [1082, 289] on common-icon at bounding box center [1083, 288] width 29 height 29
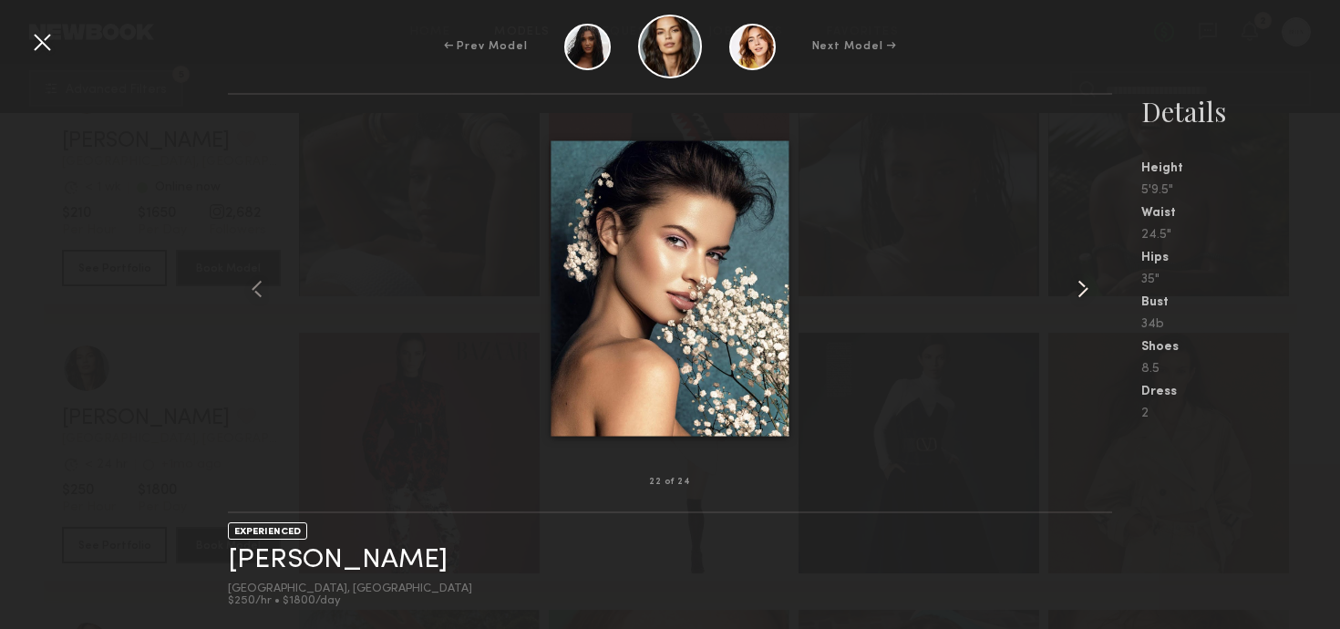
click at [1082, 289] on common-icon at bounding box center [1083, 288] width 29 height 29
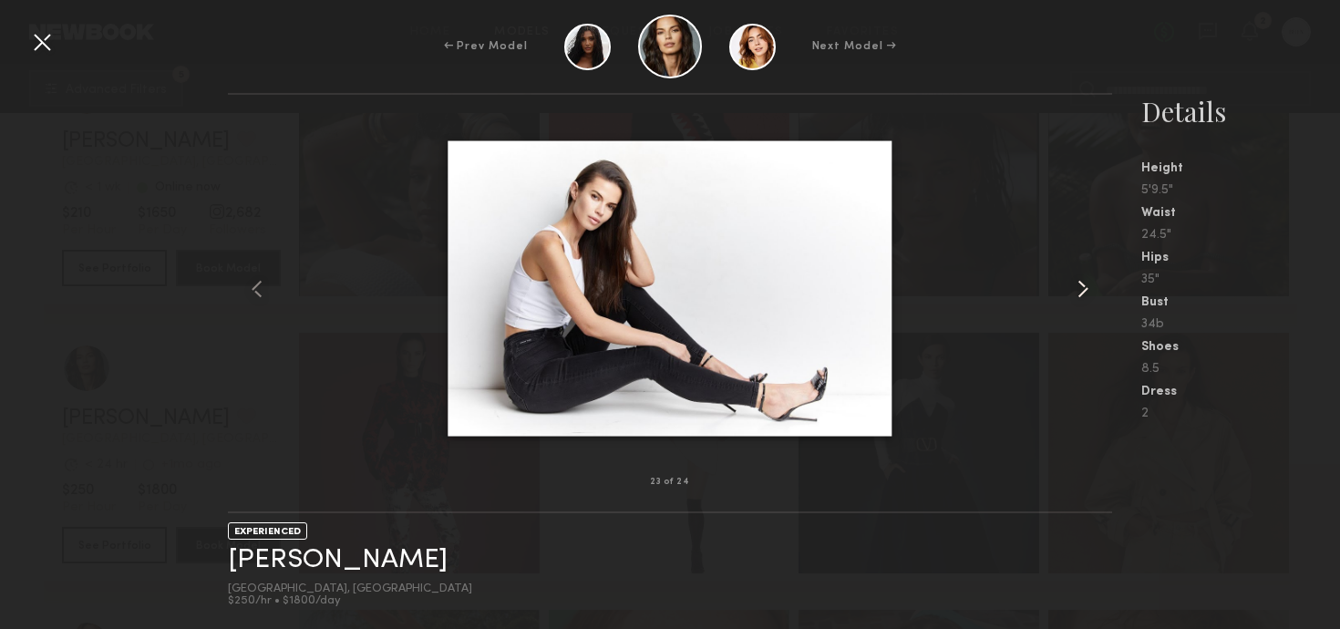
click at [1082, 289] on common-icon at bounding box center [1083, 288] width 29 height 29
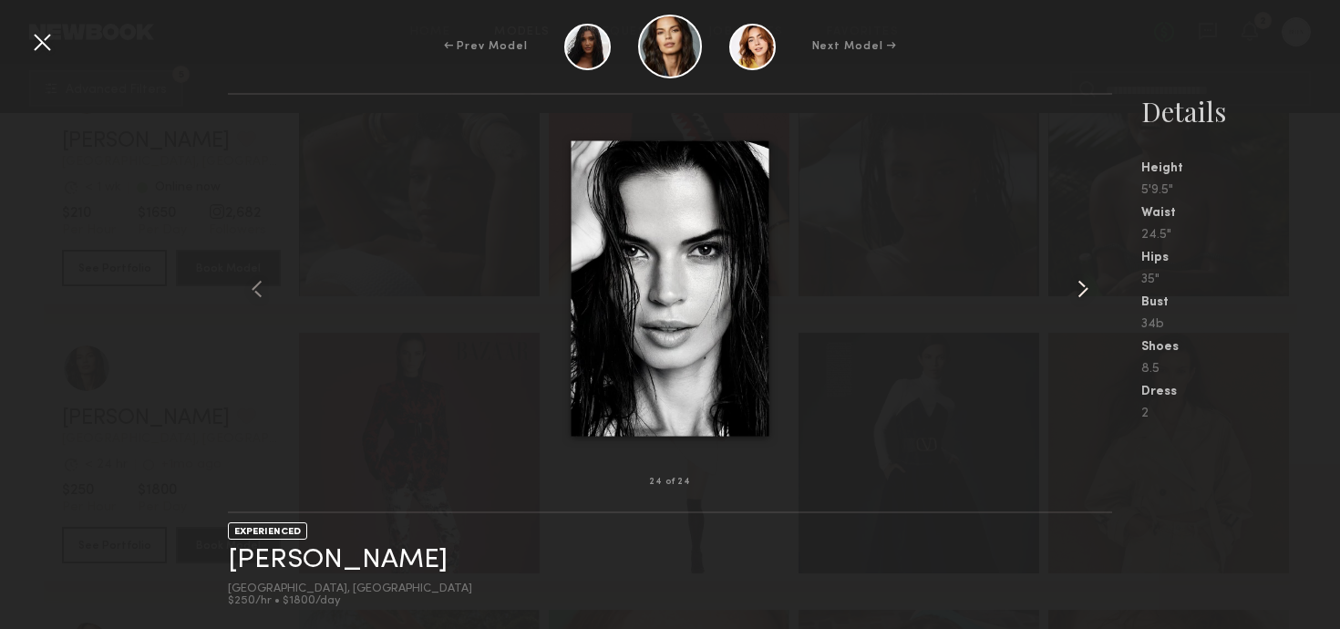
click at [1082, 288] on common-icon at bounding box center [1083, 288] width 29 height 29
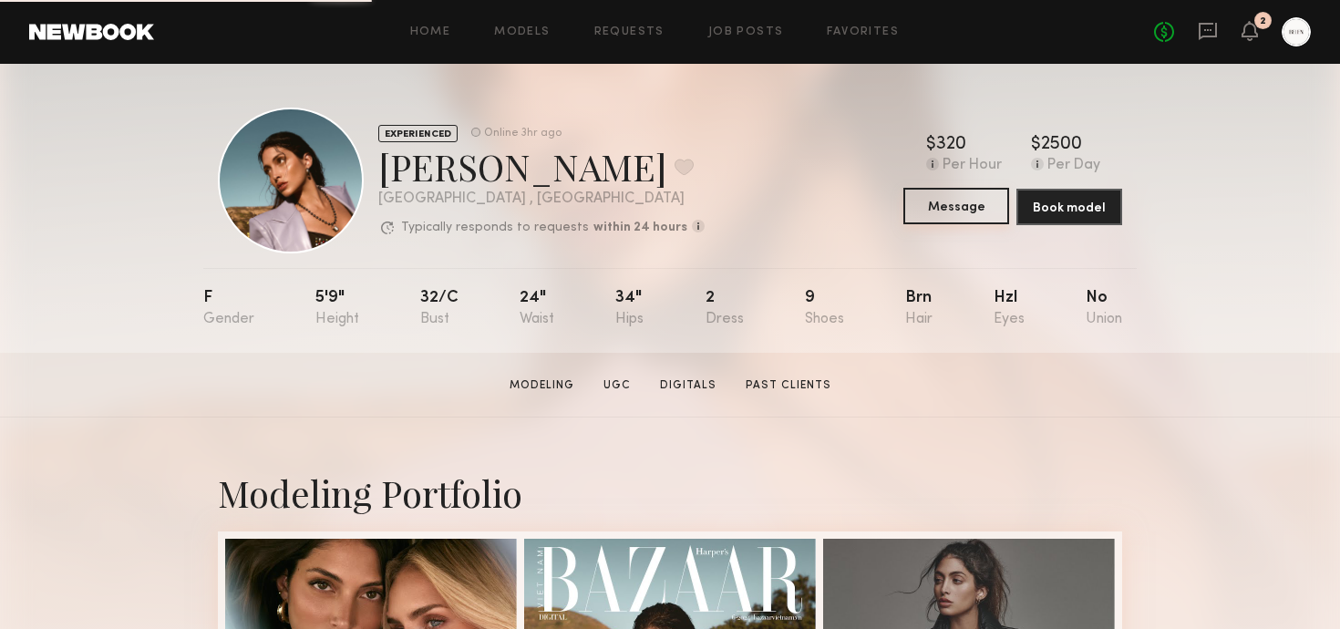
click at [961, 198] on button "Message" at bounding box center [957, 206] width 106 height 36
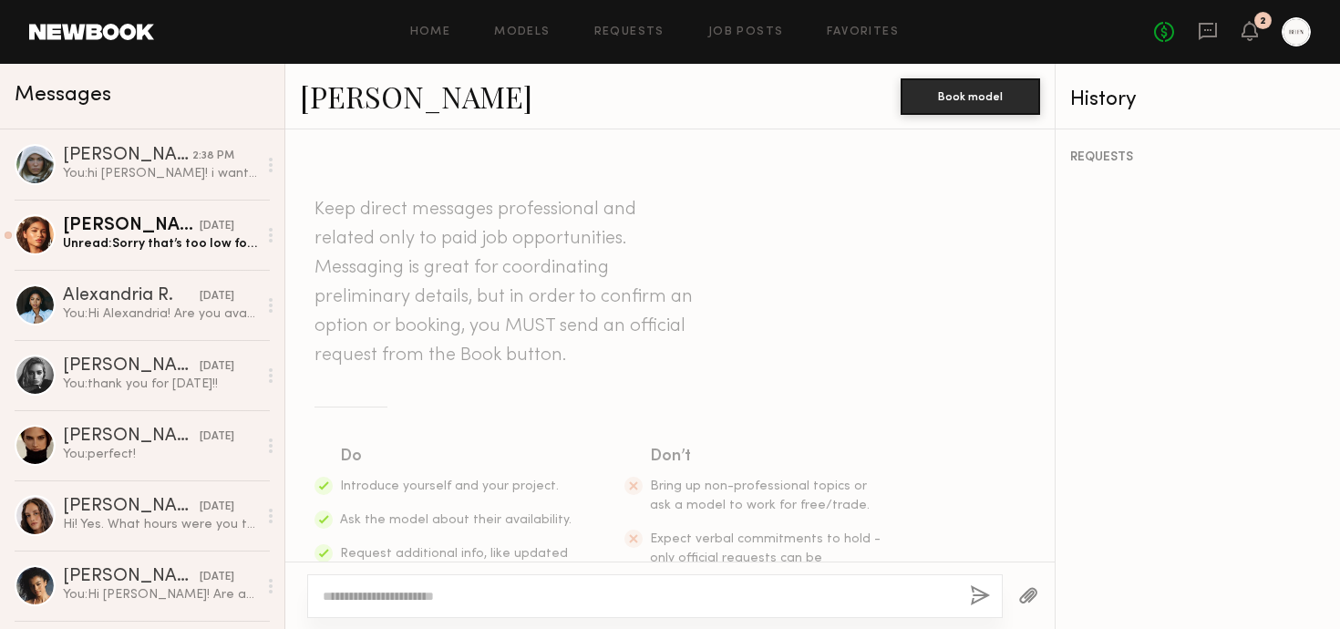
click at [513, 591] on textarea at bounding box center [639, 596] width 633 height 18
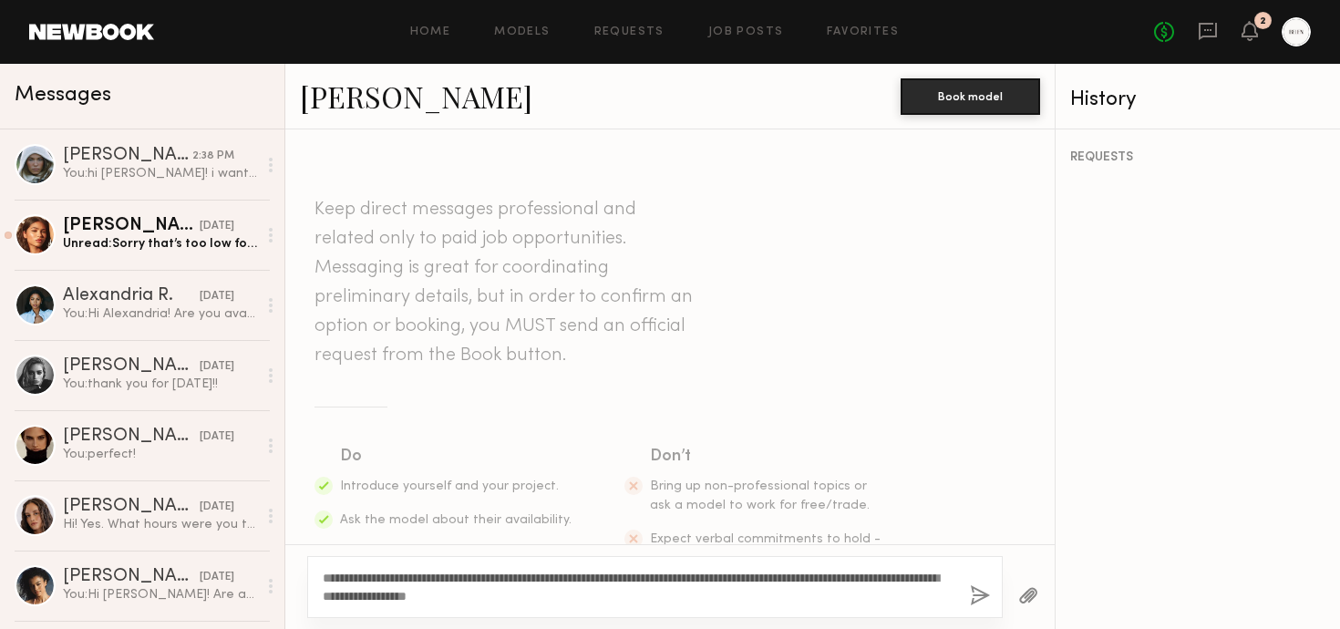
drag, startPoint x: 382, startPoint y: 574, endPoint x: 341, endPoint y: 574, distance: 41.0
click at [340, 574] on textarea "**********" at bounding box center [639, 587] width 633 height 36
type textarea "**********"
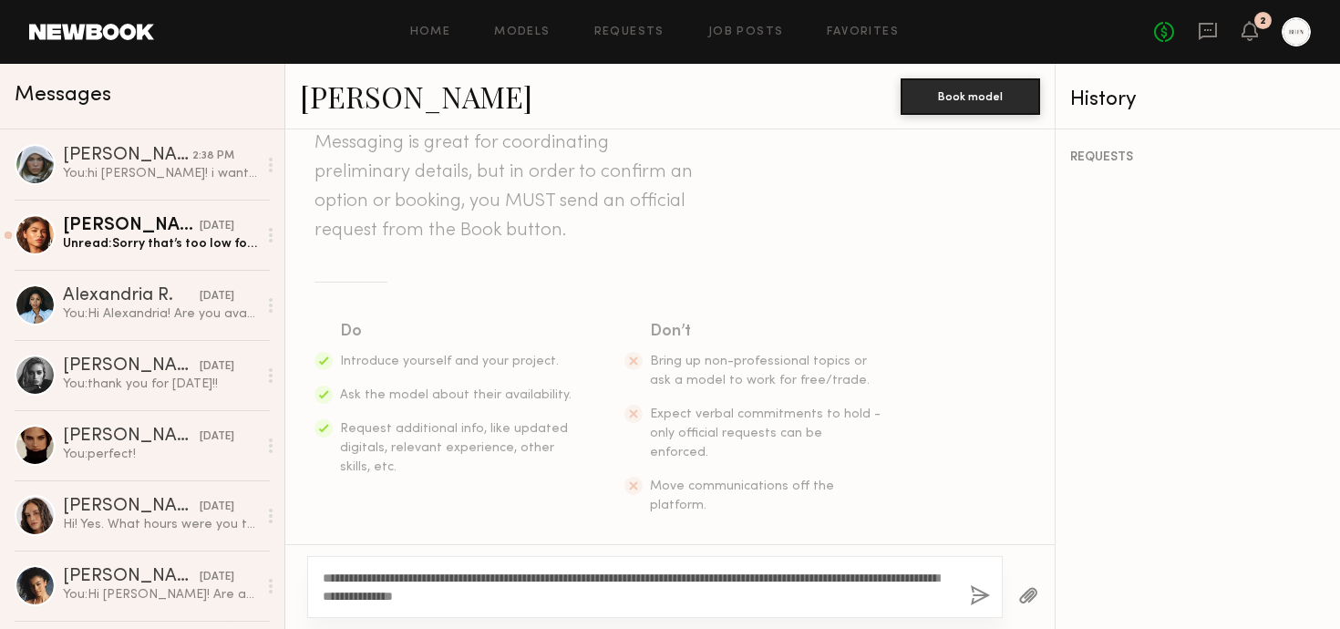
click at [974, 593] on button "button" at bounding box center [980, 596] width 20 height 23
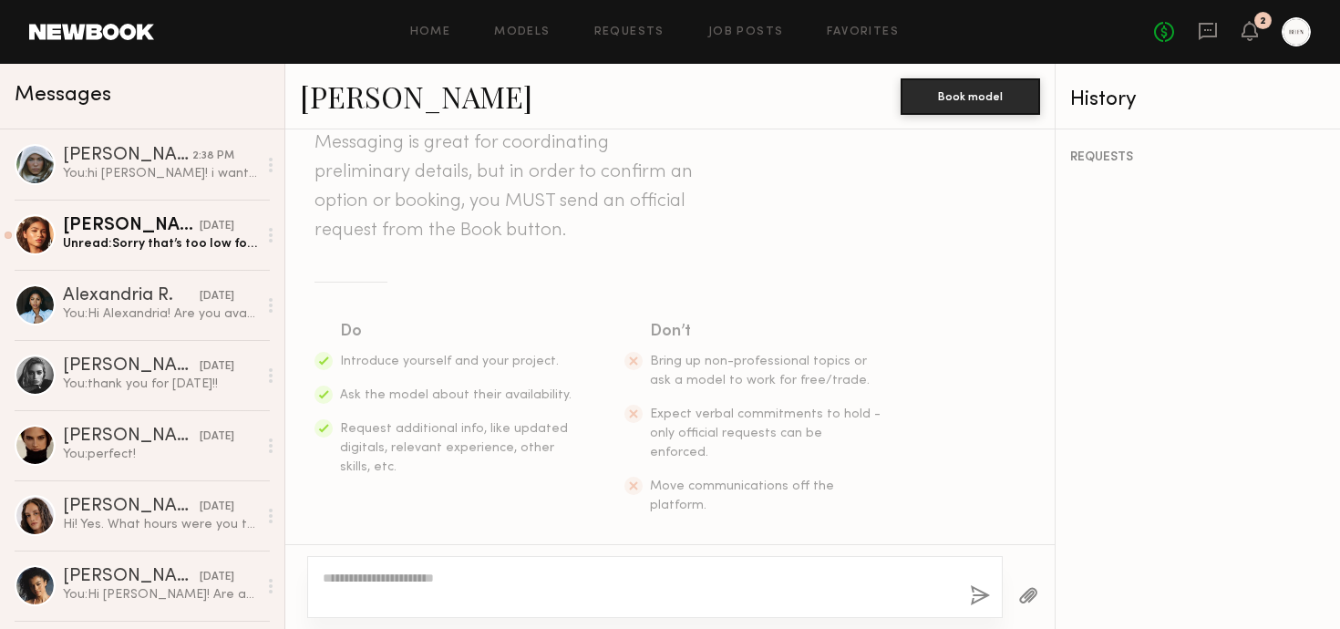
scroll to position [377, 0]
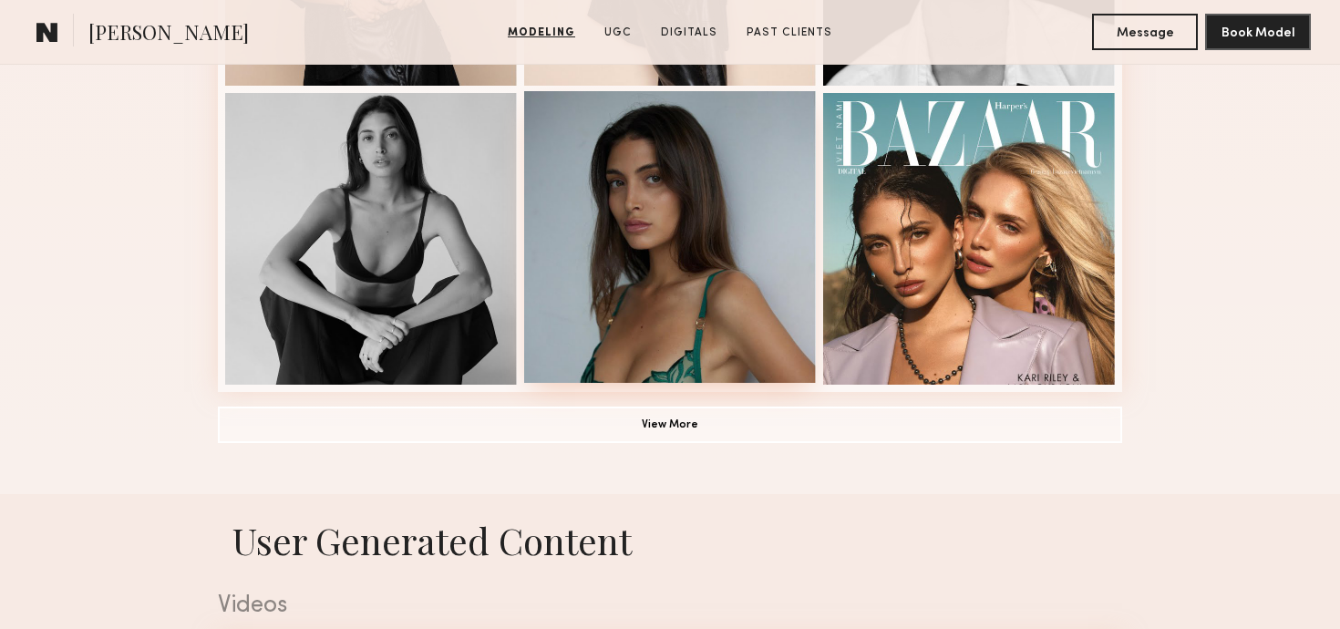
scroll to position [1358, 0]
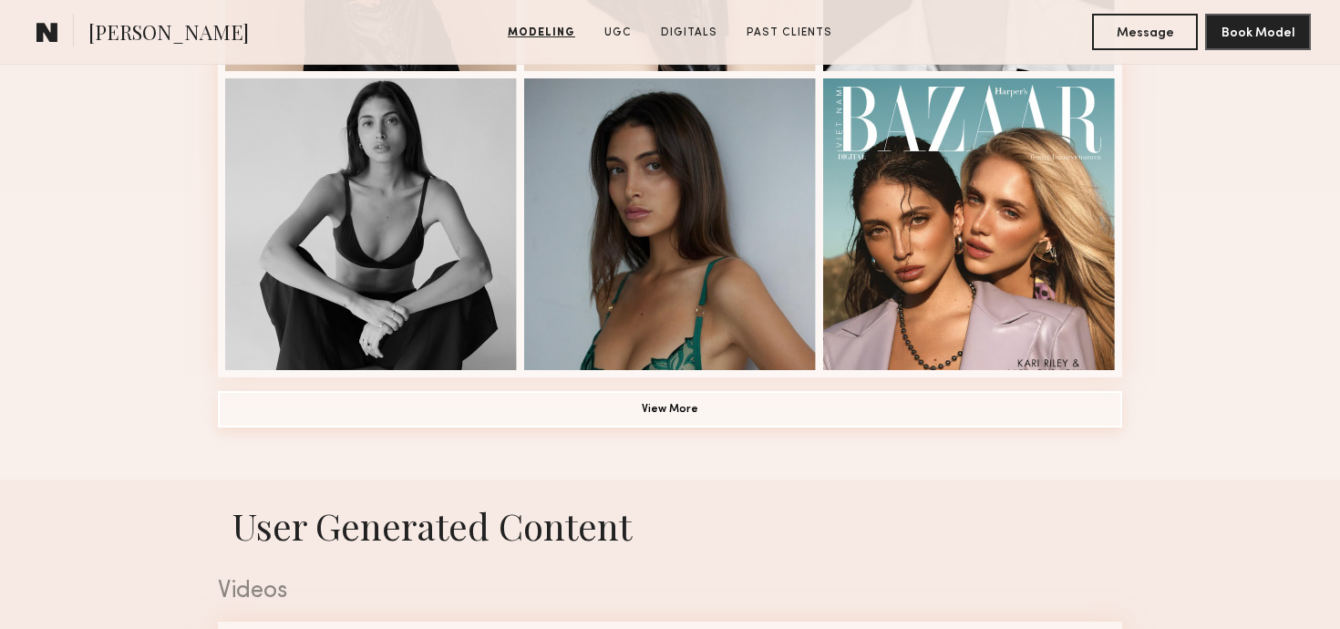
click at [671, 415] on button "View More" at bounding box center [670, 409] width 904 height 36
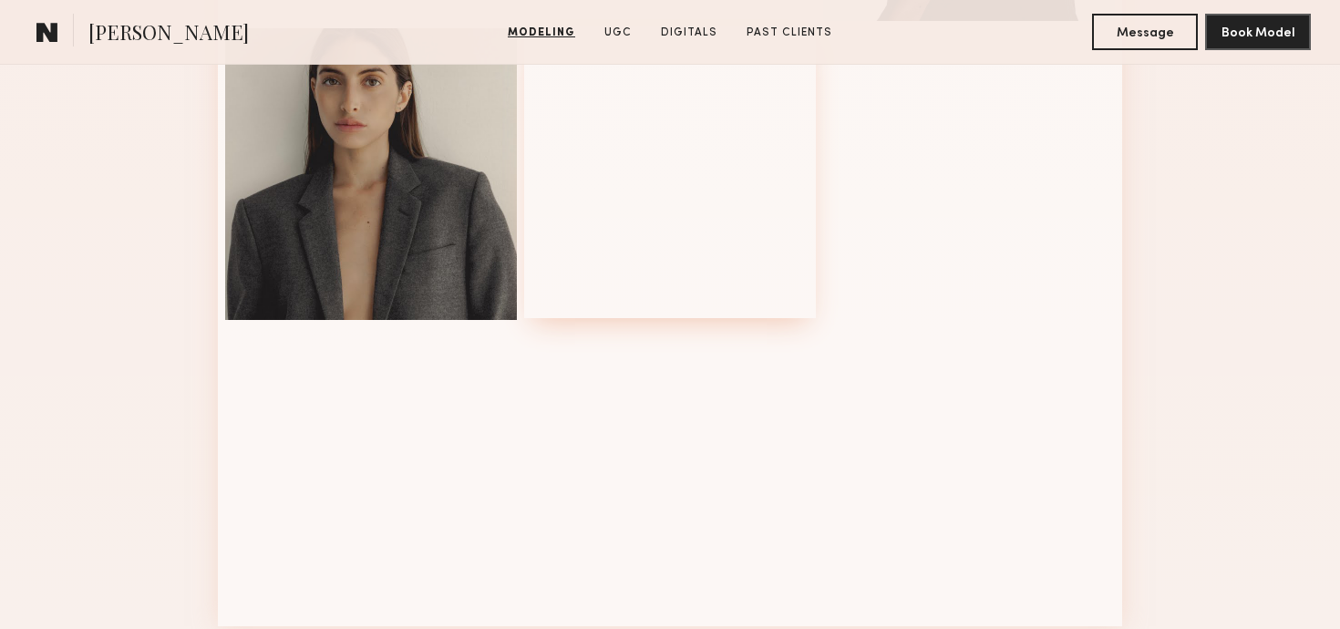
scroll to position [2164, 0]
